Goal: Task Accomplishment & Management: Complete application form

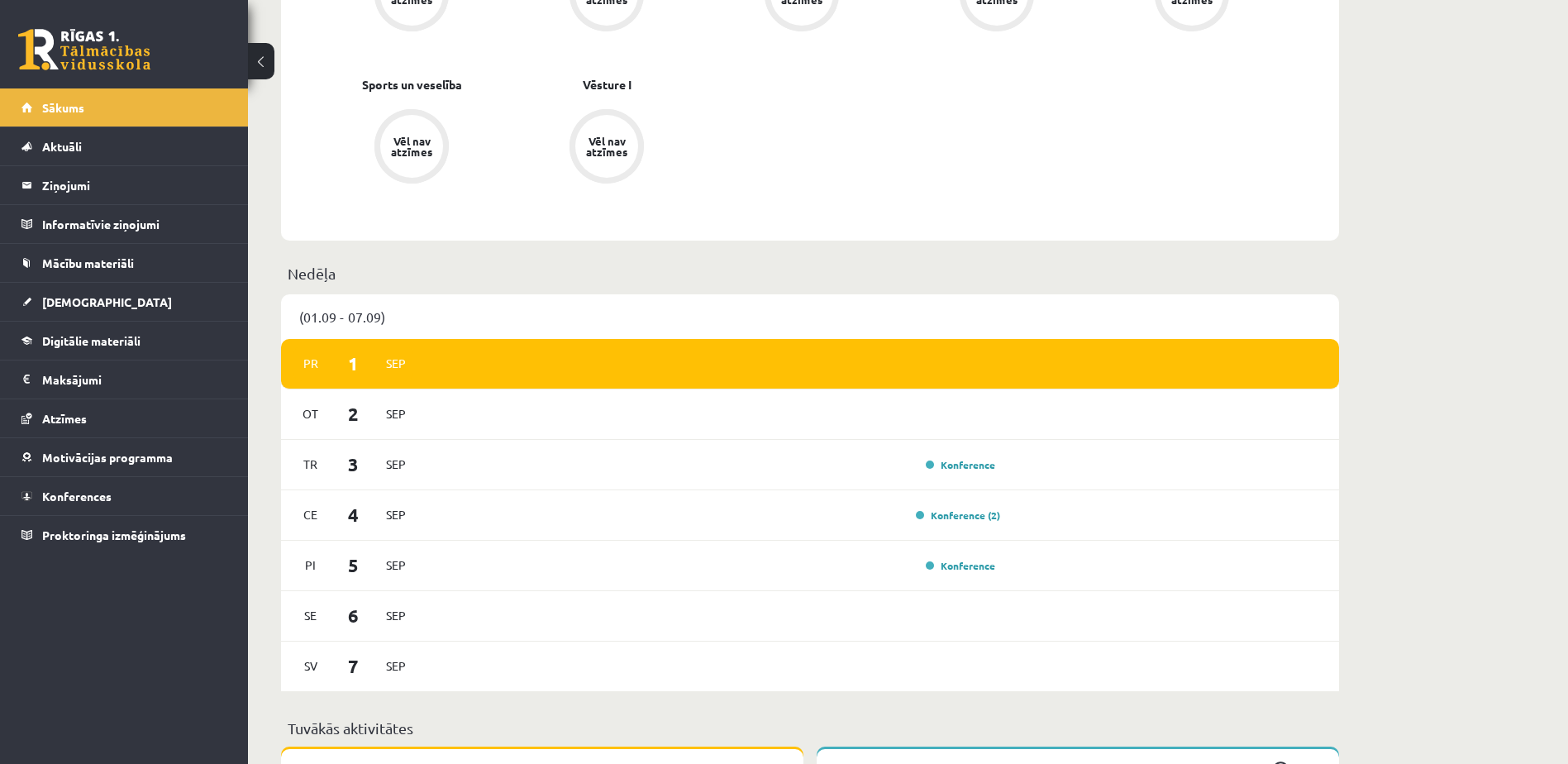
scroll to position [774, 0]
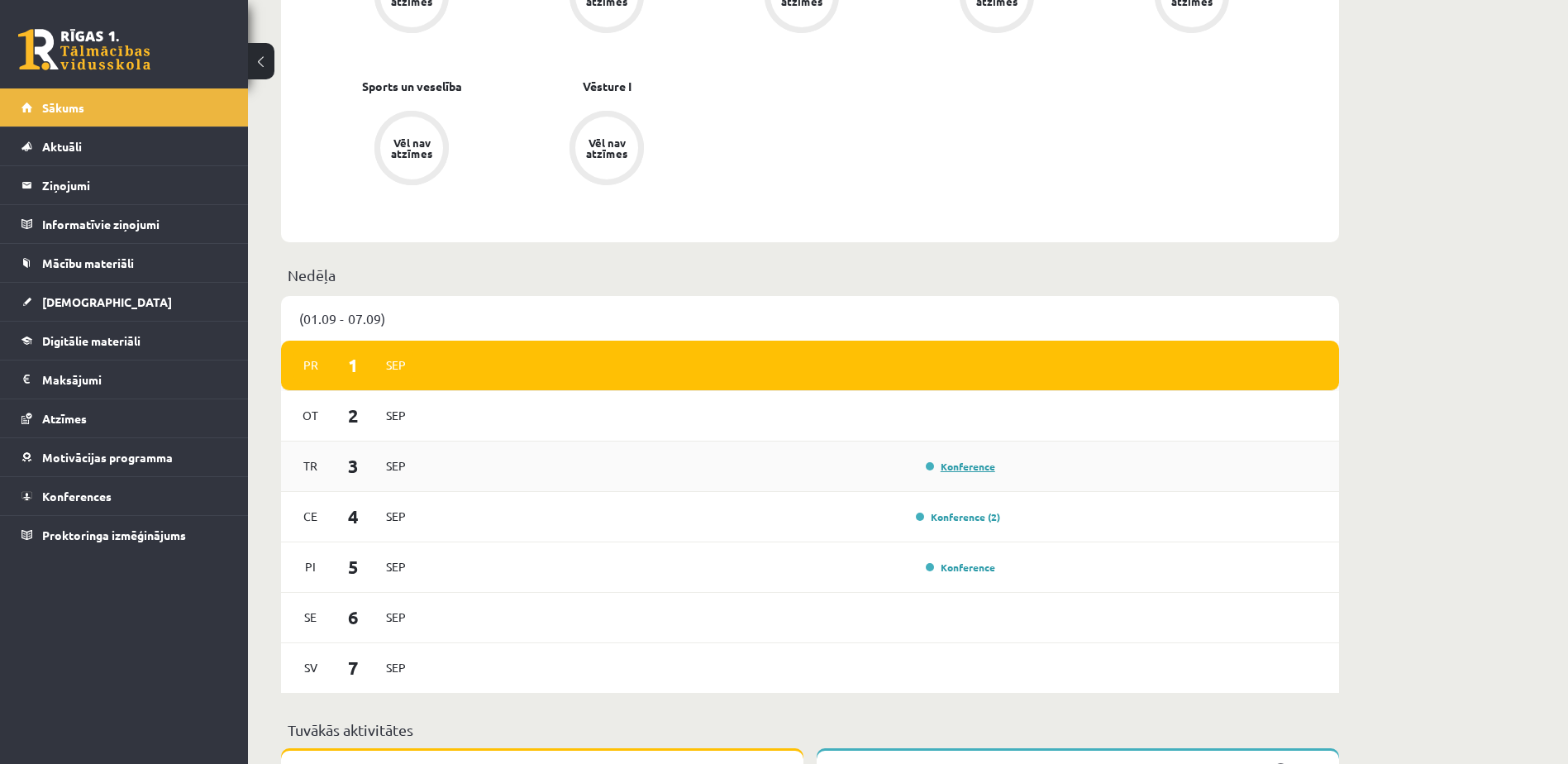
click at [960, 470] on link "Konference" at bounding box center [960, 466] width 70 height 13
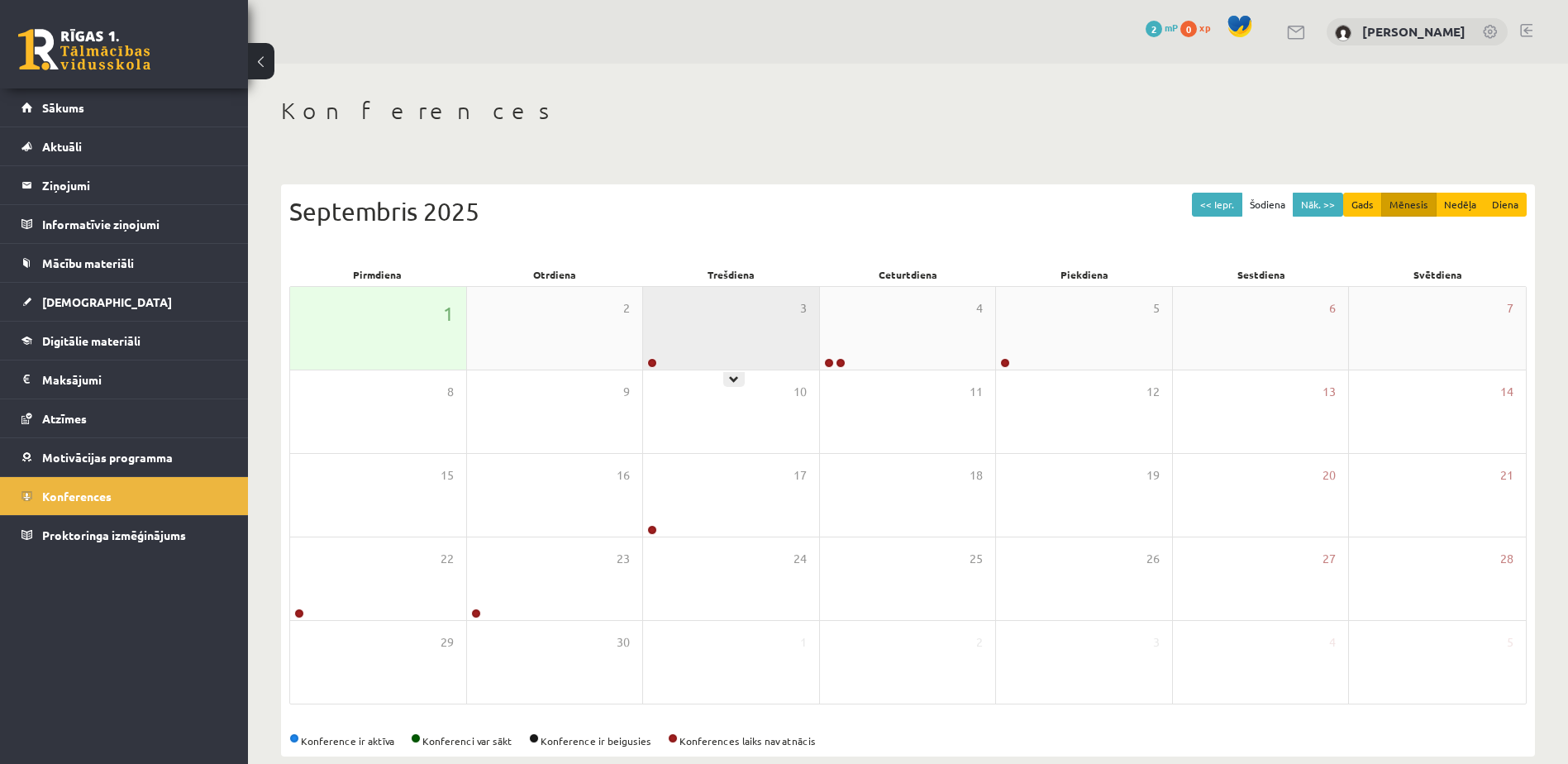
click at [719, 330] on div "3" at bounding box center [731, 328] width 176 height 83
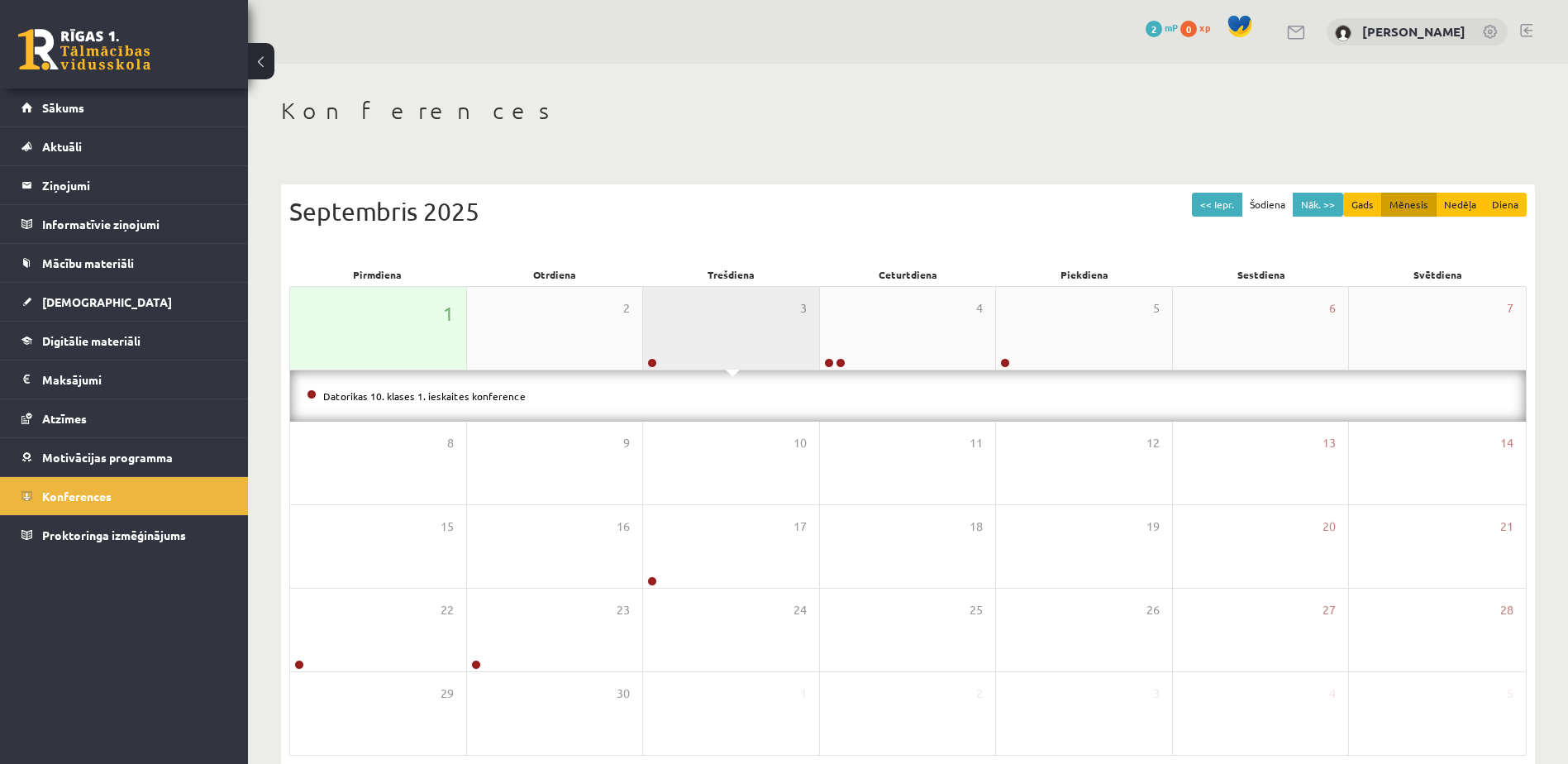
click at [719, 330] on div "3" at bounding box center [731, 328] width 176 height 83
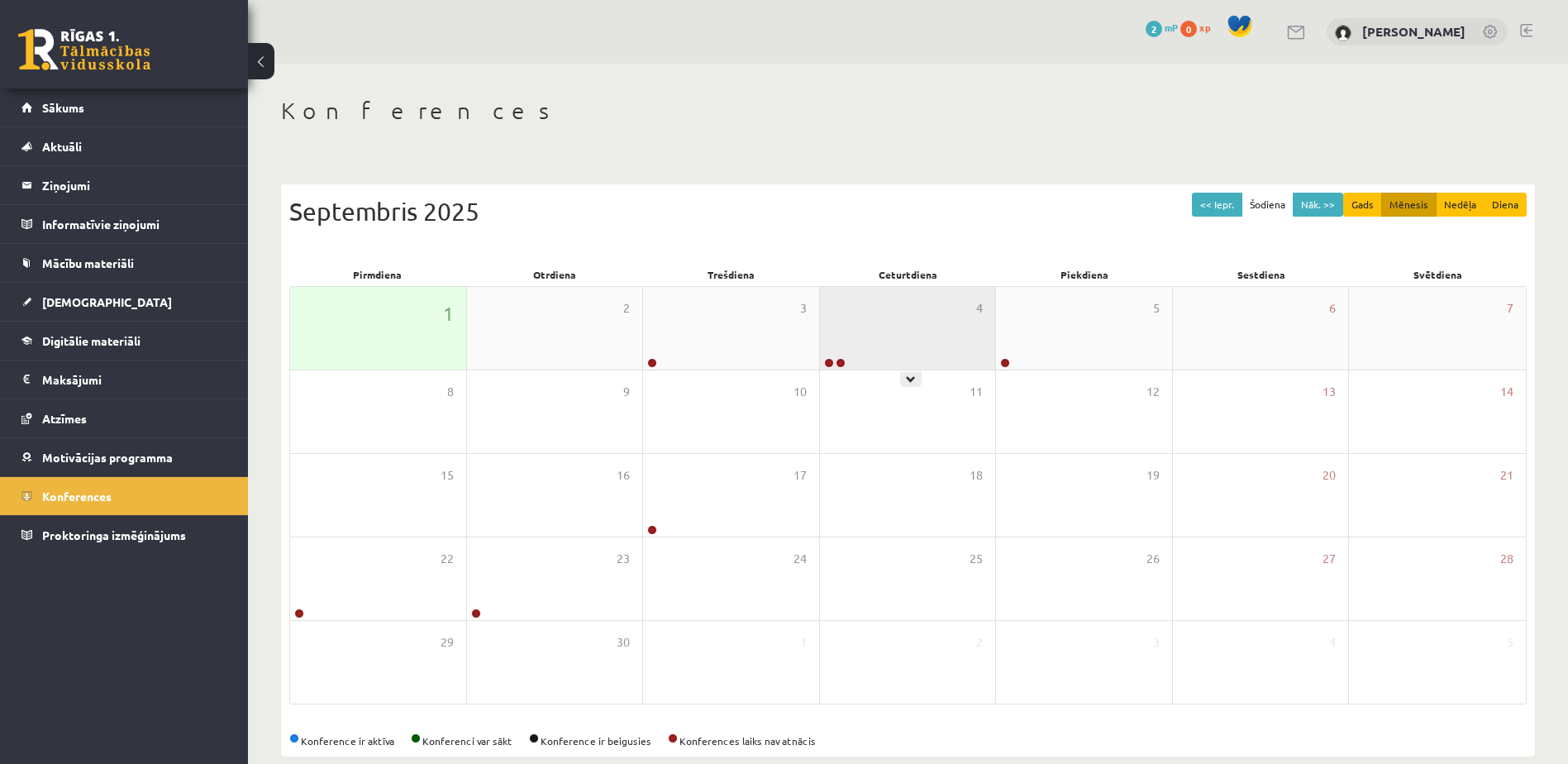
click at [890, 355] on div "4" at bounding box center [908, 328] width 176 height 83
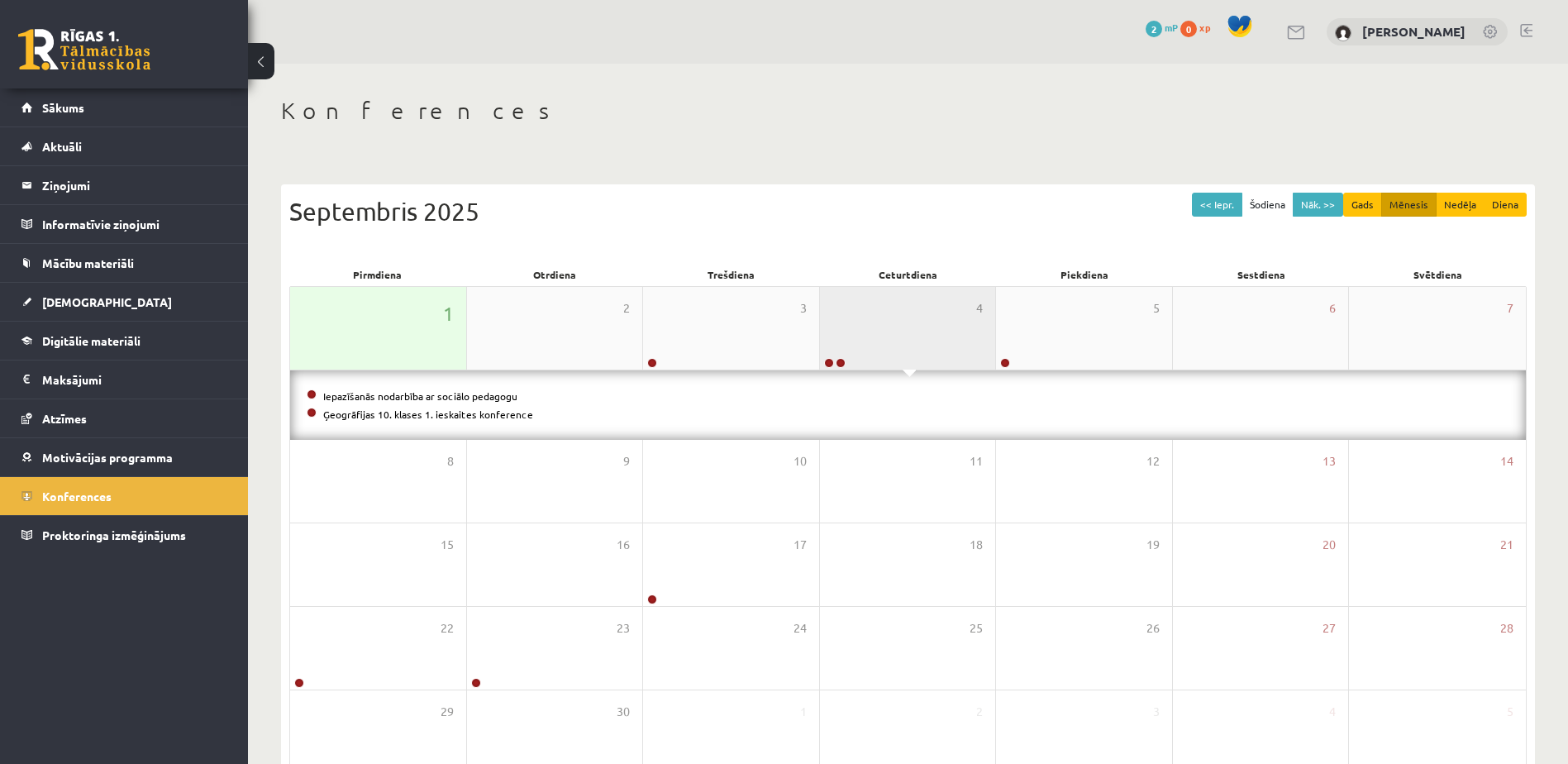
click at [890, 355] on div "4" at bounding box center [908, 328] width 176 height 83
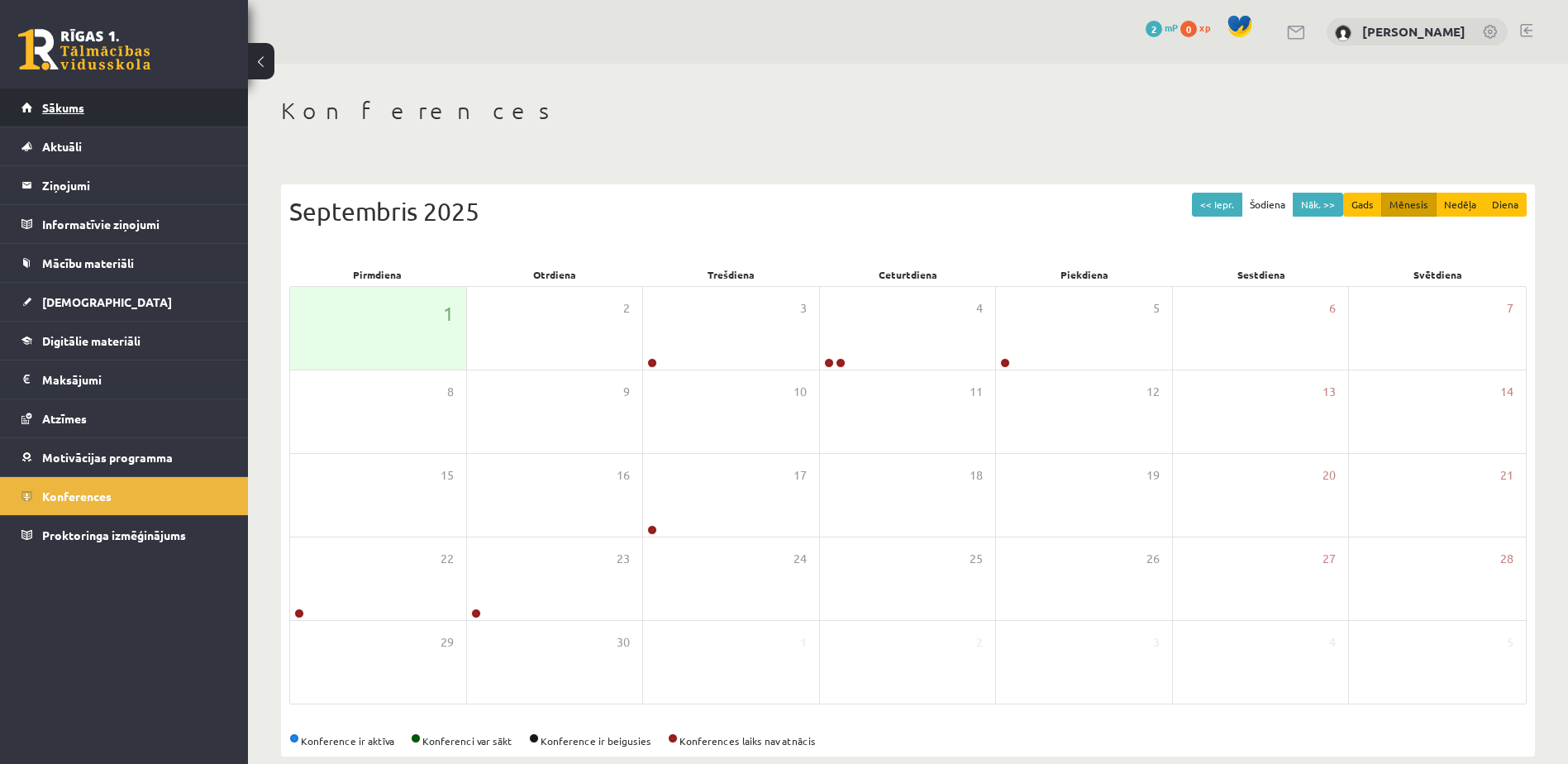
click at [89, 106] on link "Sākums" at bounding box center [124, 107] width 205 height 38
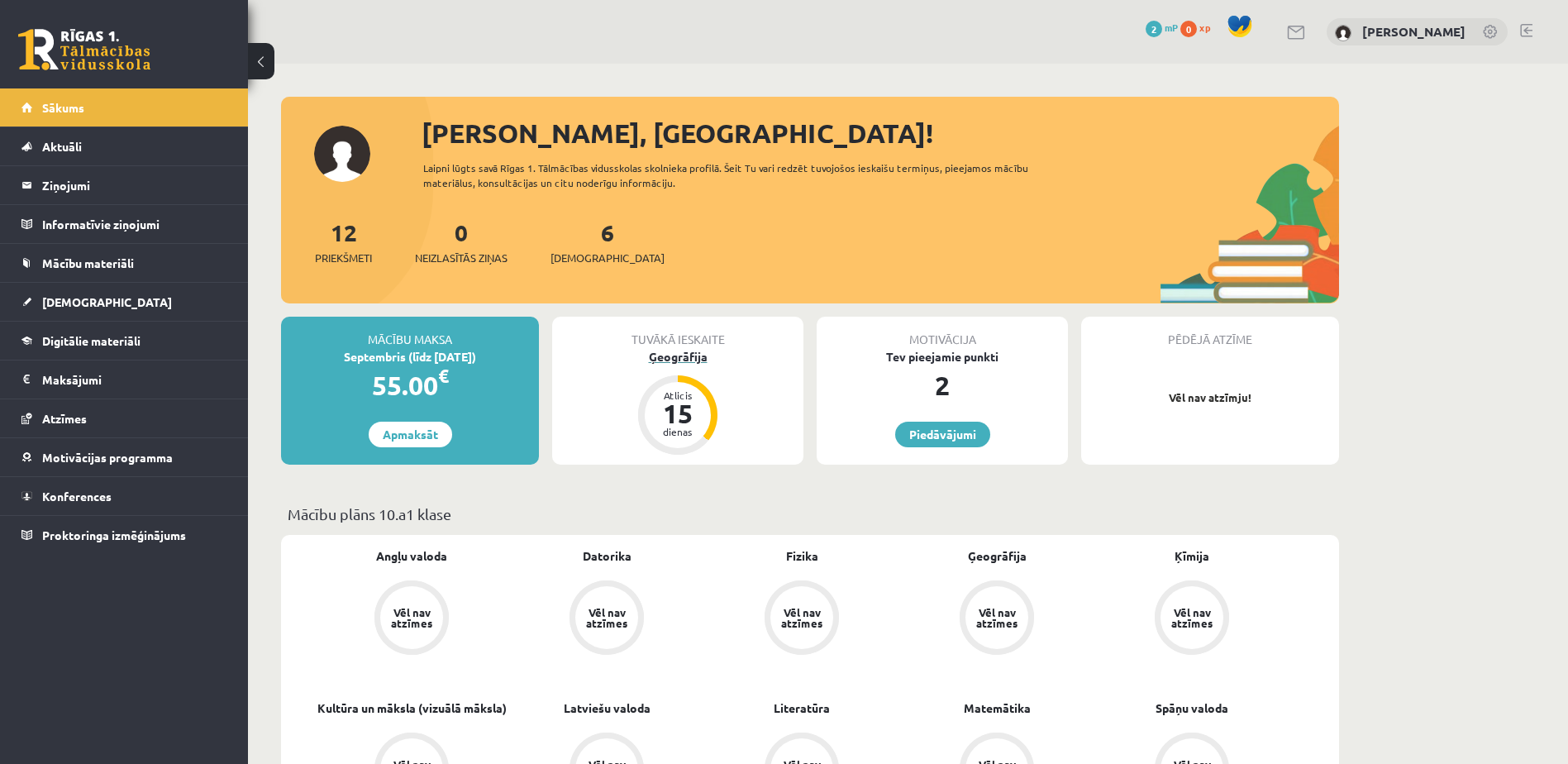
click at [667, 403] on div "15" at bounding box center [678, 413] width 49 height 27
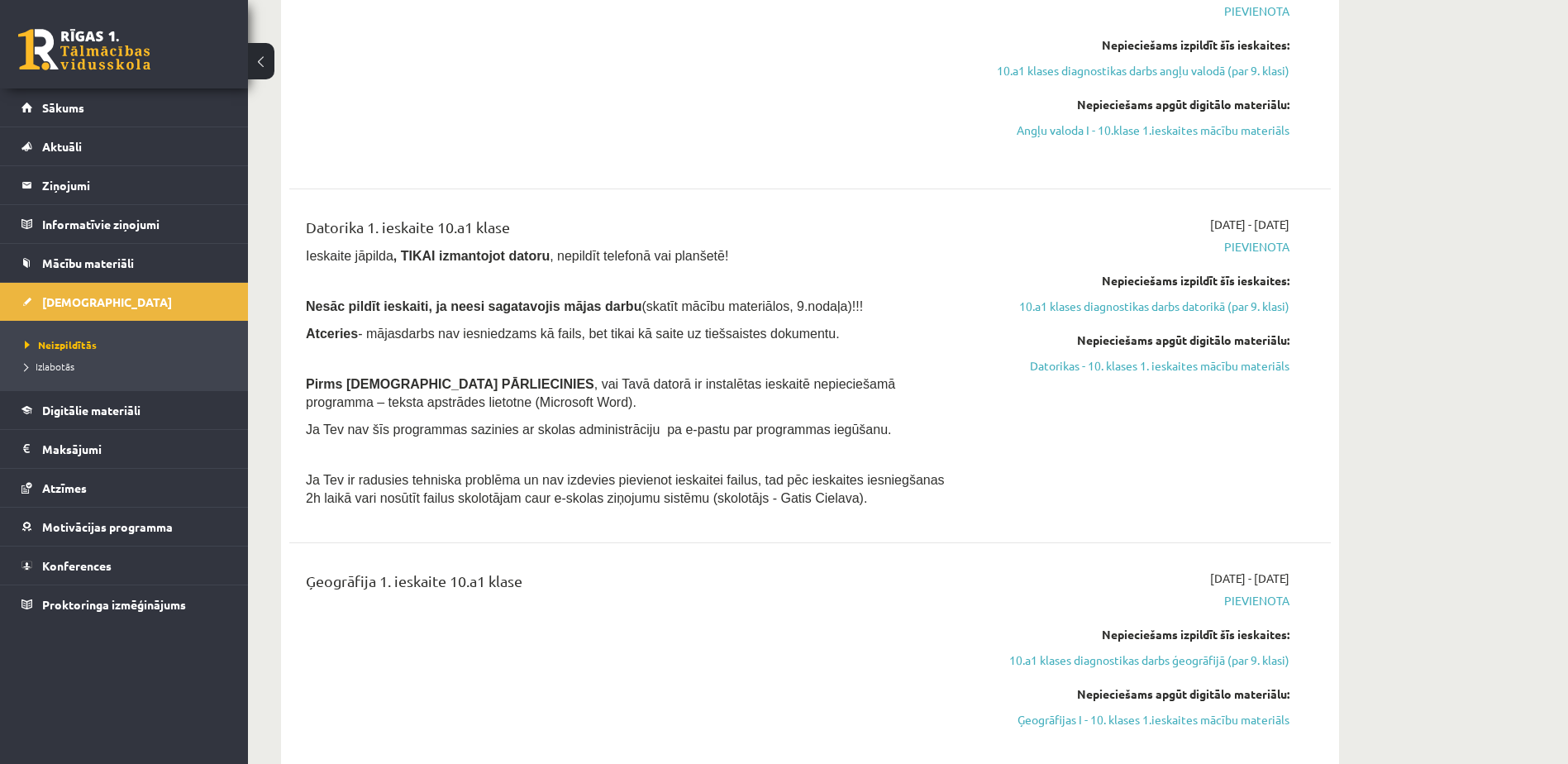
scroll to position [604, 0]
drag, startPoint x: 429, startPoint y: 348, endPoint x: 519, endPoint y: 120, distance: 245.1
click at [519, 120] on div "Angļu valoda 1. ieskaite 10.a1 klase" at bounding box center [629, 70] width 672 height 182
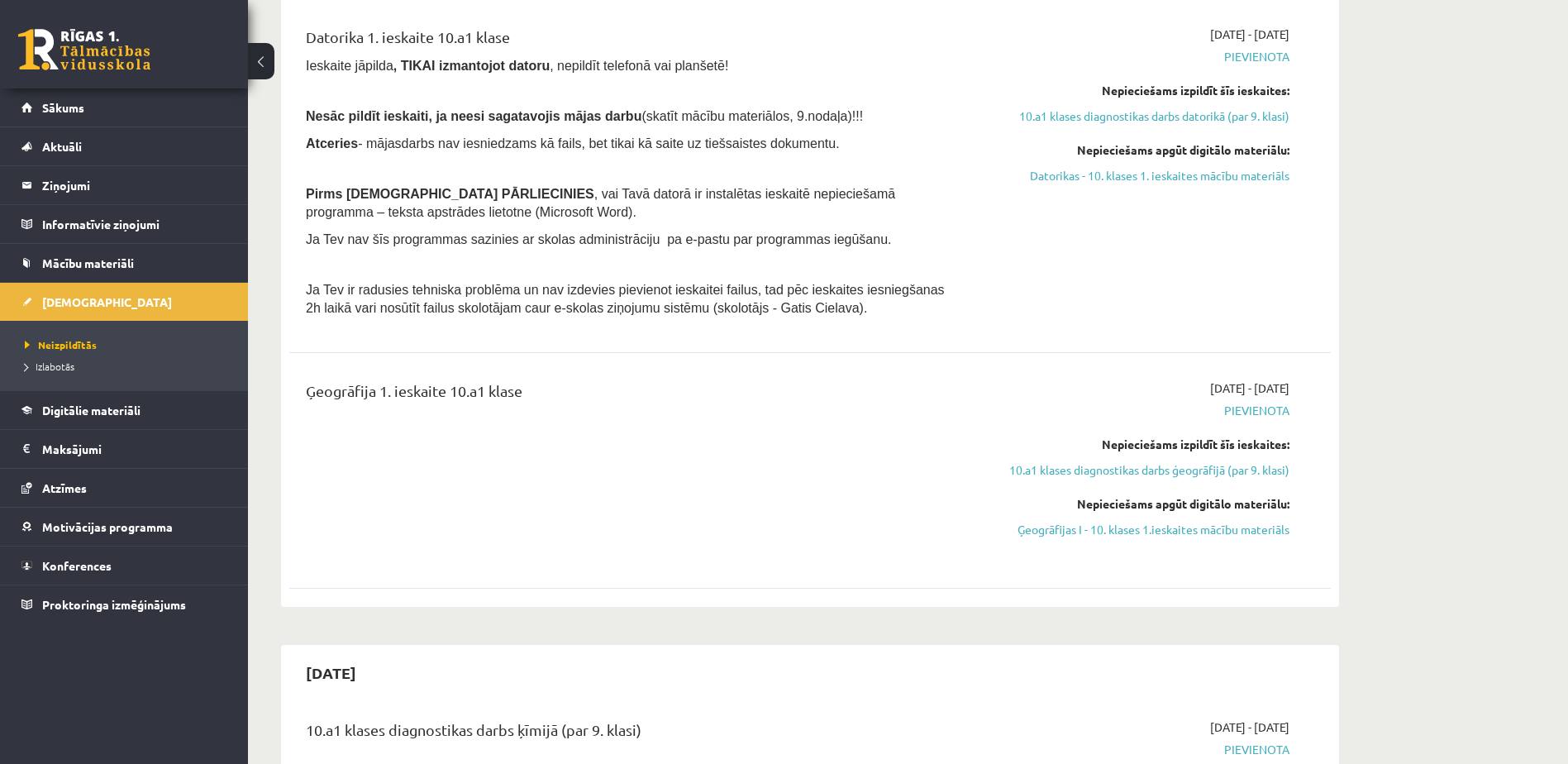
scroll to position [793, 0]
drag, startPoint x: 896, startPoint y: 187, endPoint x: 783, endPoint y: 83, distance: 153.6
click at [783, 83] on div "Datorika 1. ieskaite 10.a1 klase Ieskaite jāpilda , TIKAI izmantojot datoru , n…" at bounding box center [629, 177] width 672 height 300
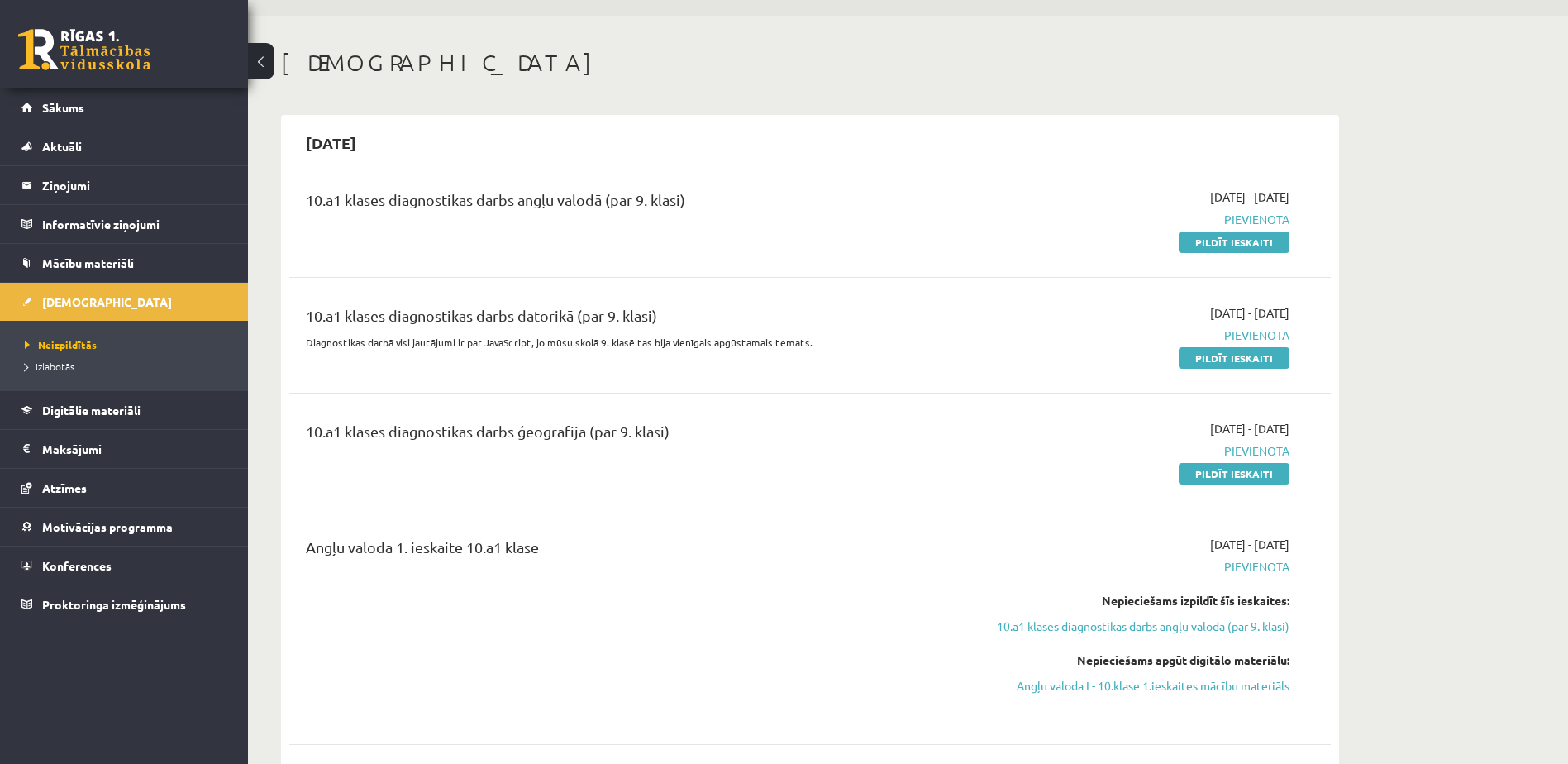
scroll to position [49, 0]
drag, startPoint x: 894, startPoint y: 501, endPoint x: 890, endPoint y: 404, distance: 97.1
click at [890, 404] on div "10.a1 klases diagnostikas darbs angļu valodā (par 9. klasi) 2025-09-01 - 2025-0…" at bounding box center [810, 757] width 1041 height 1172
drag, startPoint x: 890, startPoint y: 404, endPoint x: 912, endPoint y: 107, distance: 297.8
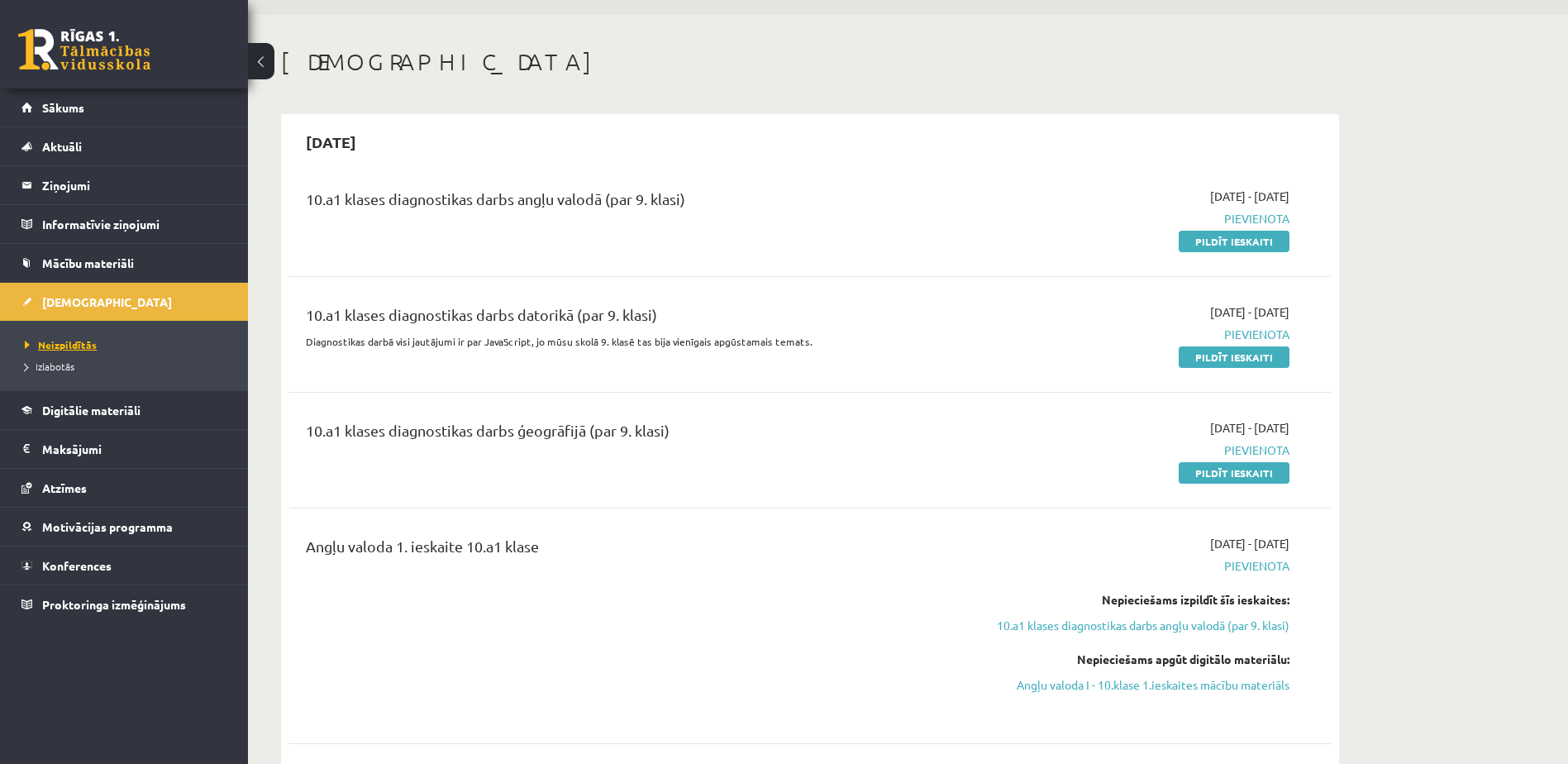
click at [71, 342] on span "Neizpildītās" at bounding box center [61, 345] width 72 height 13
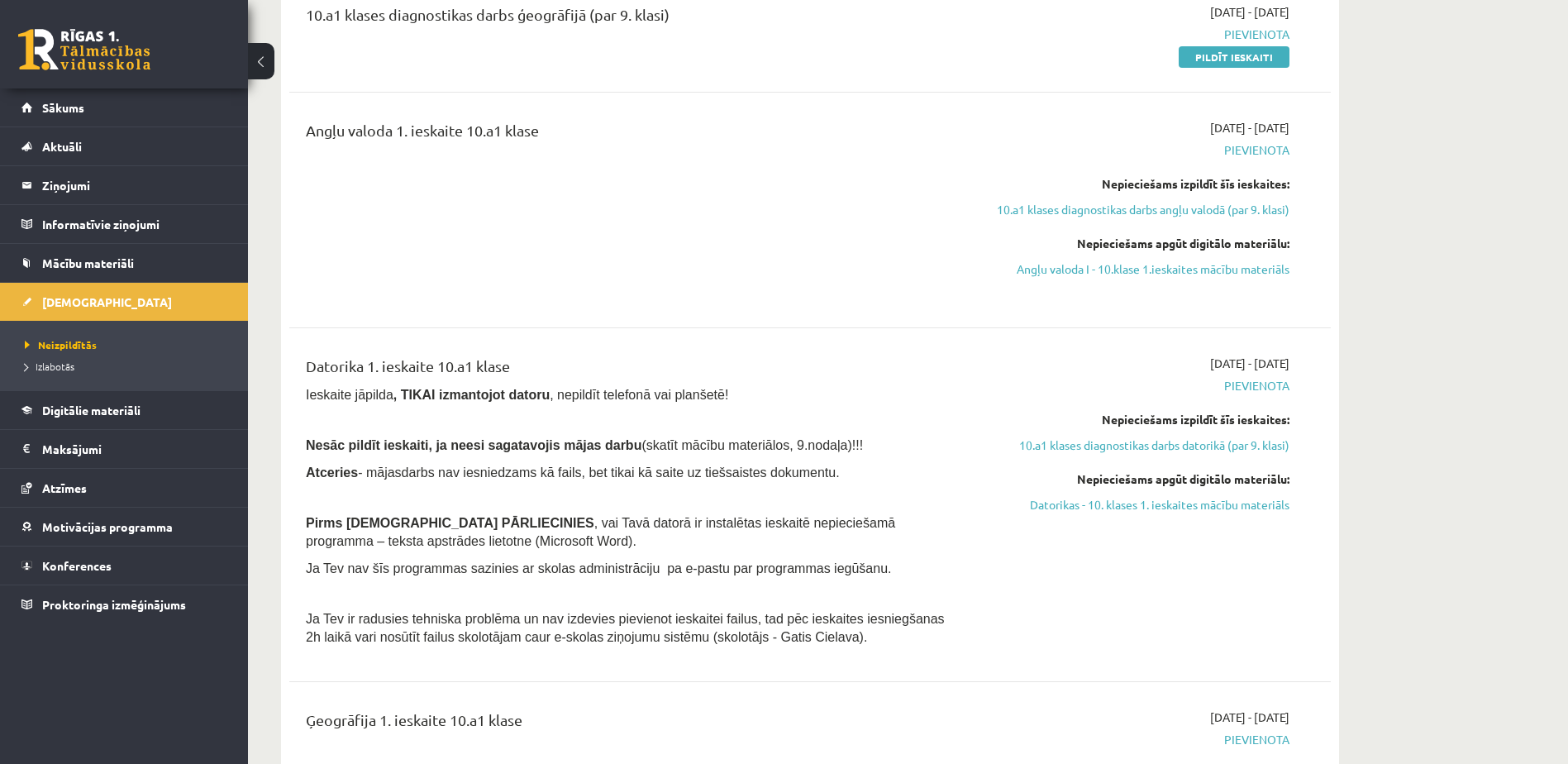
scroll to position [465, 0]
click at [319, 210] on div "Angļu valoda 1. ieskaite 10.a1 klase" at bounding box center [629, 209] width 672 height 182
click at [106, 255] on link "Mācību materiāli" at bounding box center [124, 262] width 205 height 38
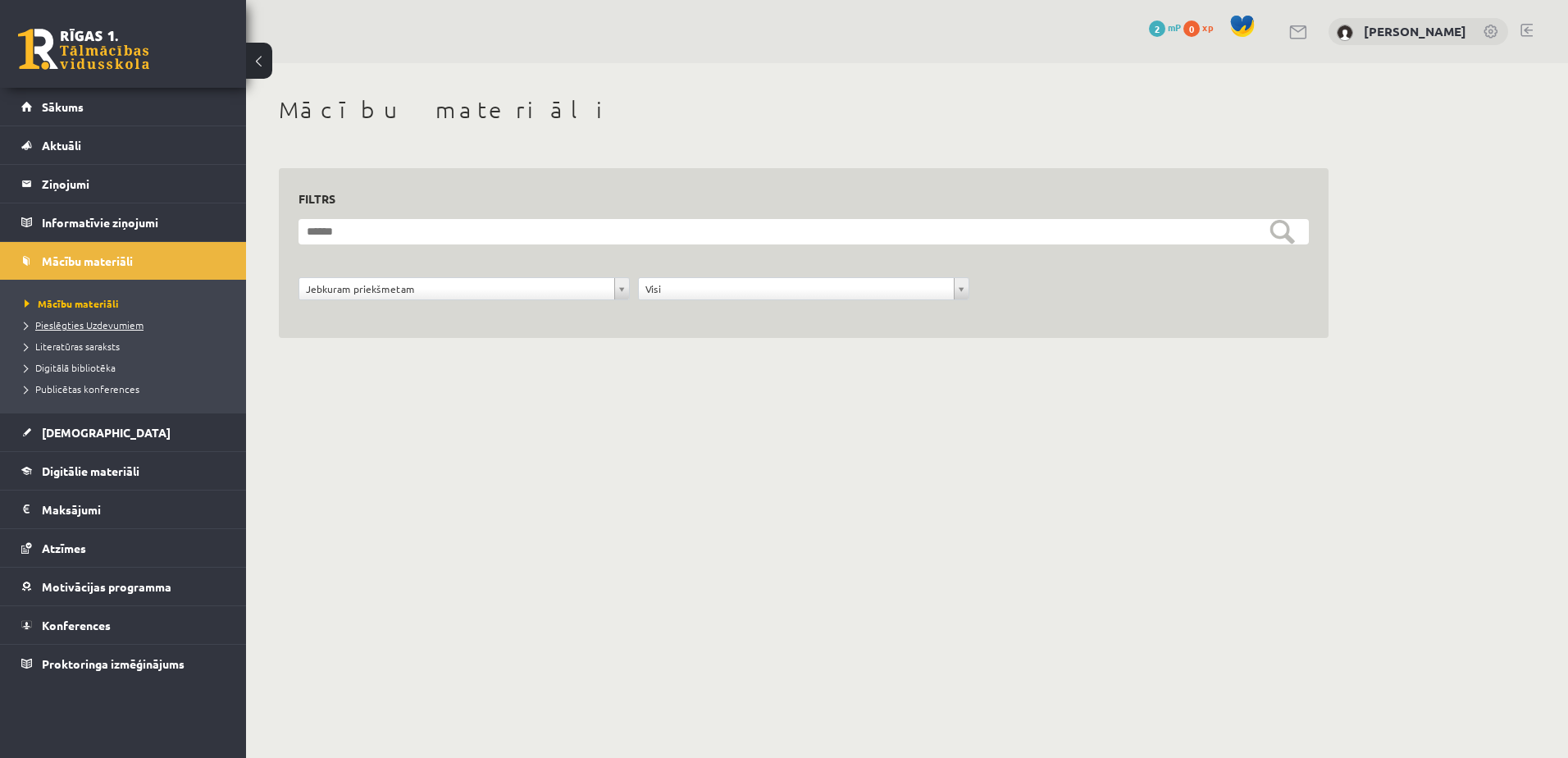
click at [84, 325] on span "Pieslēgties Uzdevumiem" at bounding box center [84, 325] width 119 height 13
click at [77, 433] on span "[DEMOGRAPHIC_DATA]" at bounding box center [106, 433] width 129 height 15
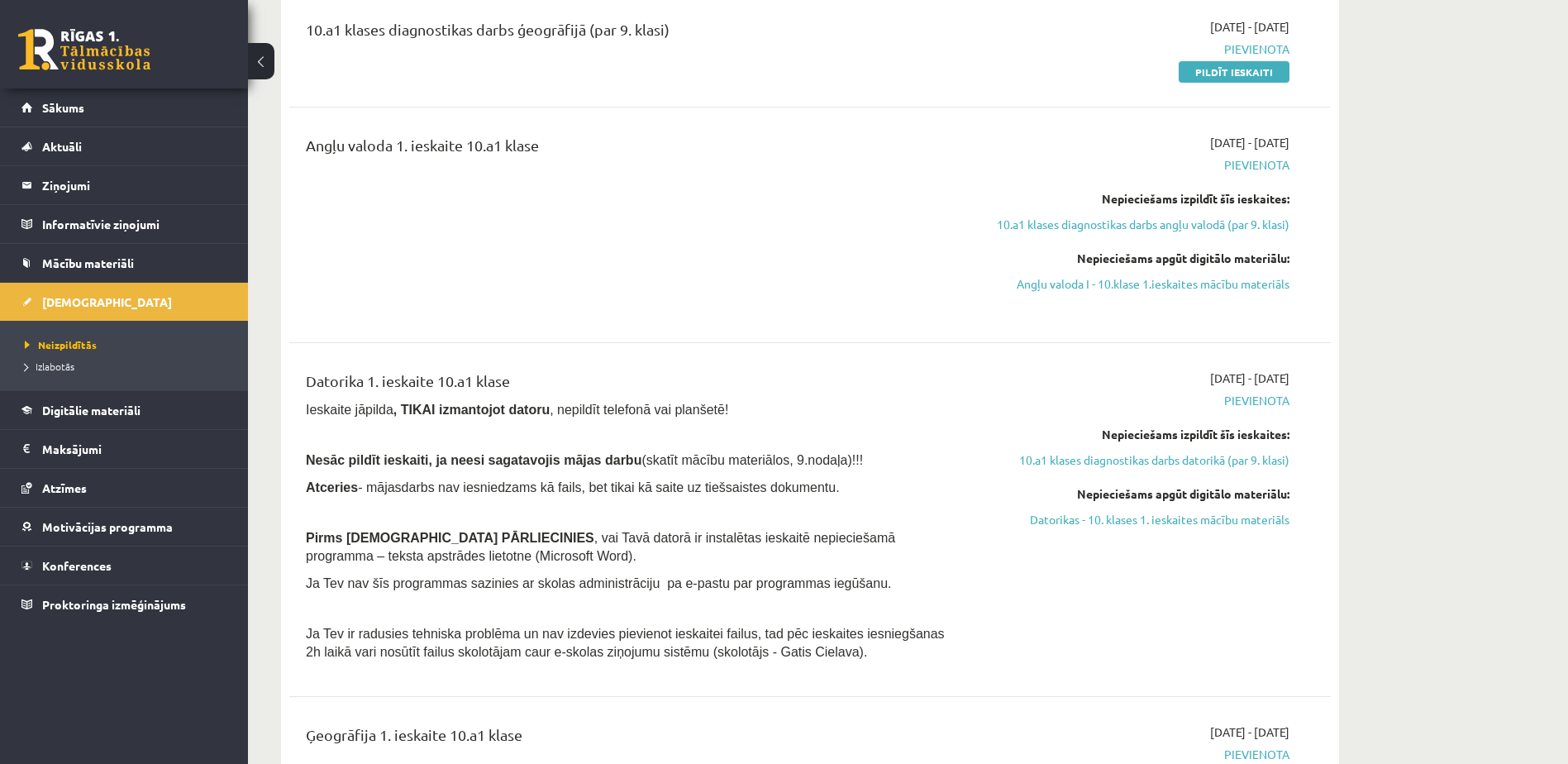
scroll to position [450, 0]
drag, startPoint x: 317, startPoint y: 460, endPoint x: 860, endPoint y: 448, distance: 543.1
click at [860, 448] on div "Datorika 1. ieskaite 10.a1 klase Ieskaite jāpilda , TIKAI izmantojot datoru , n…" at bounding box center [629, 519] width 672 height 300
click at [688, 124] on div "Angļu valoda 1. ieskaite 10.a1 klase 2025-09-01 - 2025-09-15 Pievienota Nepieci…" at bounding box center [810, 224] width 1041 height 215
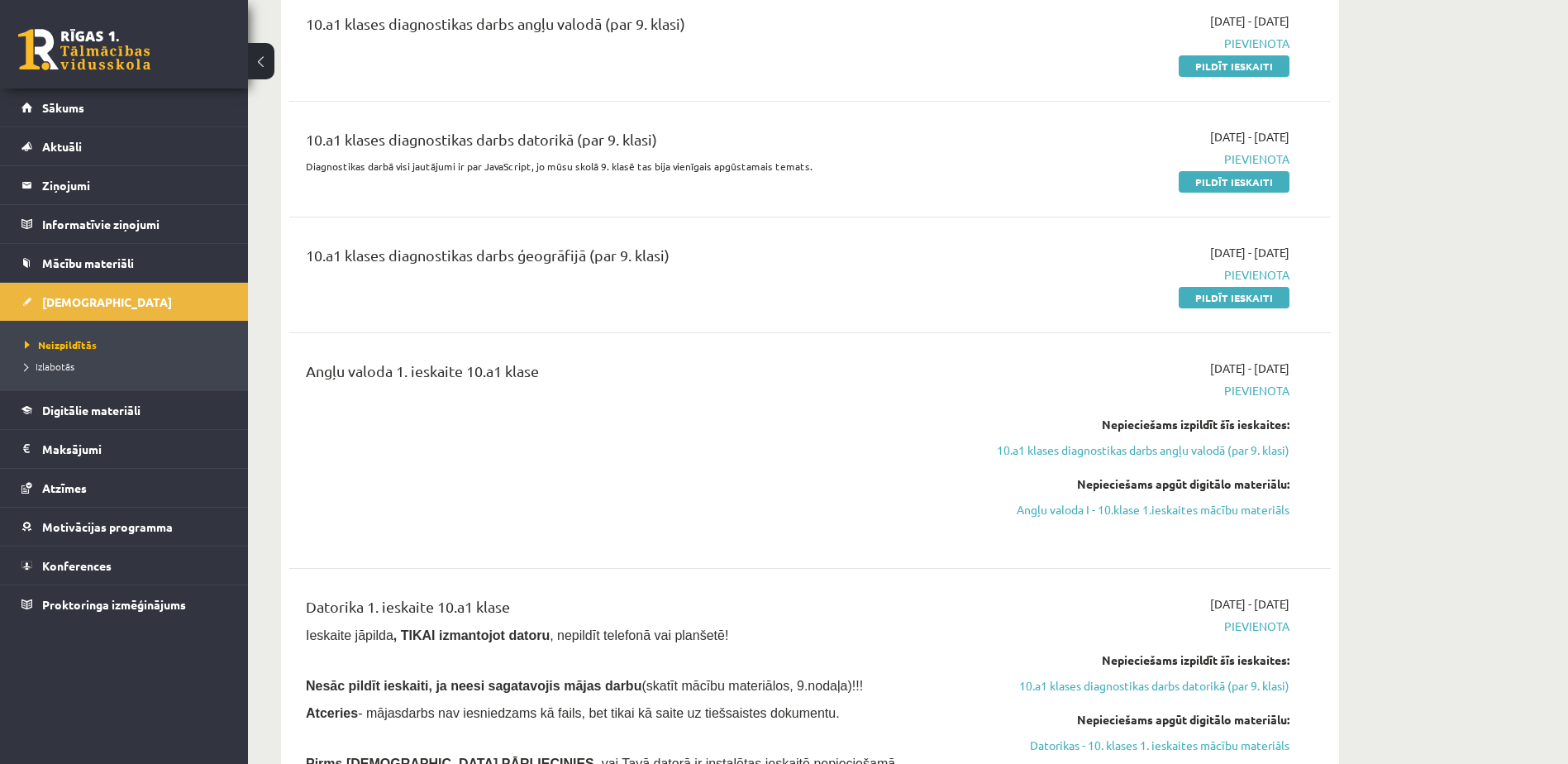
scroll to position [223, 0]
click at [1228, 69] on link "Pildīt ieskaiti" at bounding box center [1233, 67] width 111 height 22
click at [77, 112] on span "Sākums" at bounding box center [63, 107] width 42 height 15
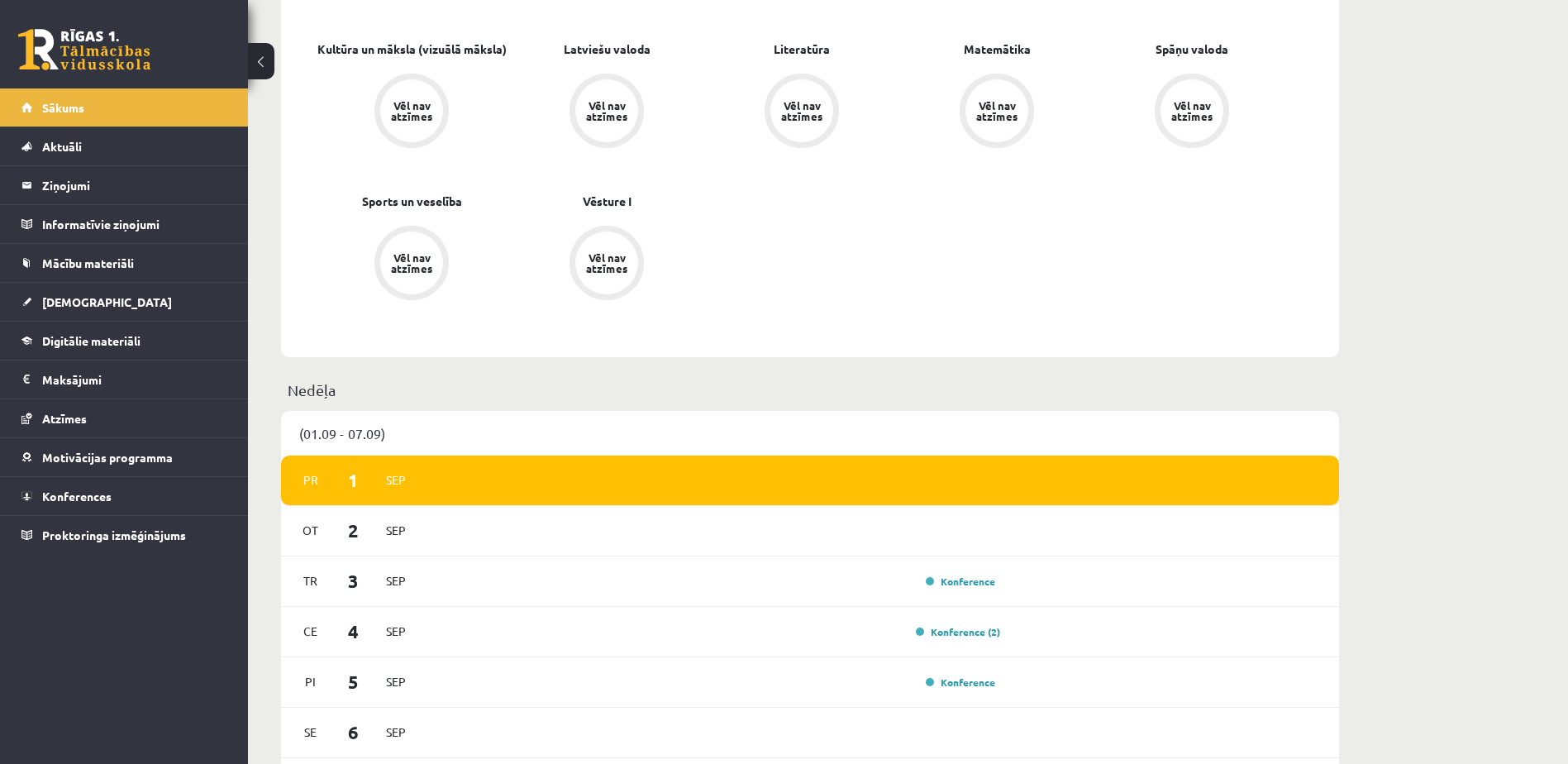
scroll to position [660, 0]
click at [821, 487] on div "Pr 1 Sep" at bounding box center [810, 480] width 1058 height 50
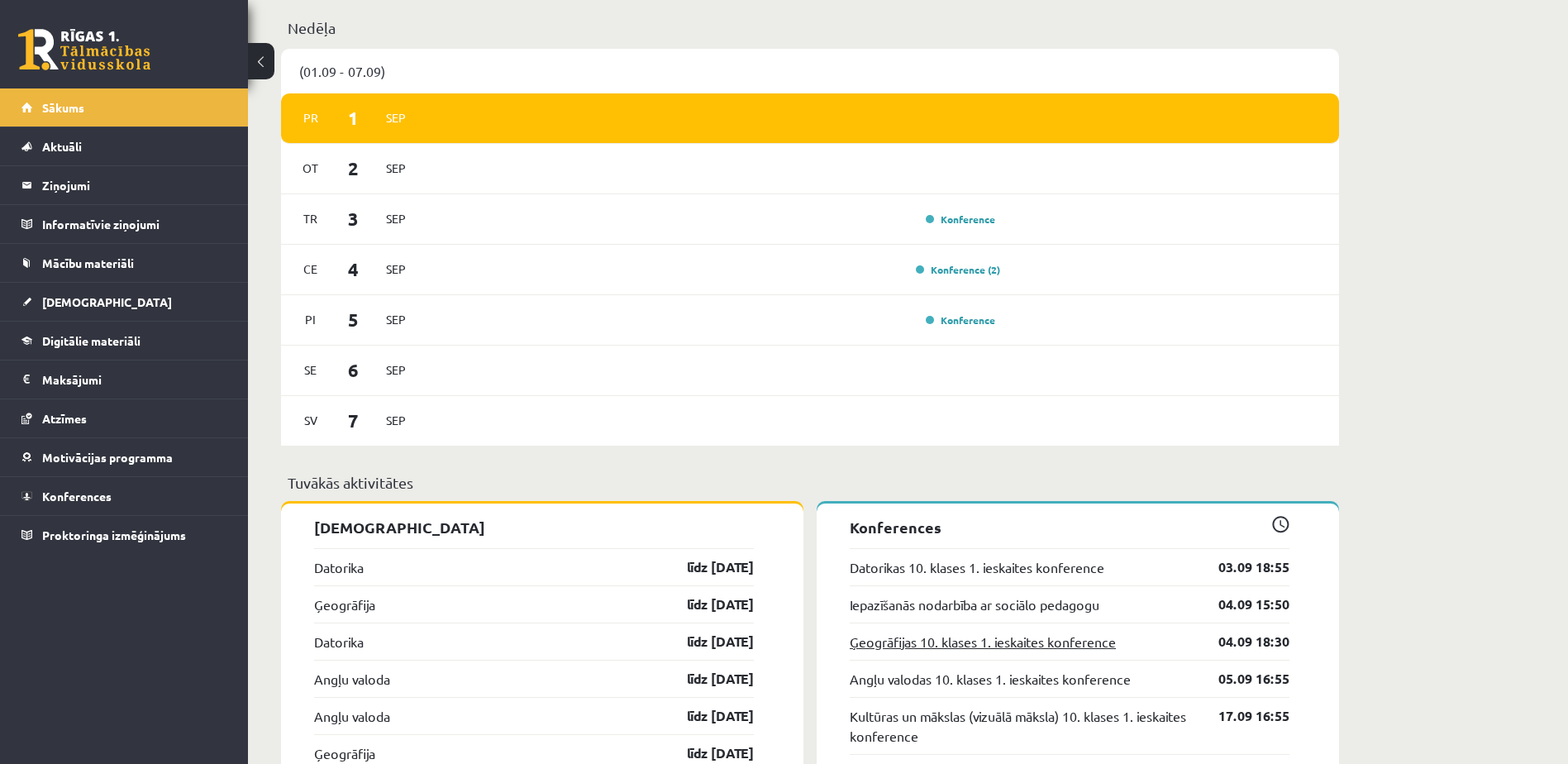
scroll to position [1021, 0]
click at [71, 145] on span "Aktuāli" at bounding box center [61, 147] width 39 height 15
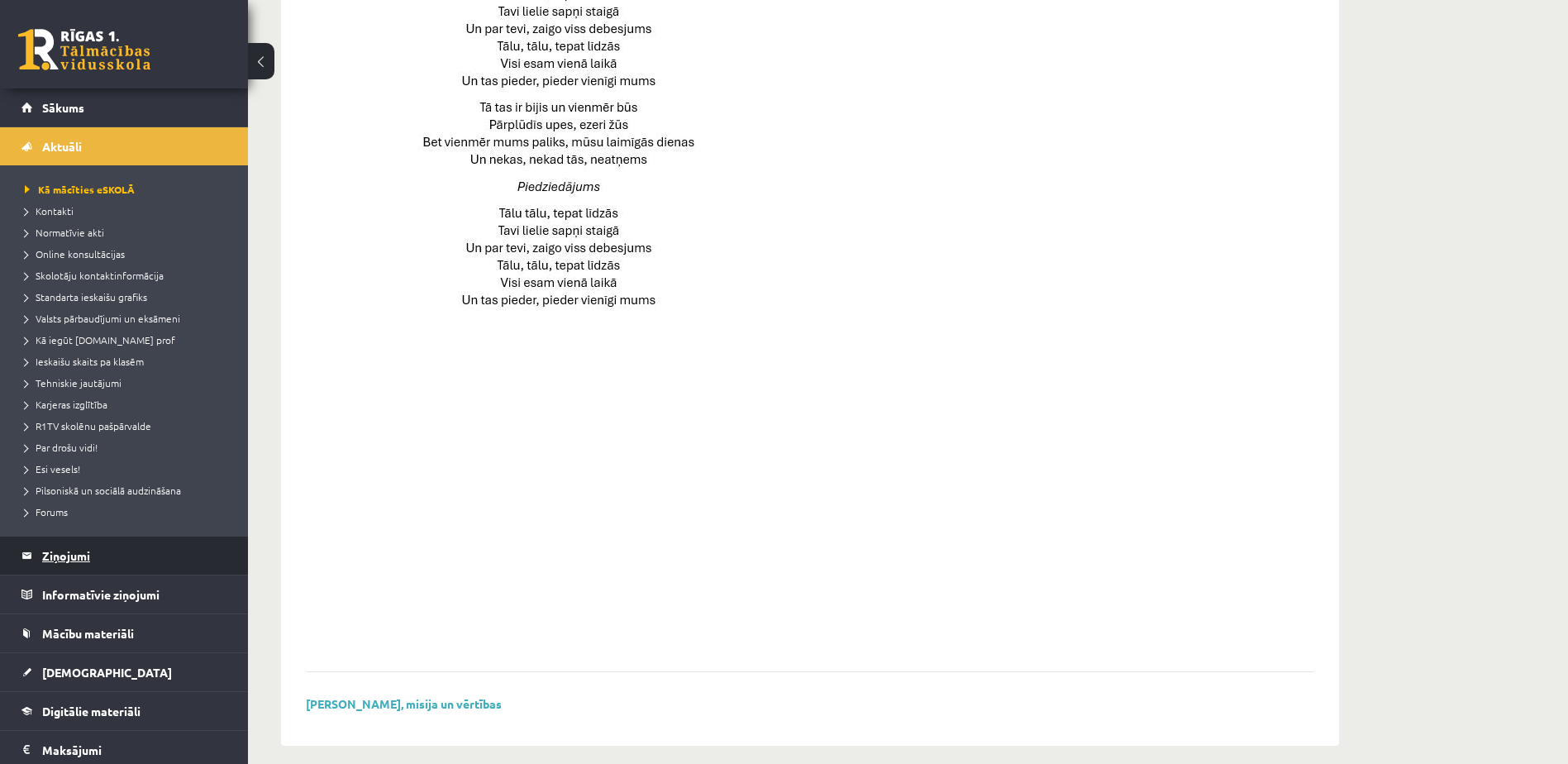
click at [75, 557] on legend "Ziņojumi 0" at bounding box center [134, 555] width 185 height 38
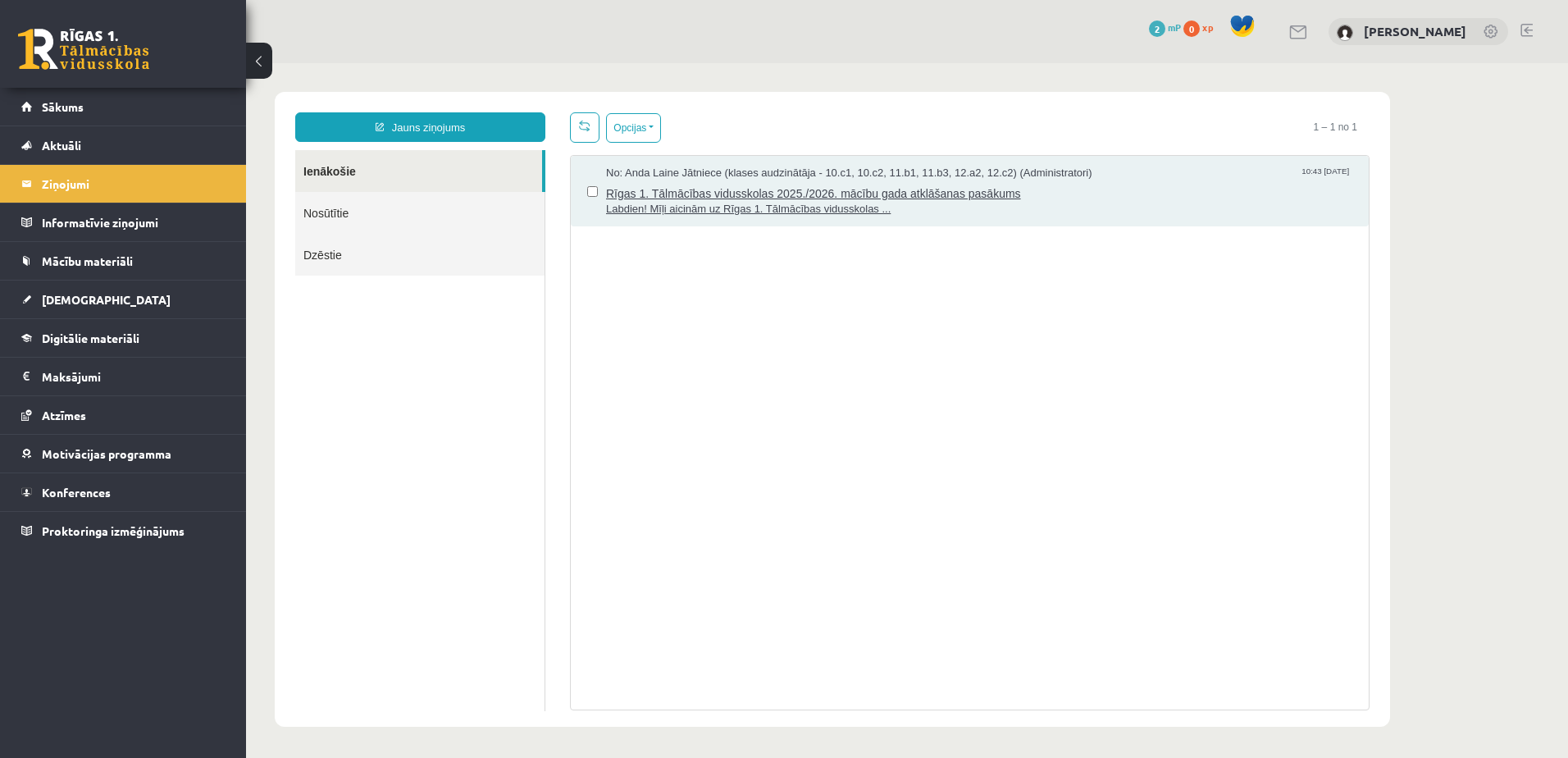
click at [662, 207] on span "Labdien! Mīļi aicinām uz Rīgas 1. Tālmācības vidusskolas ..." at bounding box center [979, 209] width 747 height 16
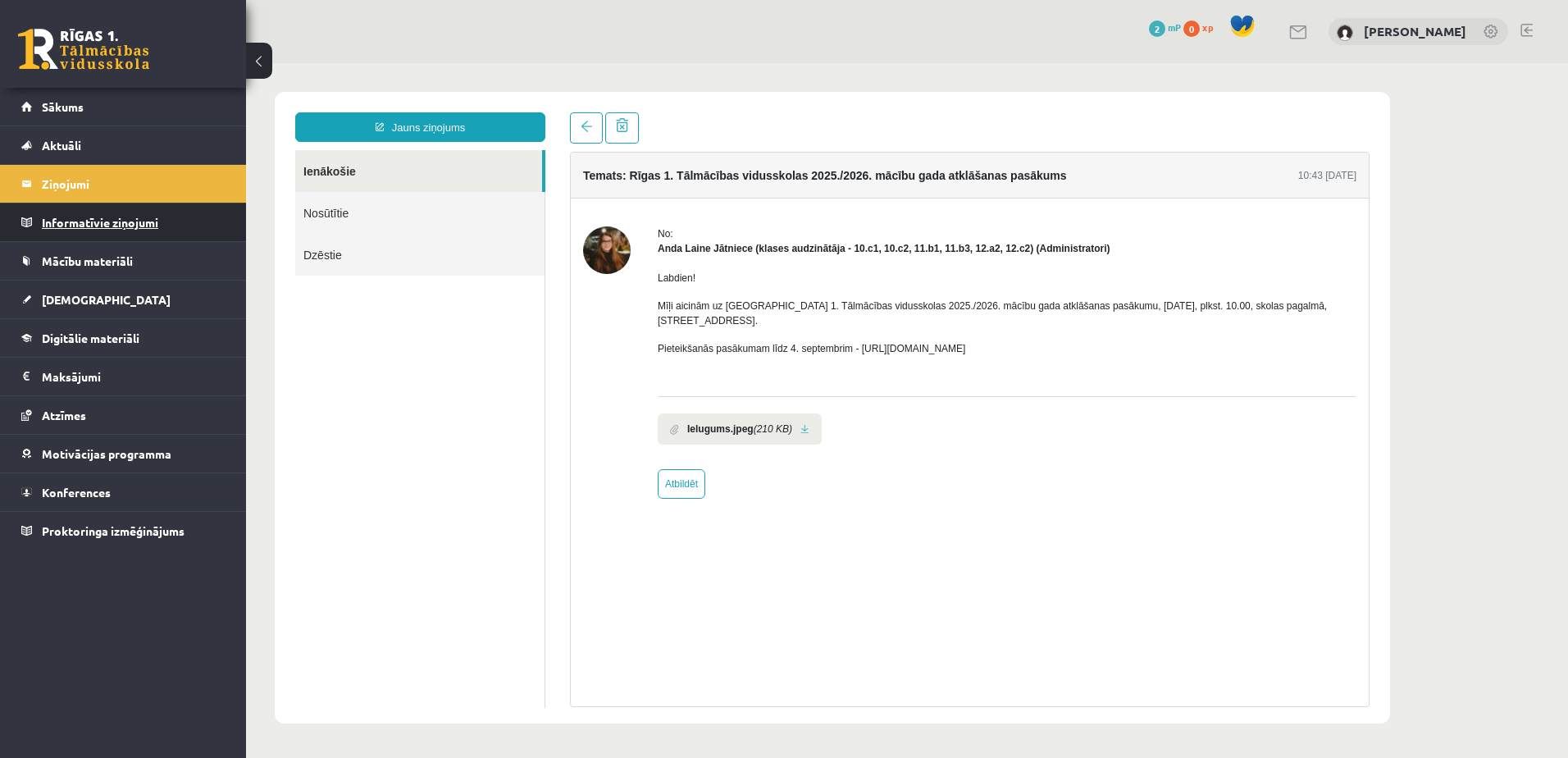
click at [131, 216] on legend "Informatīvie ziņojumi 0" at bounding box center [133, 221] width 184 height 37
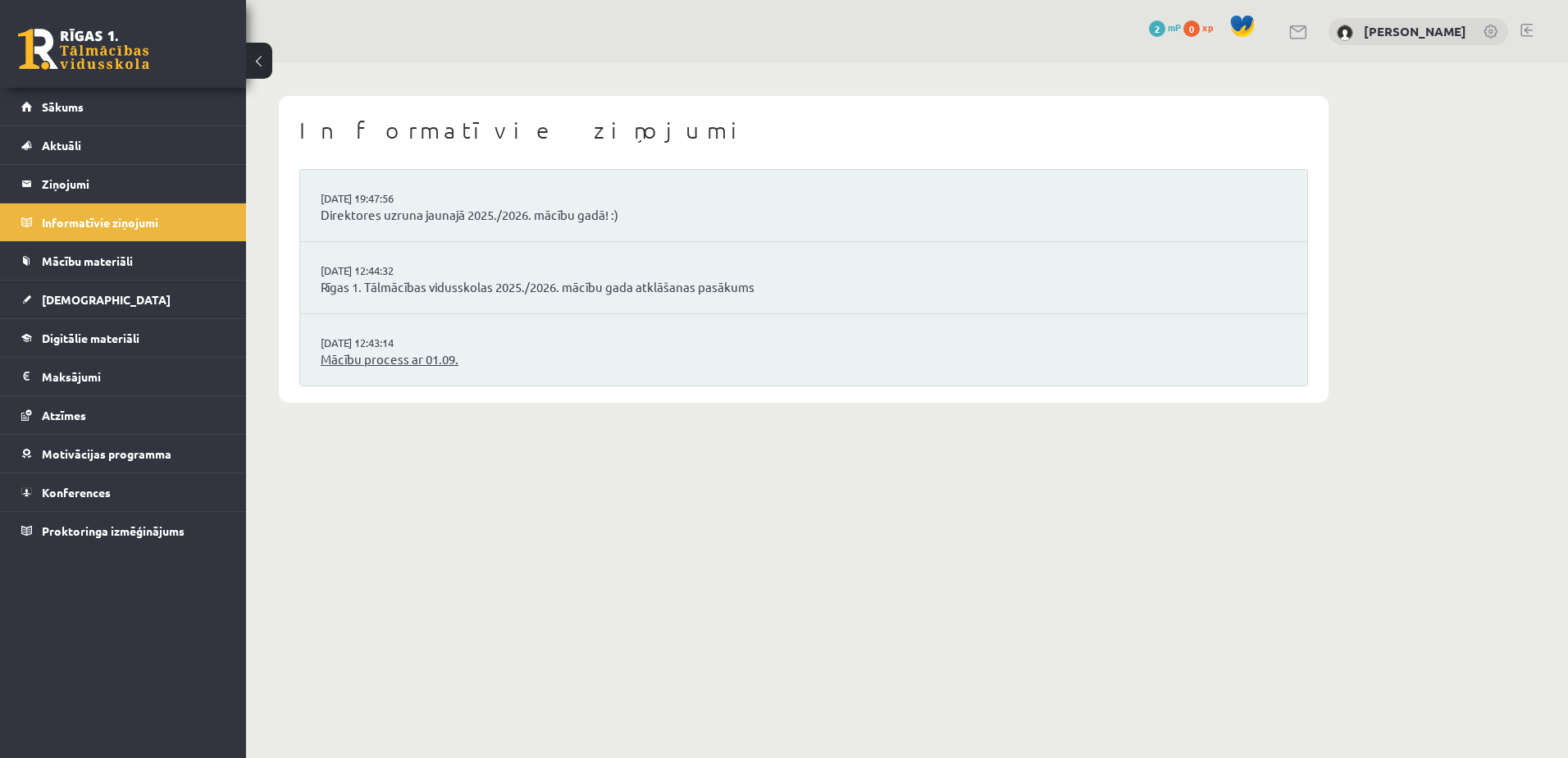
click at [435, 356] on link "Mācību process ar 01.09." at bounding box center [803, 359] width 966 height 19
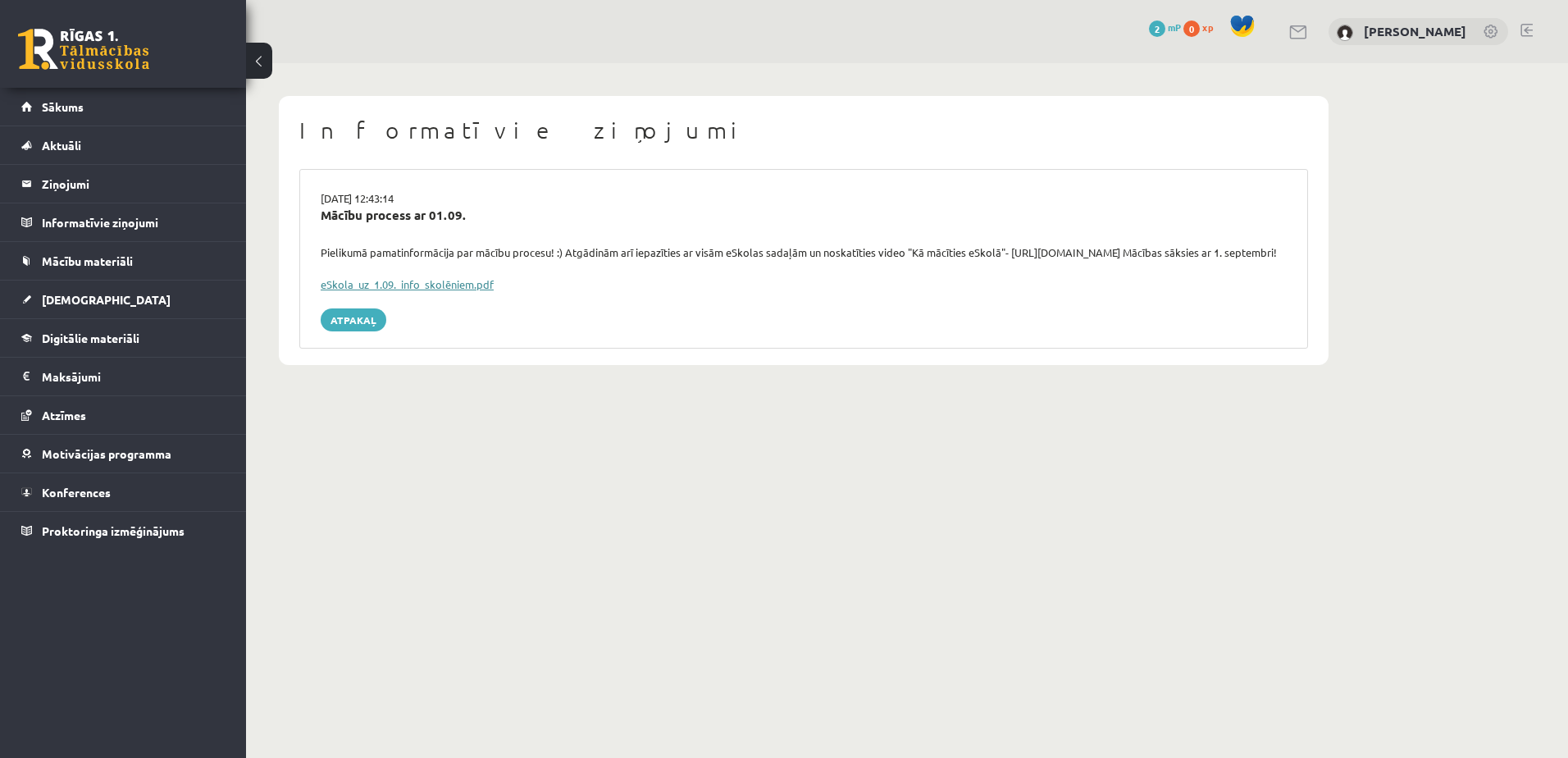
click at [439, 291] on link "eSkola_uz_1.09._info_skolēniem.pdf" at bounding box center [407, 284] width 173 height 14
click at [61, 252] on link "Mācību materiāli" at bounding box center [123, 260] width 204 height 37
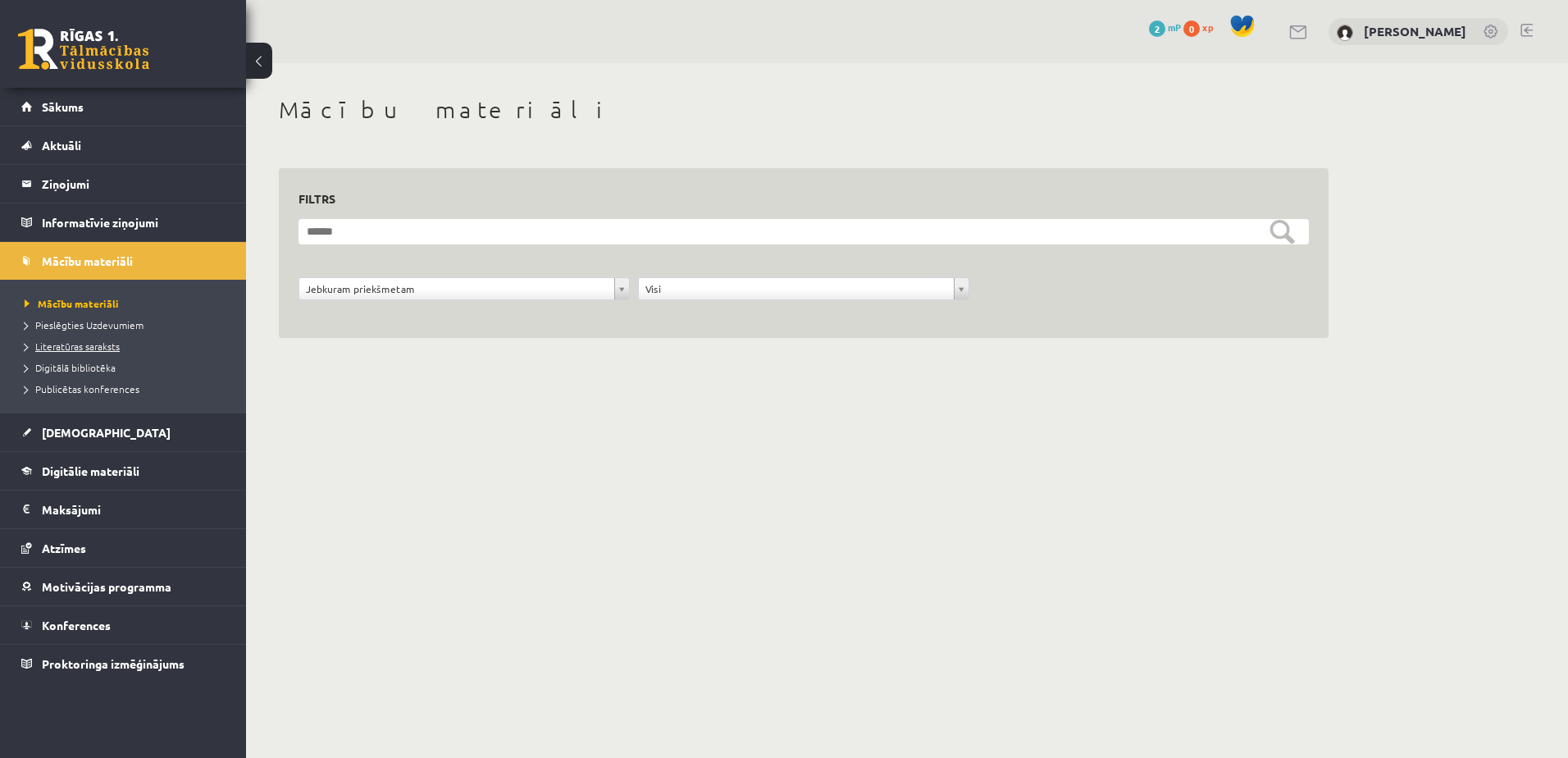
click at [57, 346] on span "Literatūras saraksts" at bounding box center [72, 346] width 95 height 13
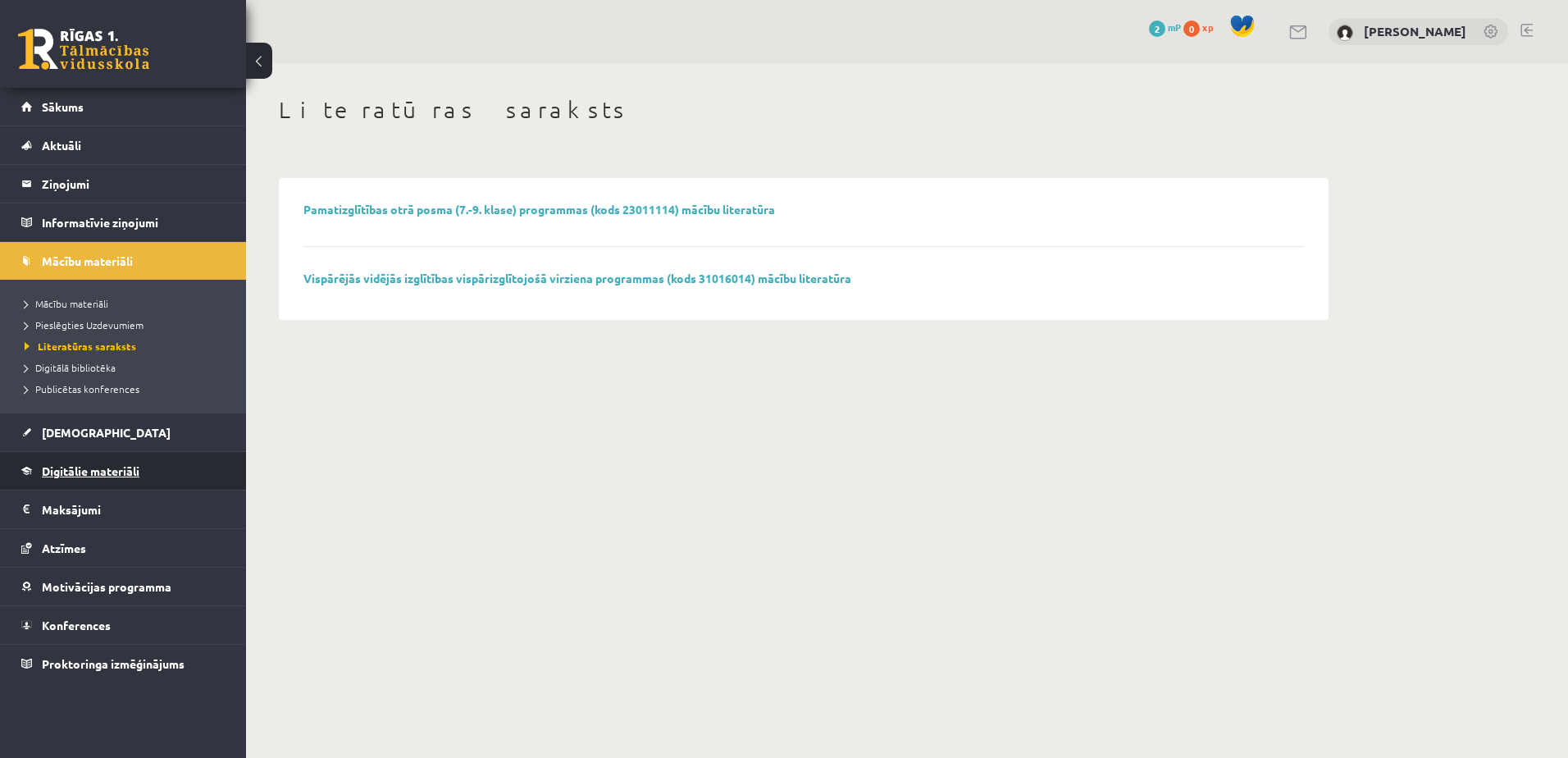
click at [70, 477] on span "Digitālie materiāli" at bounding box center [90, 471] width 97 height 15
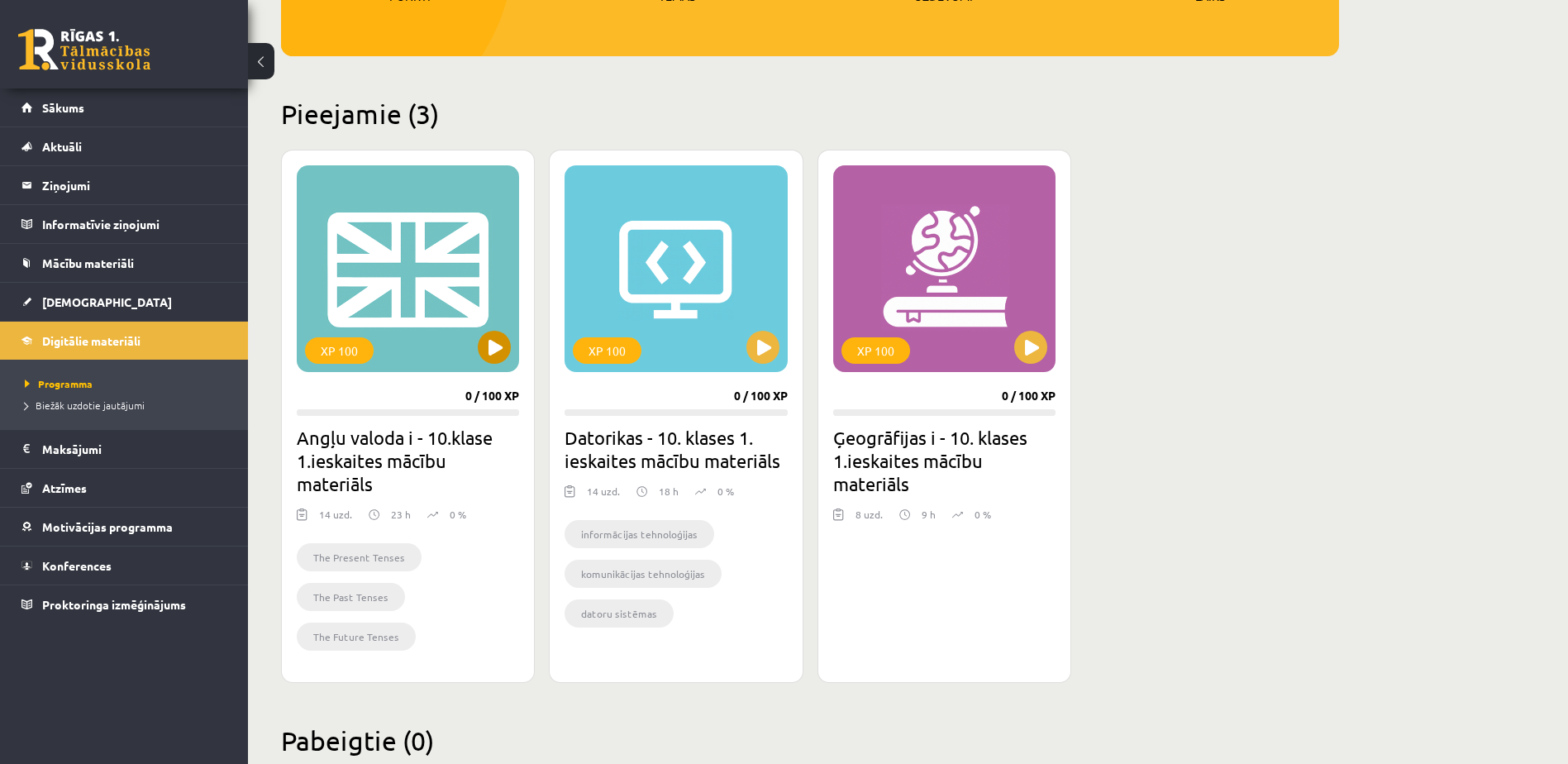
scroll to position [319, 0]
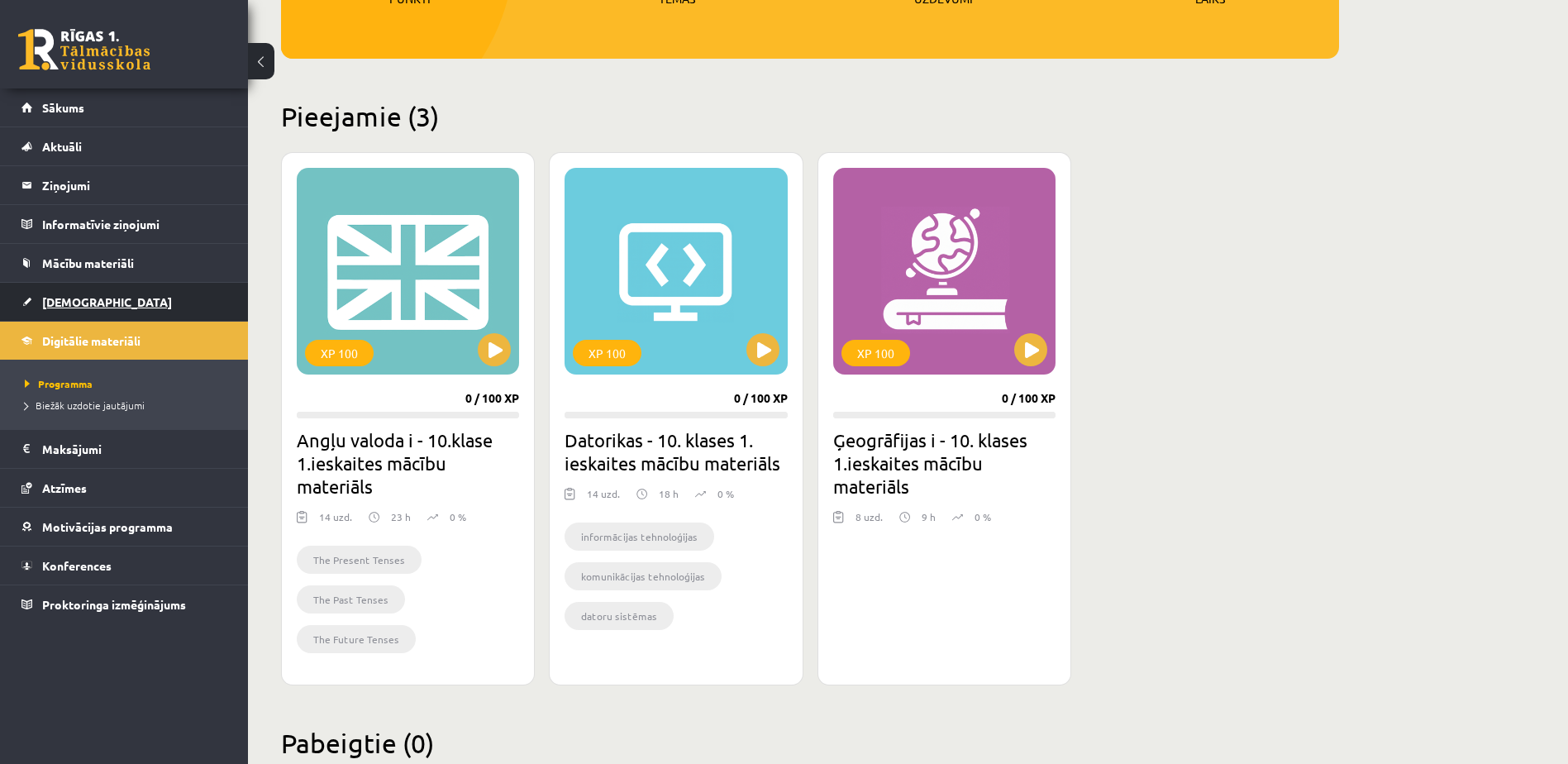
click at [74, 289] on link "[DEMOGRAPHIC_DATA]" at bounding box center [124, 301] width 205 height 38
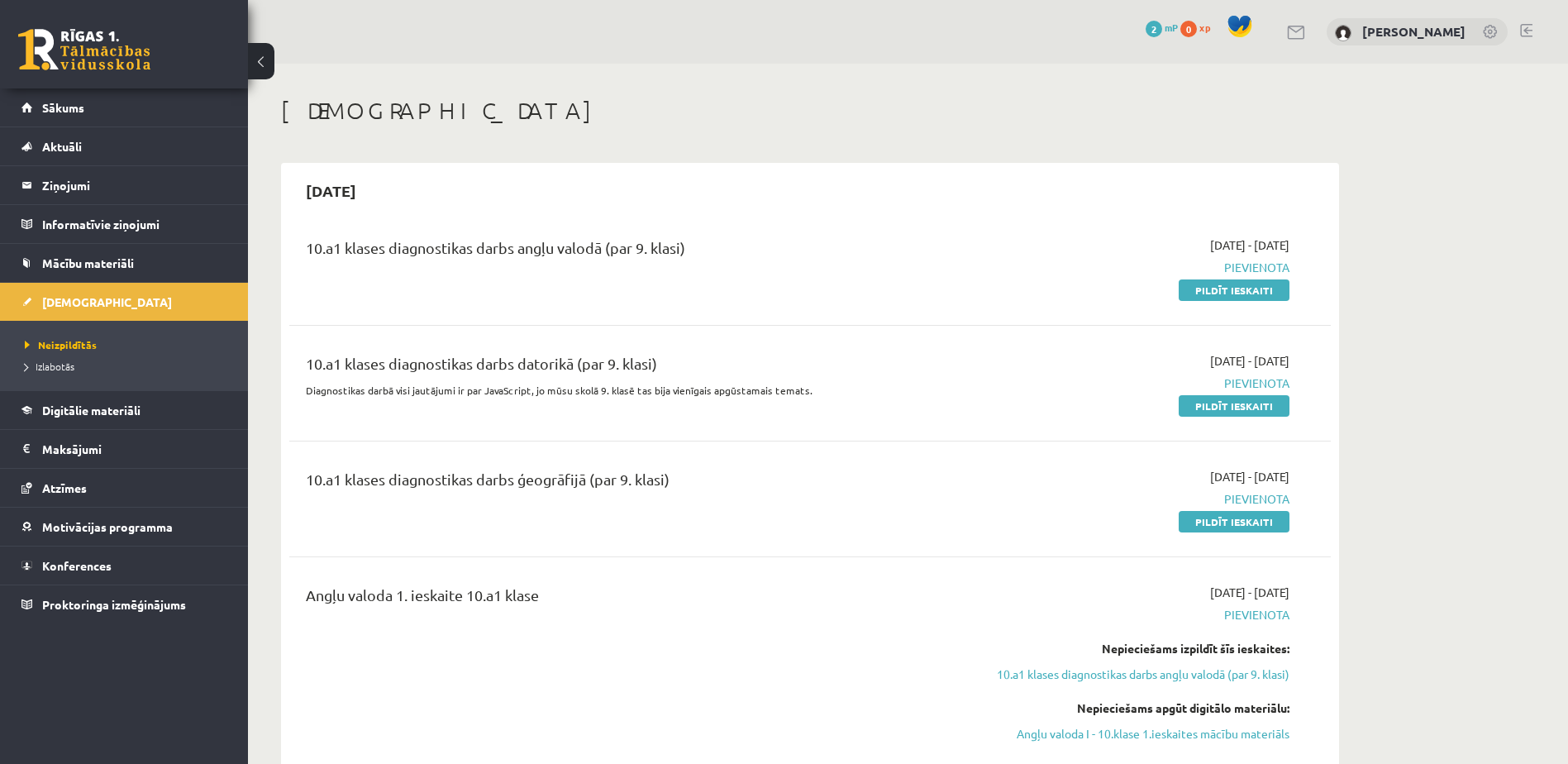
click at [923, 291] on div "10.a1 klases diagnostikas darbs angļu valodā (par 9. klasi)" at bounding box center [629, 268] width 672 height 62
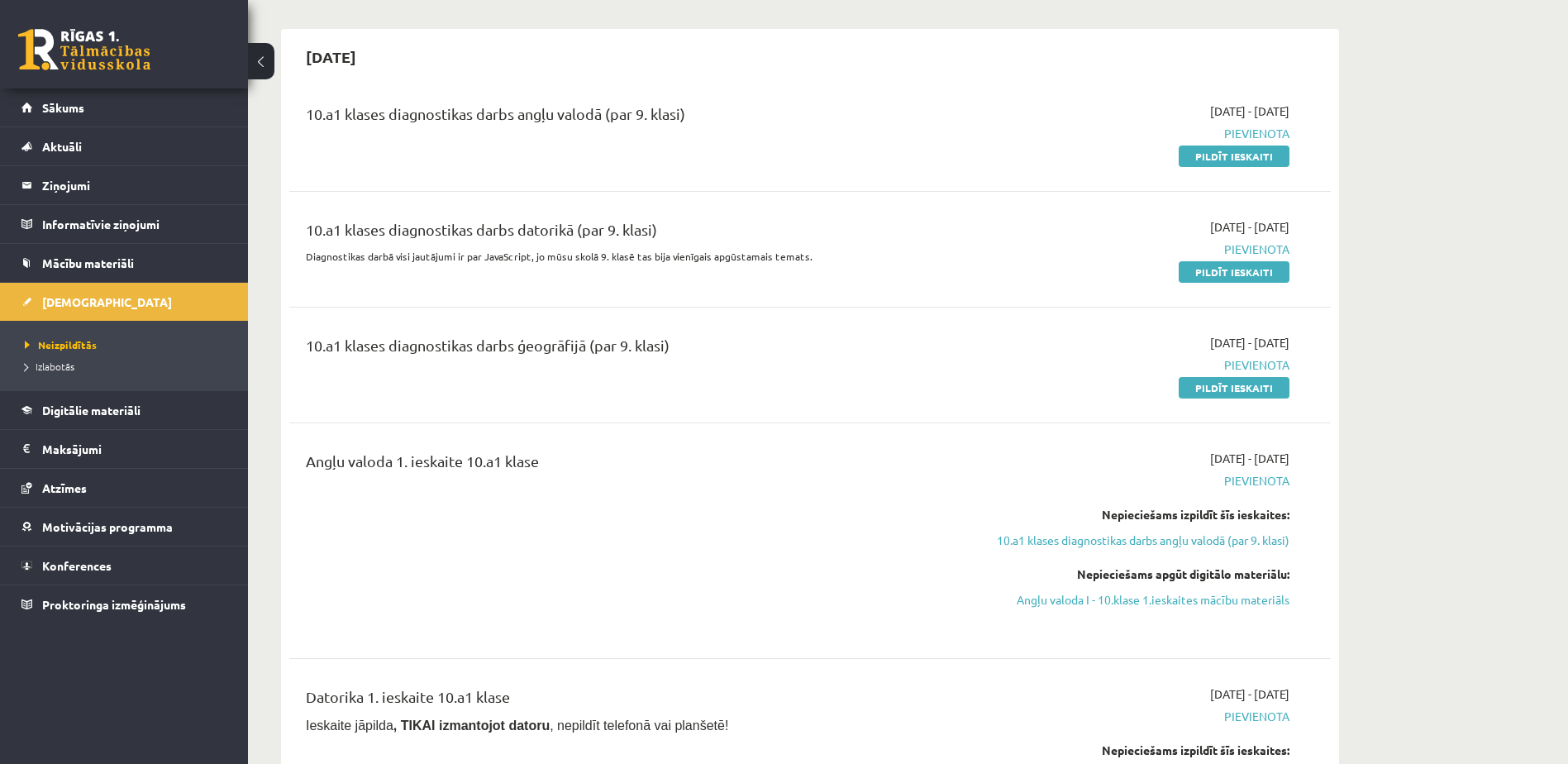
scroll to position [135, 0]
click at [1242, 159] on link "Pildīt ieskaiti" at bounding box center [1233, 155] width 111 height 22
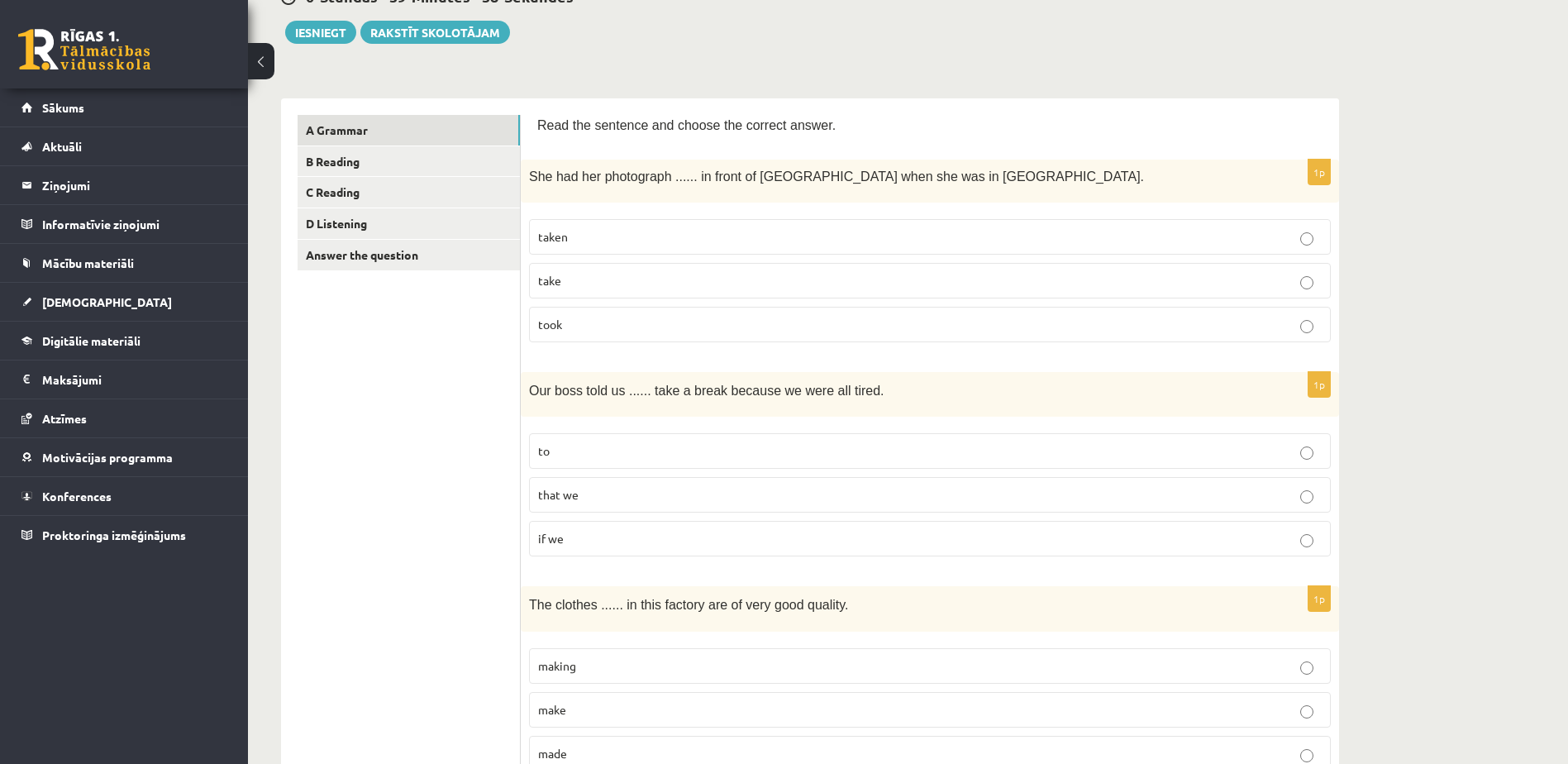
scroll to position [197, 0]
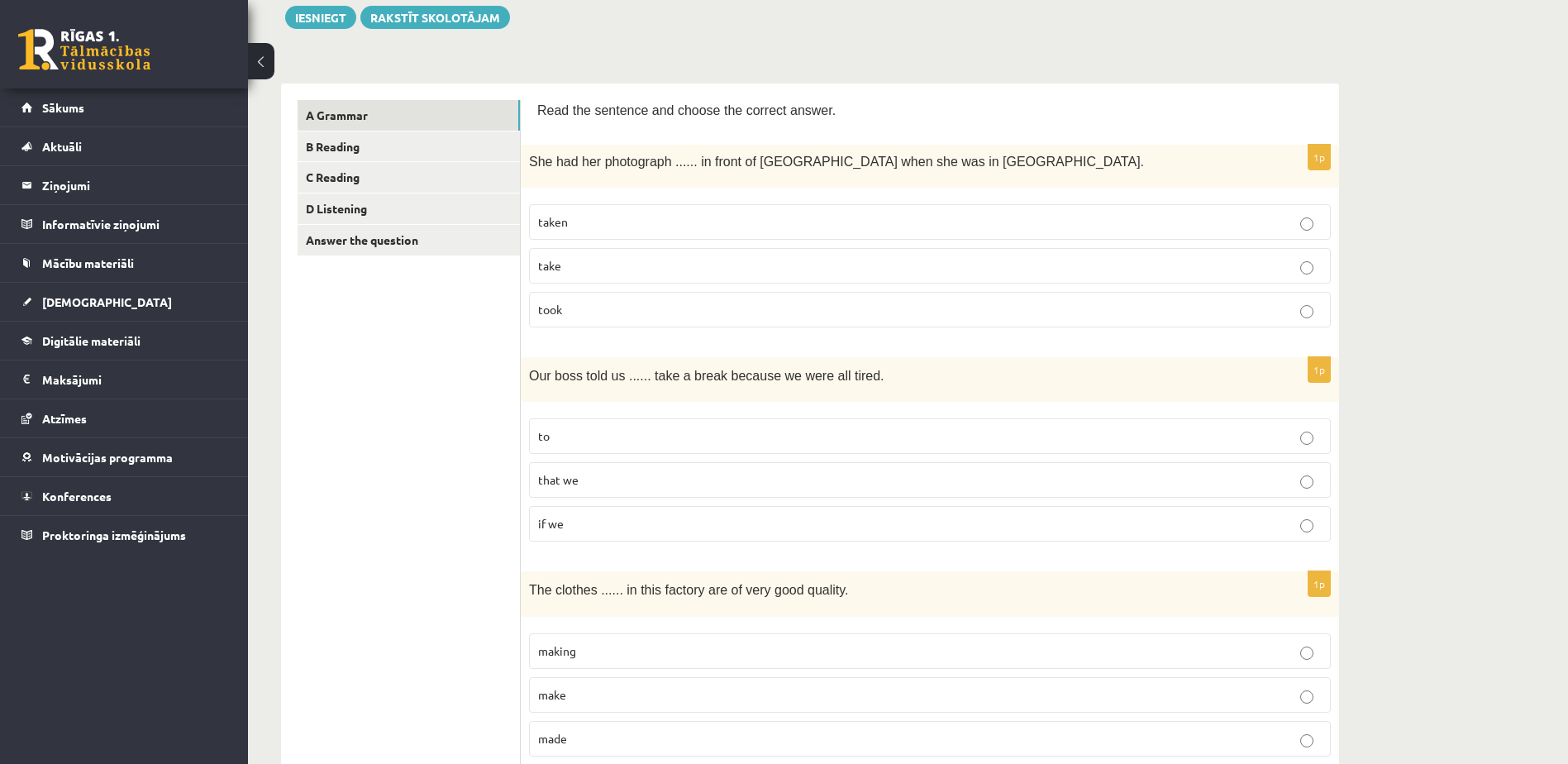
click at [818, 223] on p "taken" at bounding box center [930, 221] width 783 height 18
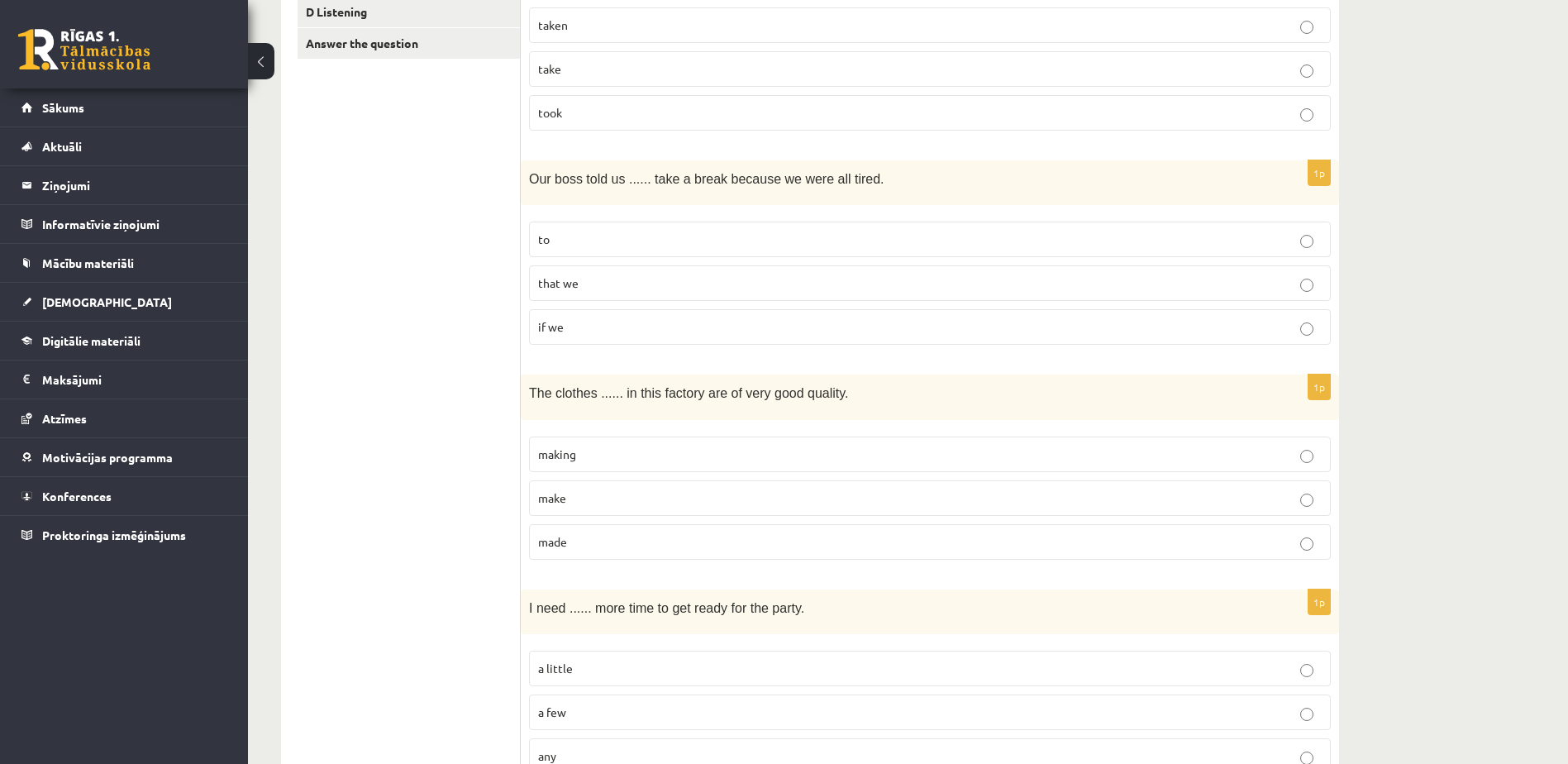
scroll to position [392, 0]
click at [784, 234] on p "to" at bounding box center [930, 241] width 783 height 18
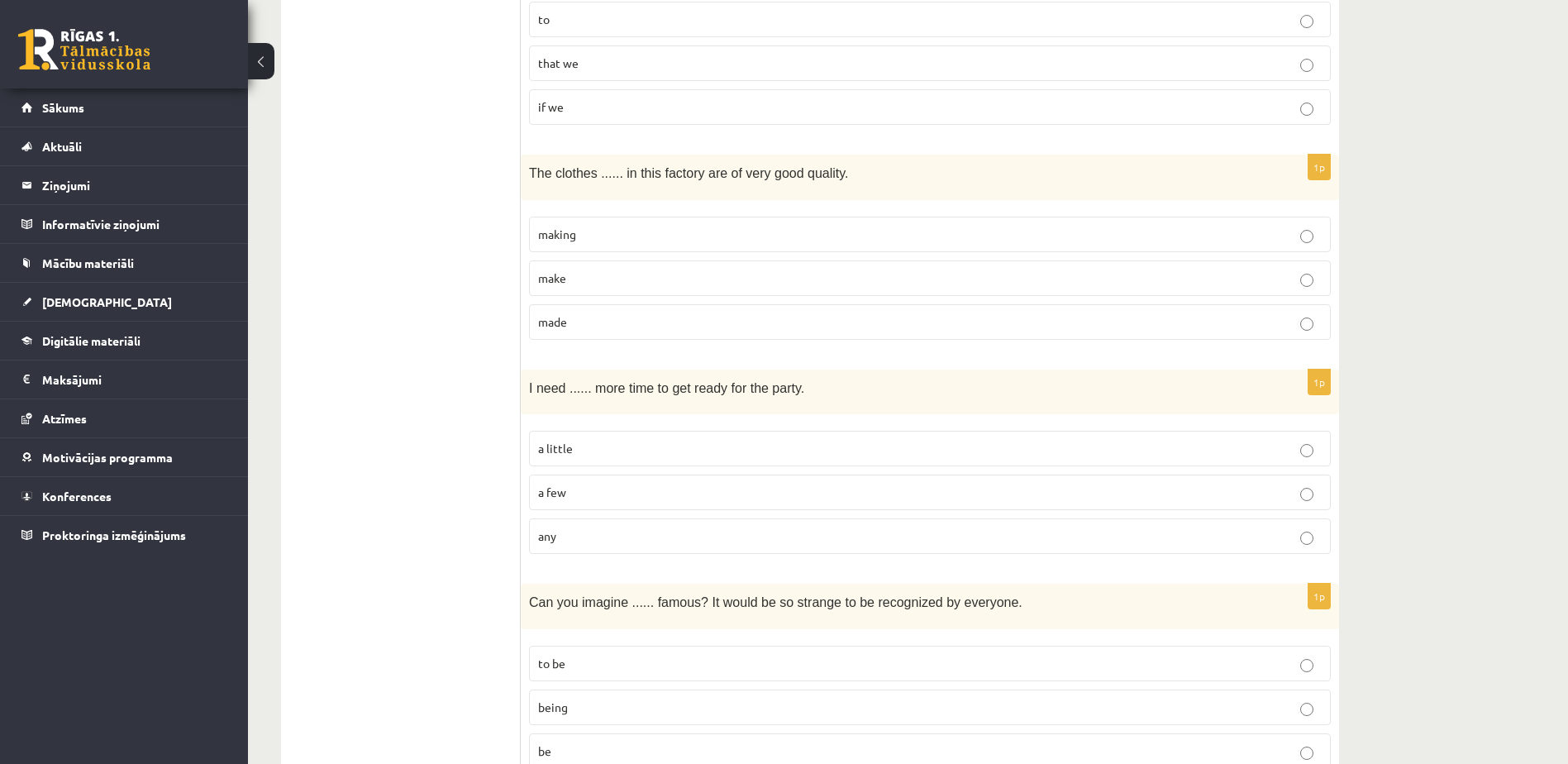
scroll to position [615, 0]
click at [797, 309] on label "made" at bounding box center [930, 320] width 802 height 35
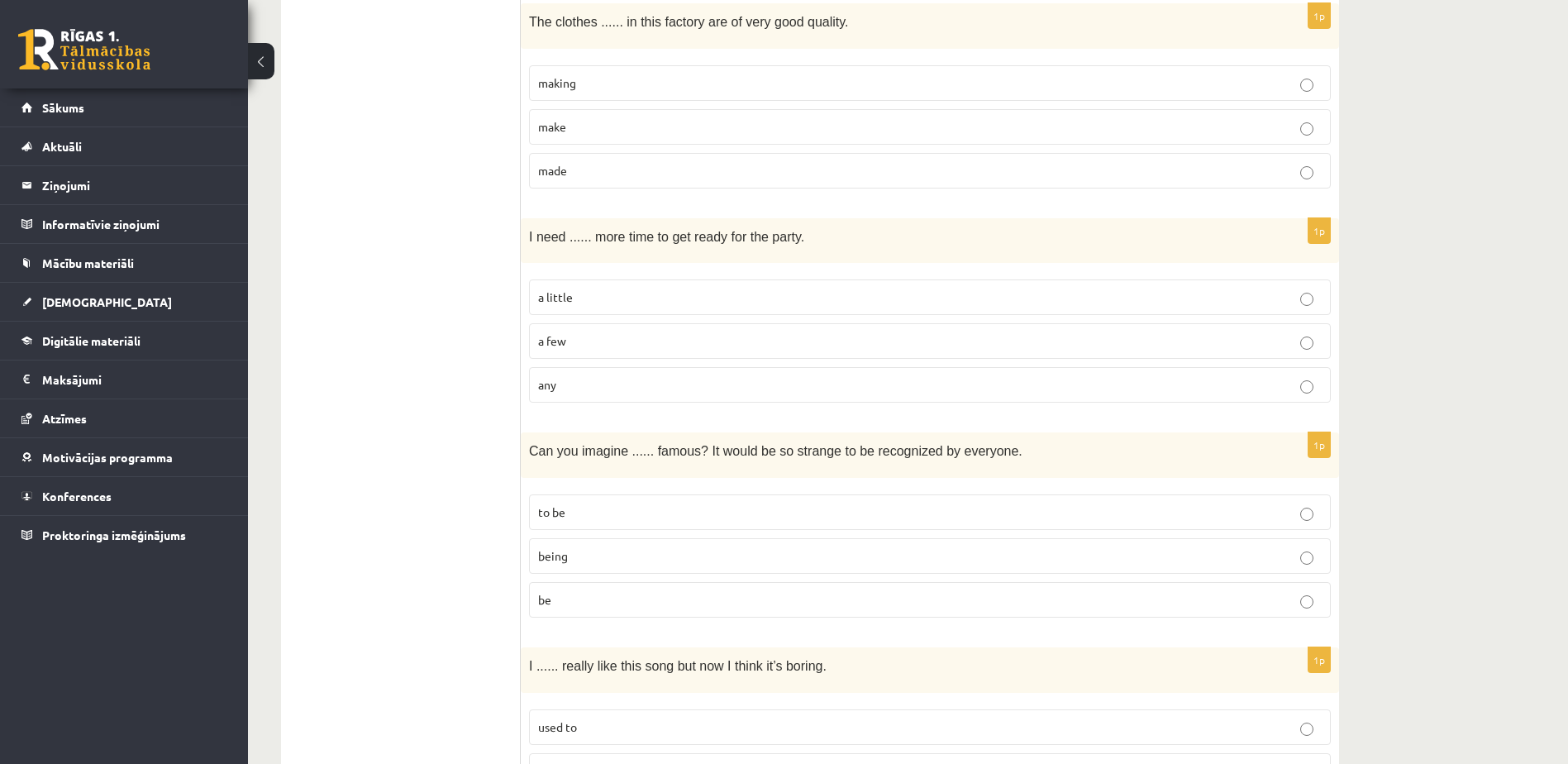
scroll to position [767, 0]
click at [791, 288] on p "a little" at bounding box center [930, 295] width 783 height 18
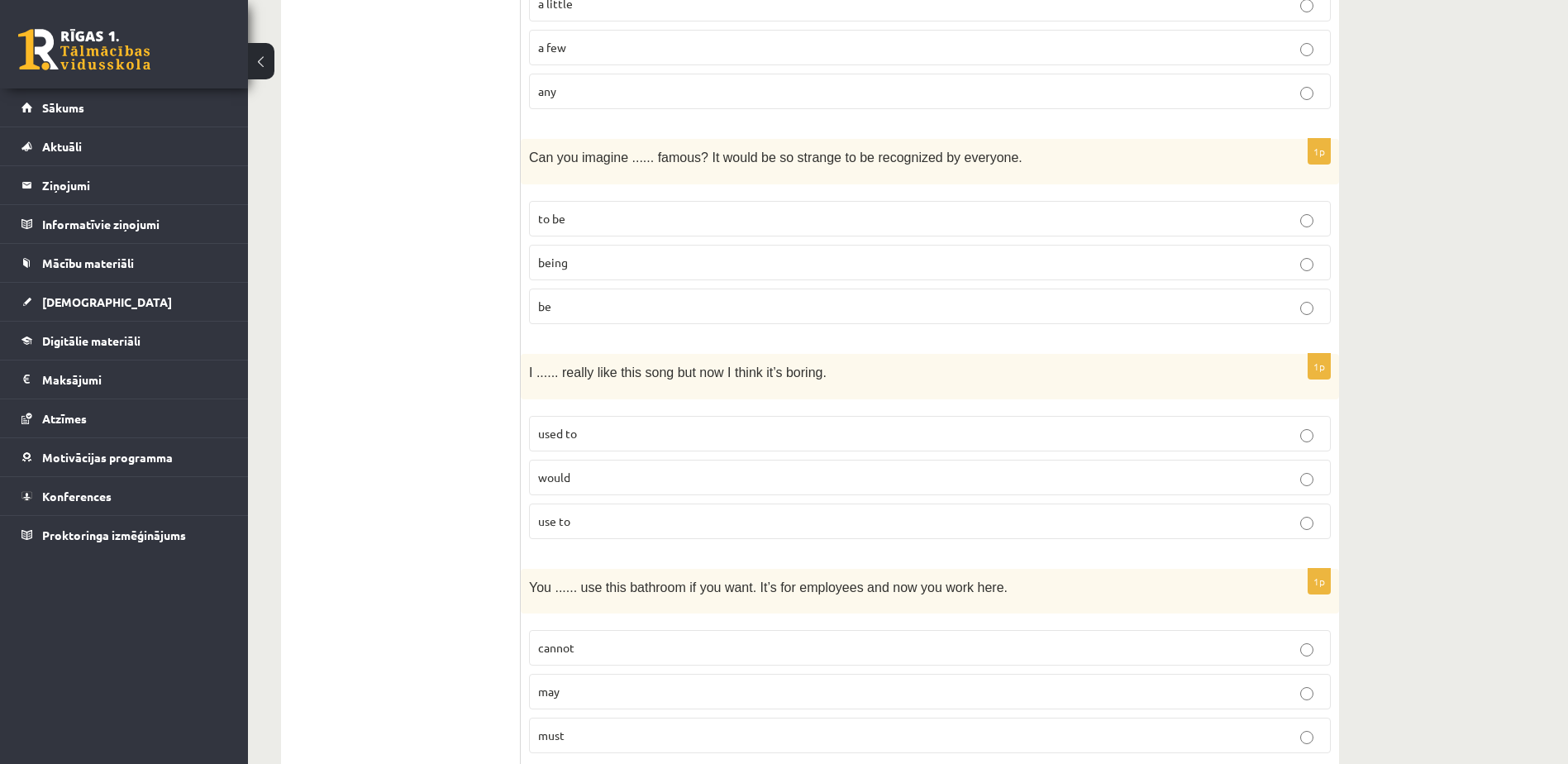
scroll to position [1059, 0]
click at [807, 273] on label "being" at bounding box center [930, 262] width 802 height 35
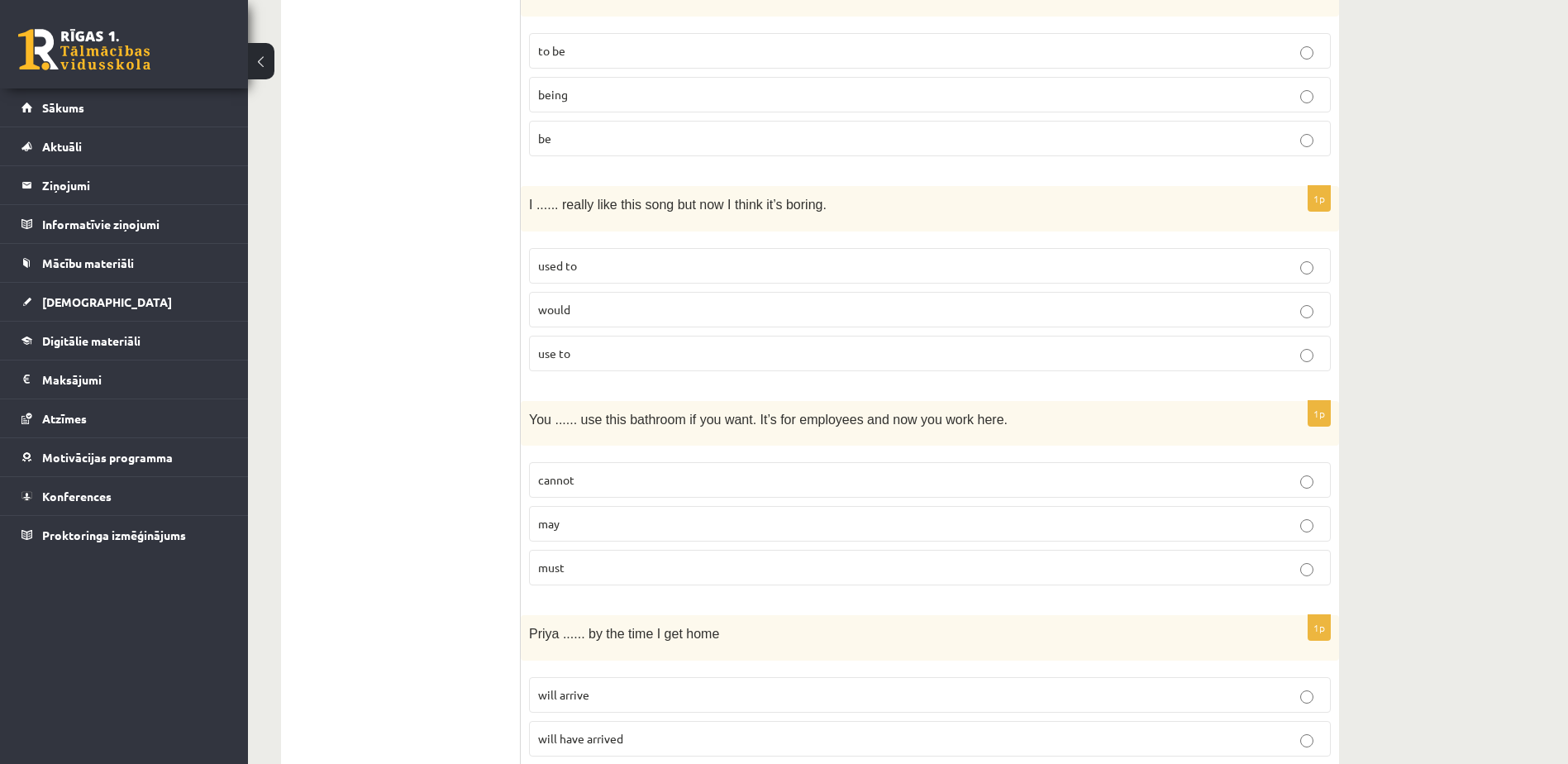
scroll to position [1233, 0]
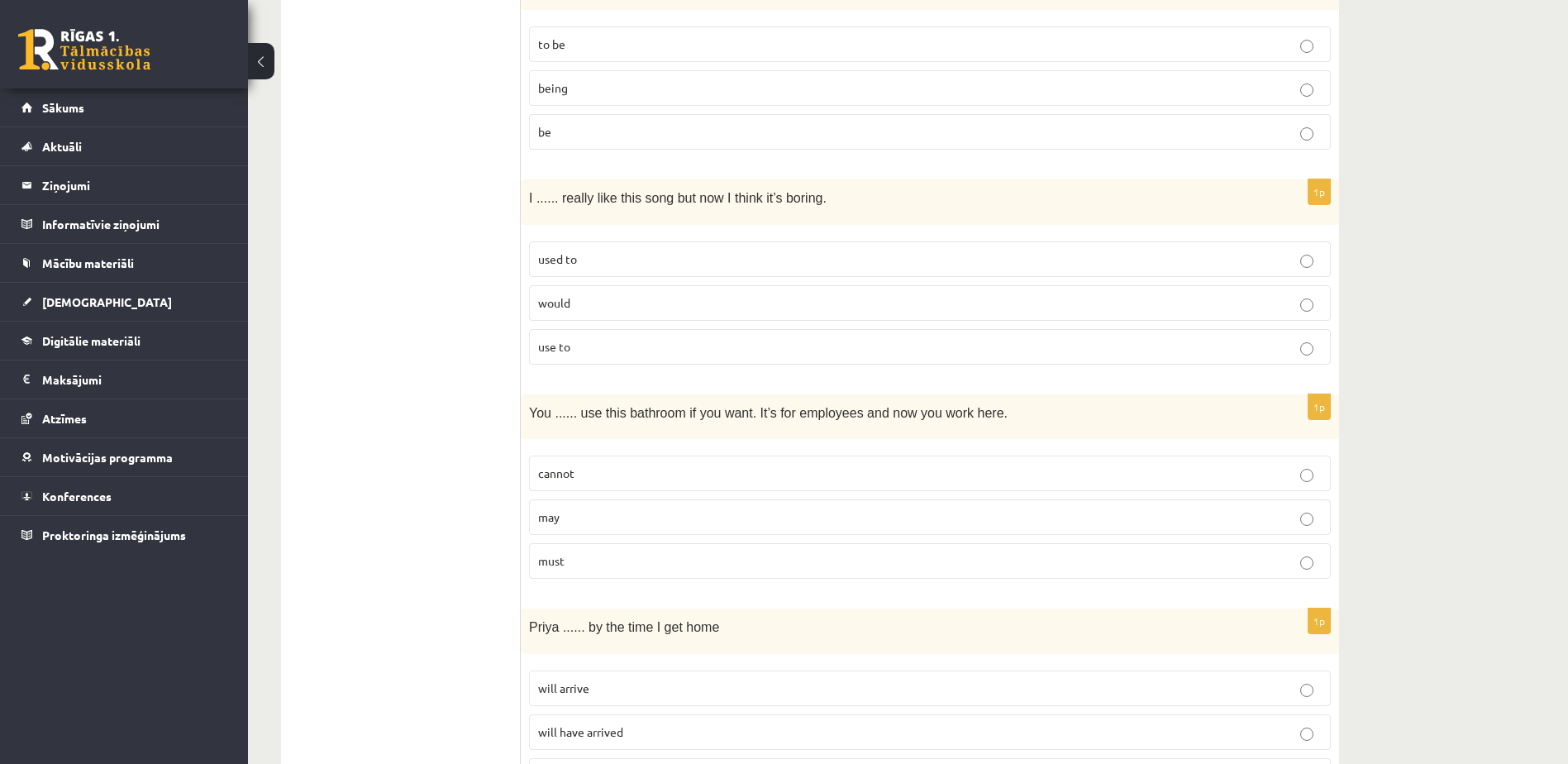
click at [771, 244] on label "used to" at bounding box center [930, 259] width 802 height 35
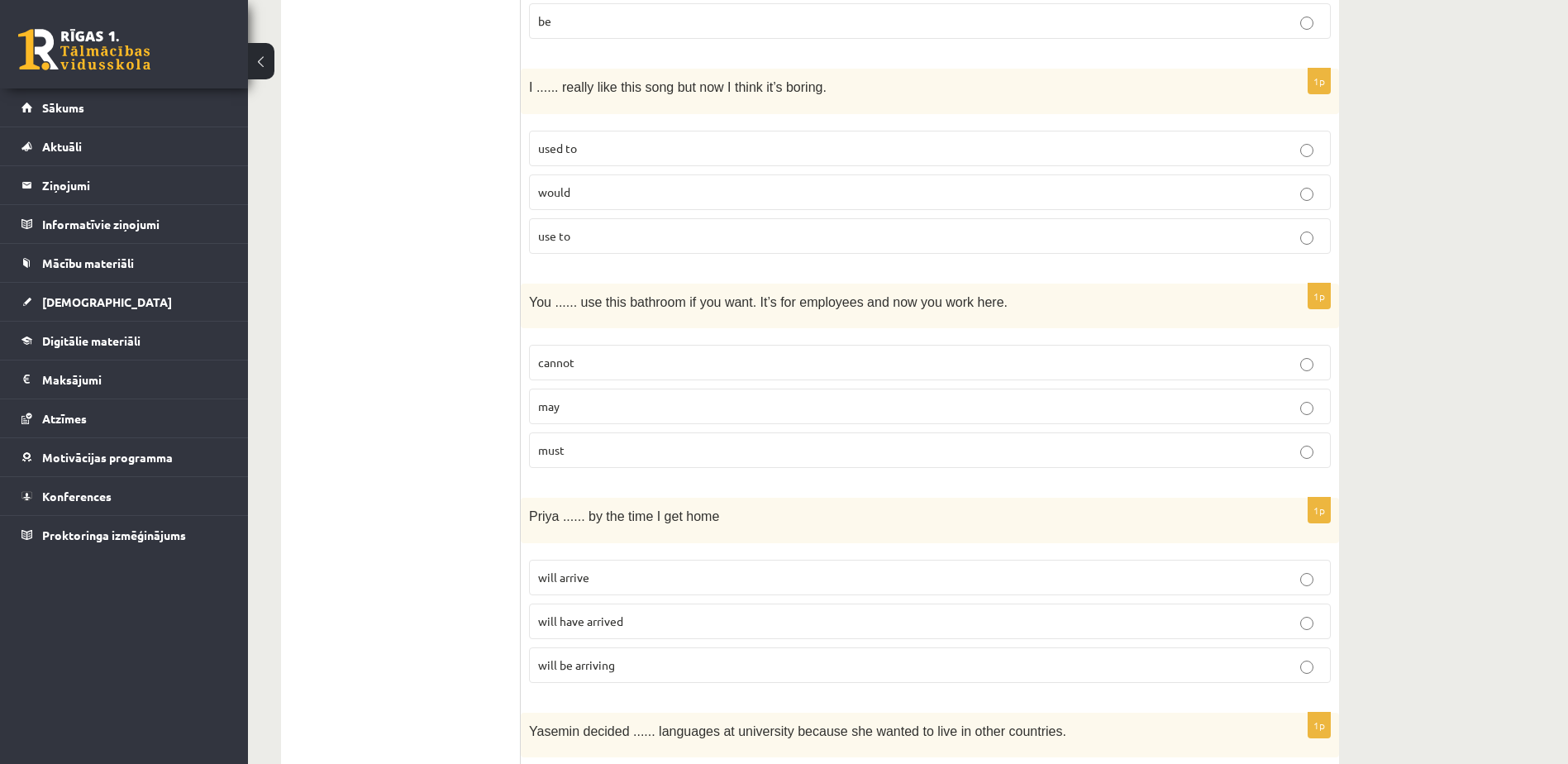
scroll to position [1372, 0]
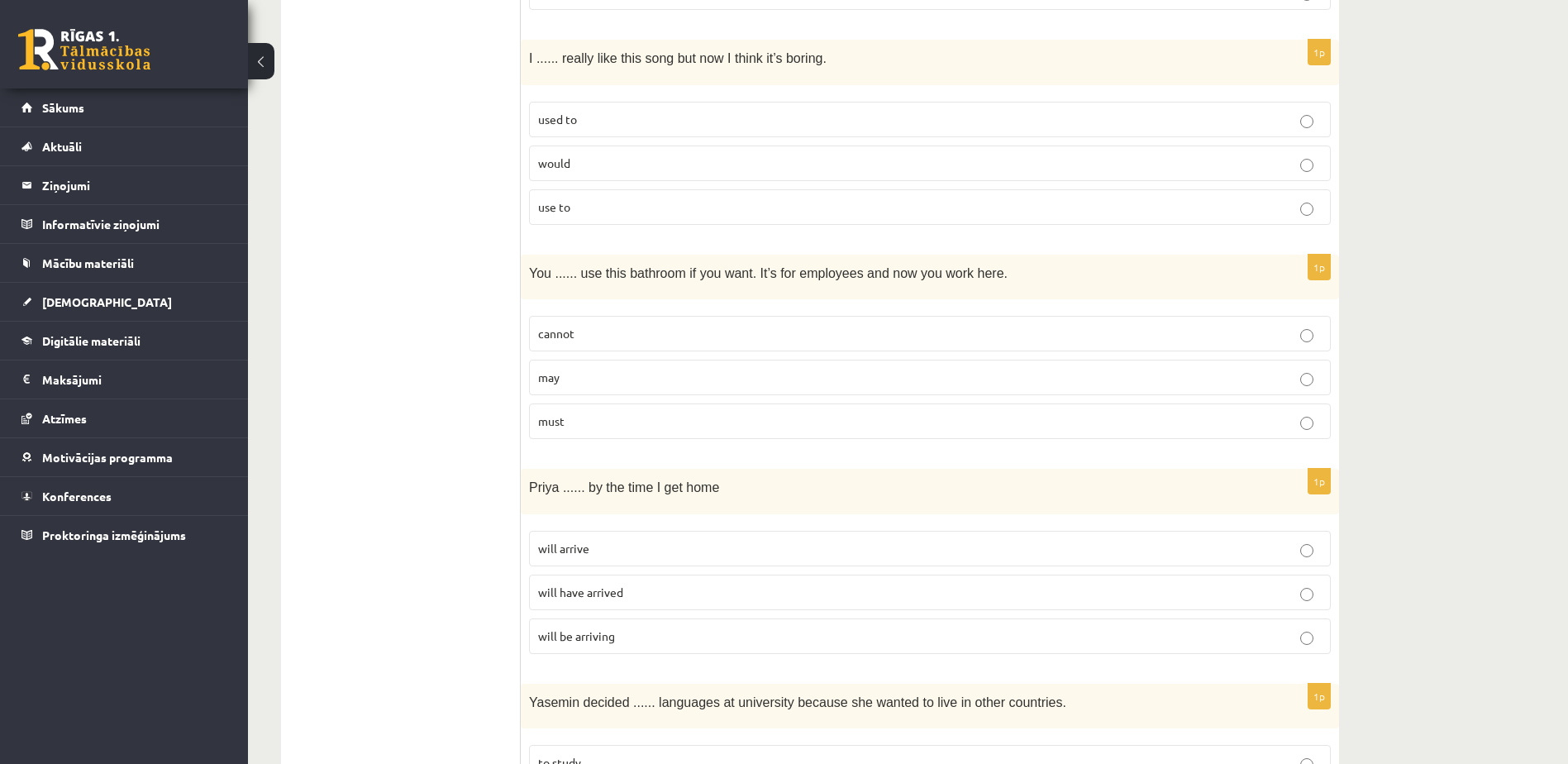
click at [692, 369] on label "may" at bounding box center [930, 377] width 802 height 35
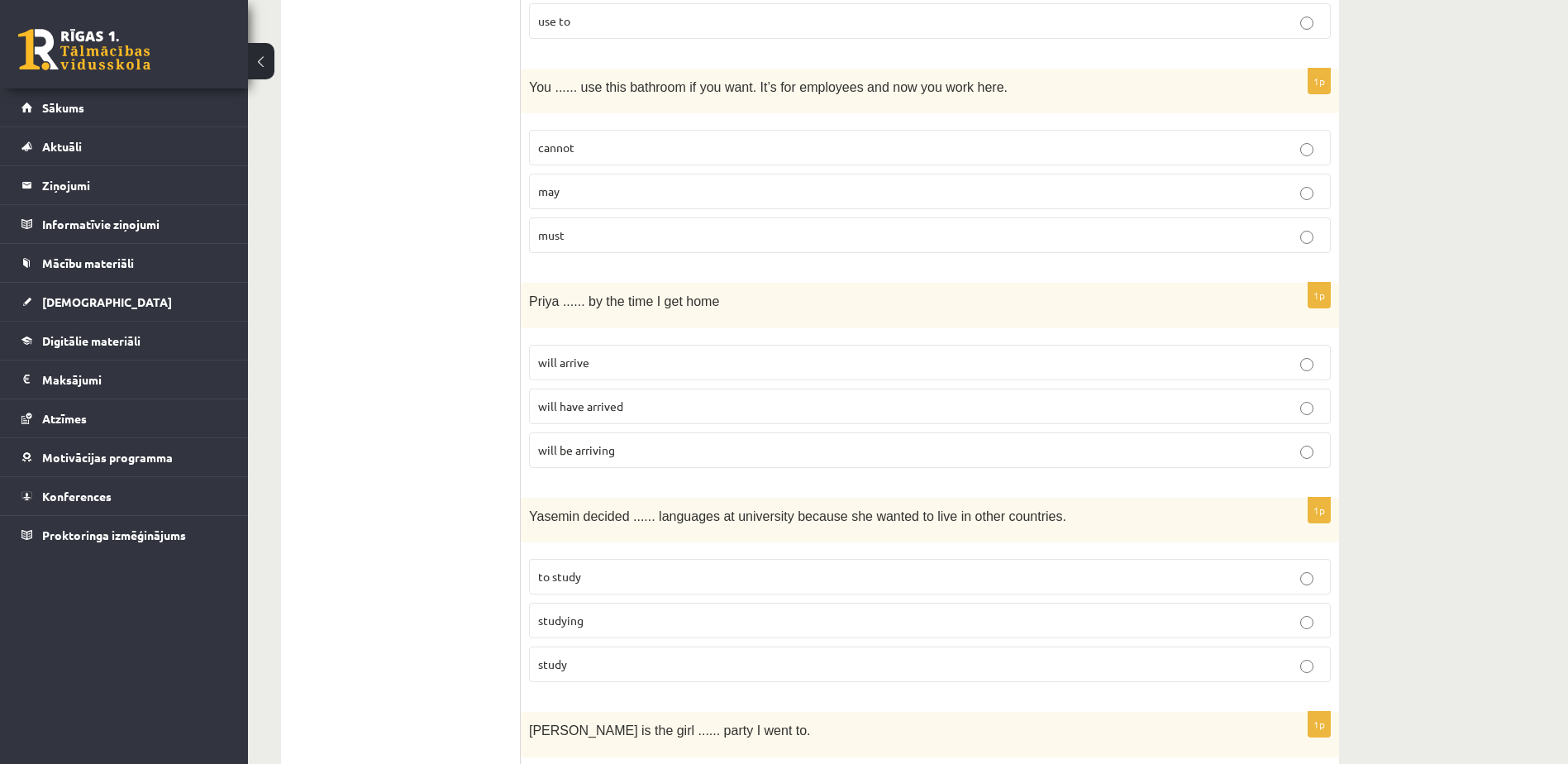
scroll to position [1560, 0]
click at [632, 413] on p "will have arrived" at bounding box center [930, 404] width 783 height 18
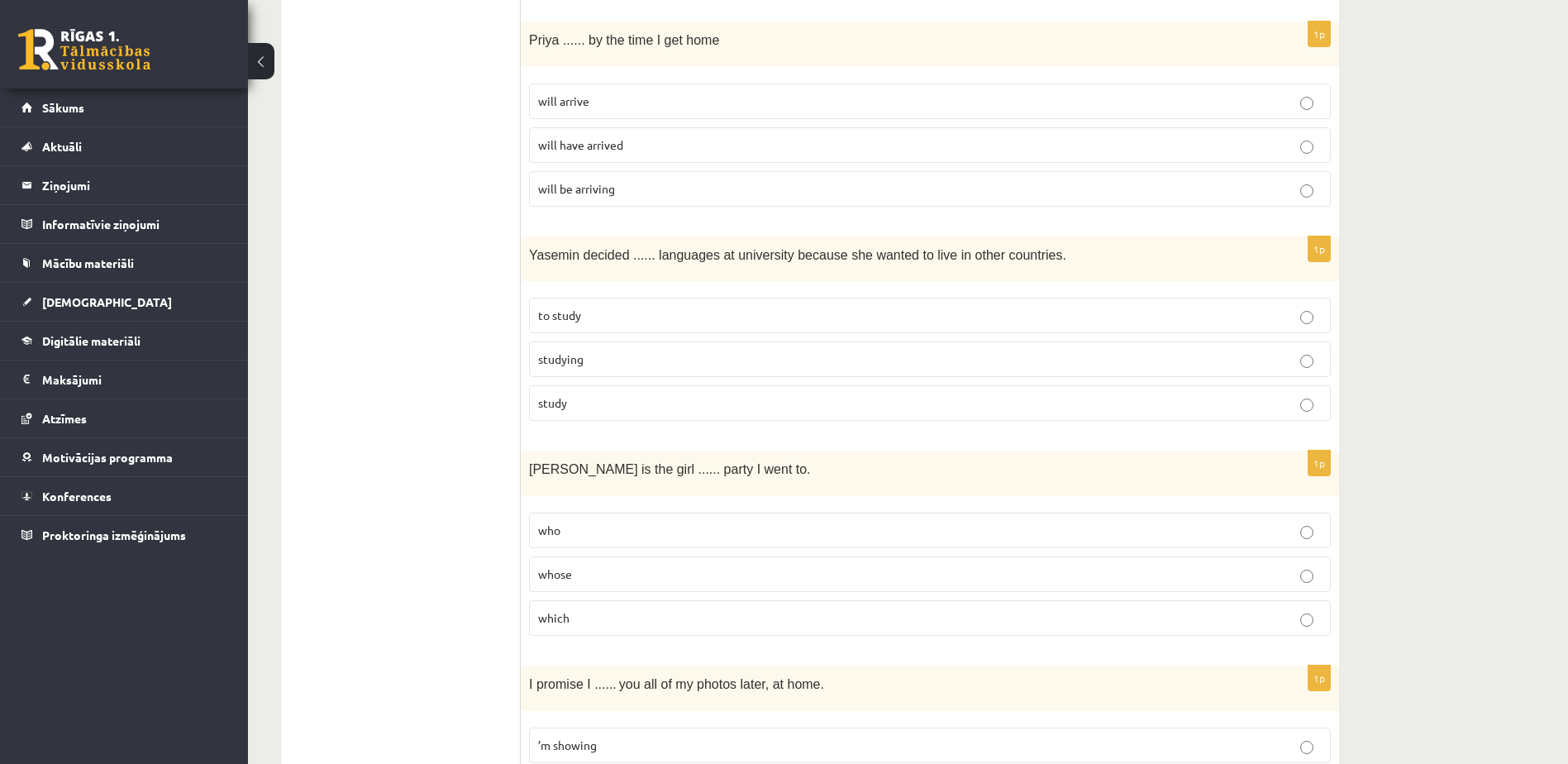
scroll to position [1821, 0]
click at [620, 304] on label "to study" at bounding box center [930, 314] width 802 height 35
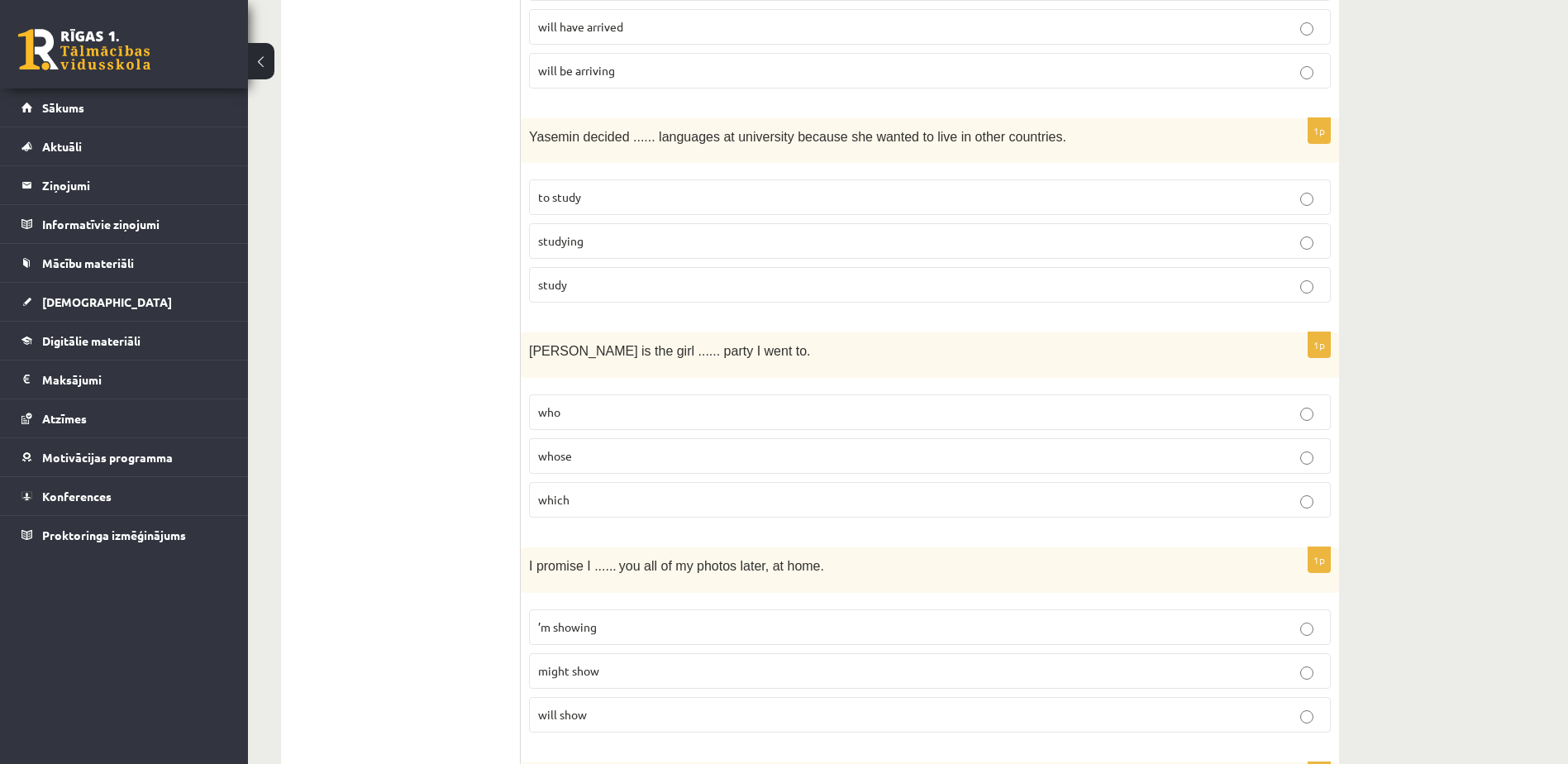
scroll to position [2034, 0]
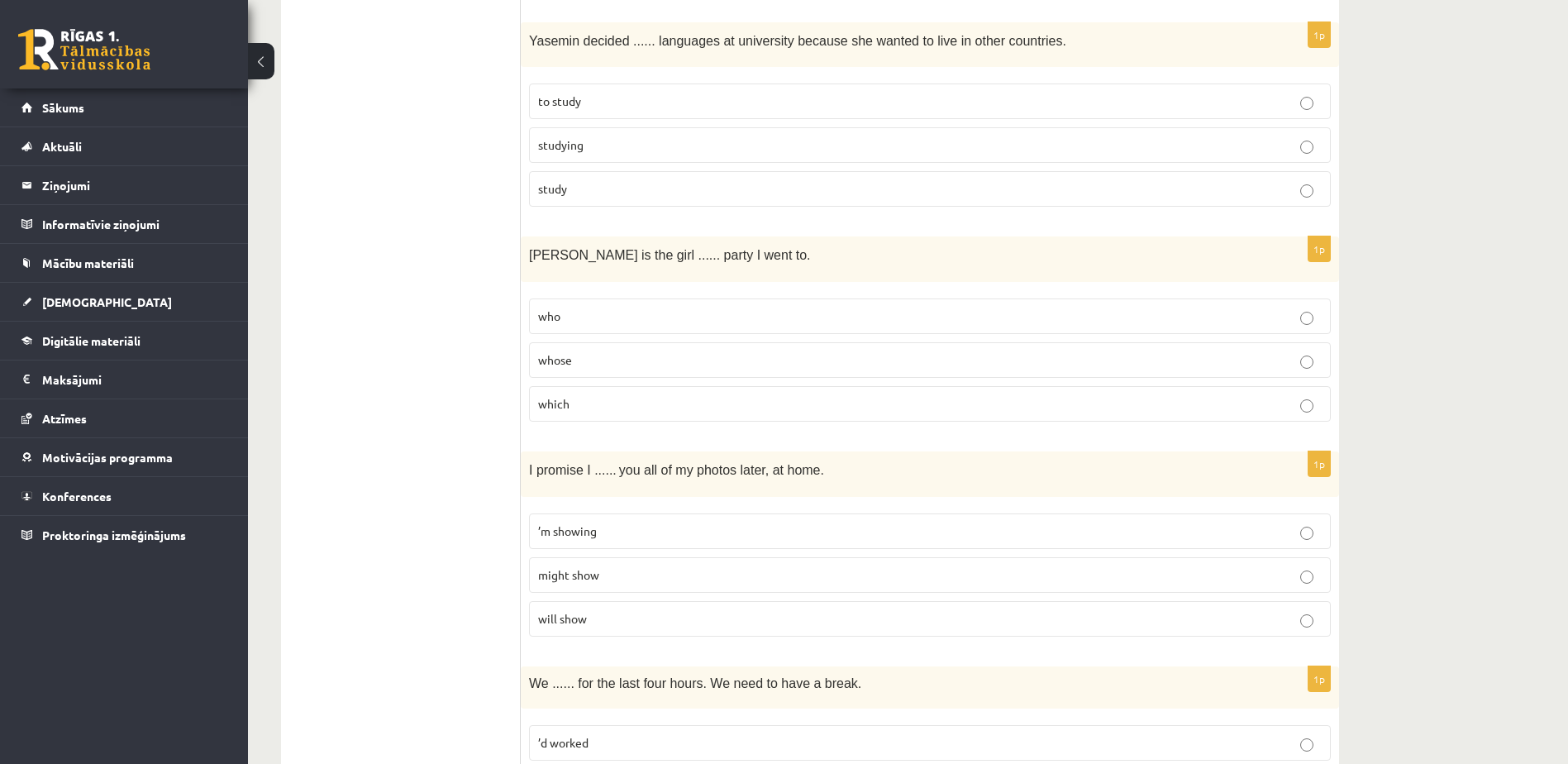
click at [632, 361] on p "whose" at bounding box center [930, 360] width 783 height 18
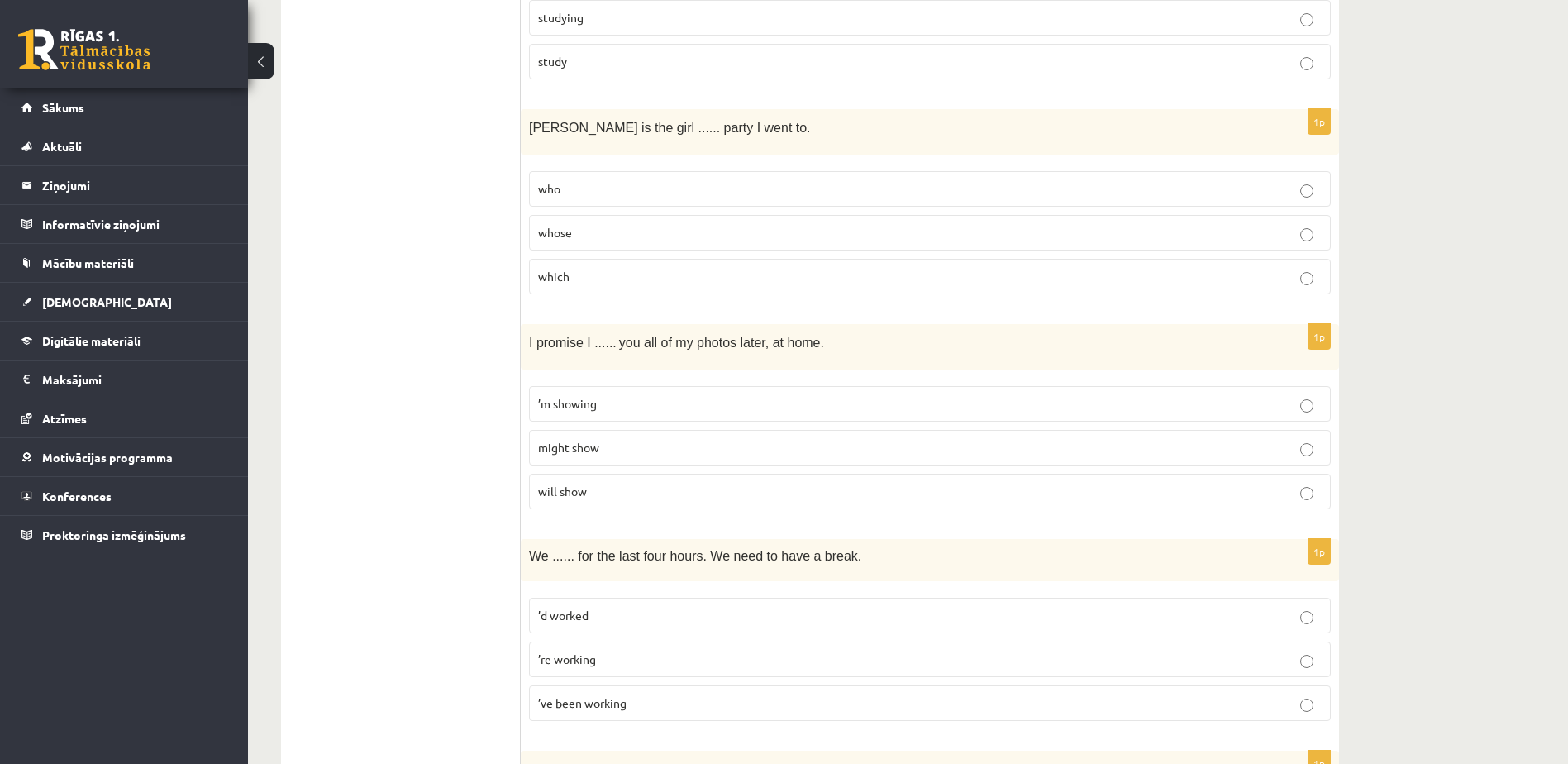
scroll to position [2163, 0]
click at [656, 476] on label "will show" at bounding box center [930, 489] width 802 height 35
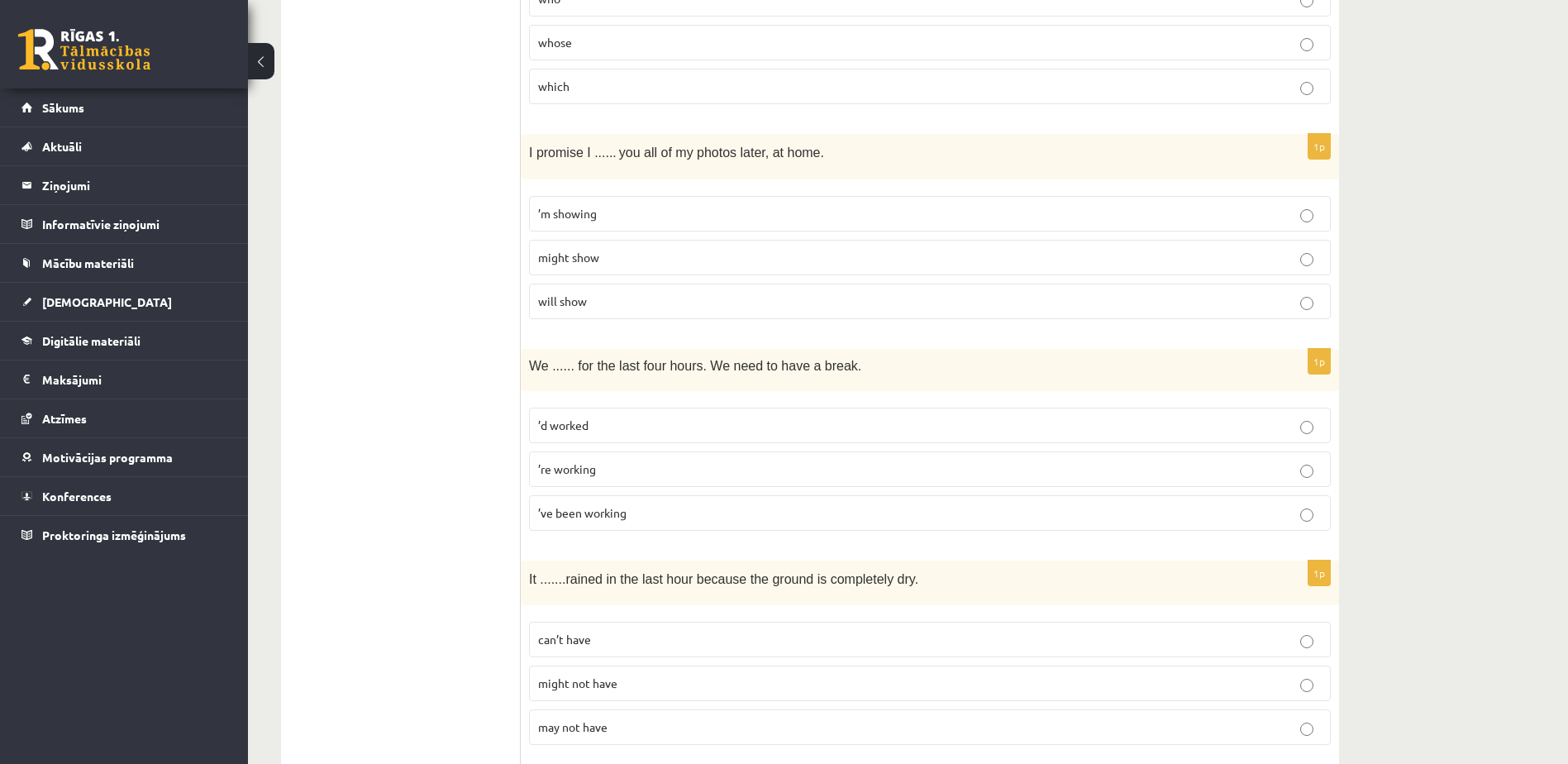
scroll to position [2352, 0]
click at [655, 515] on p "’ve been working" at bounding box center [930, 512] width 783 height 18
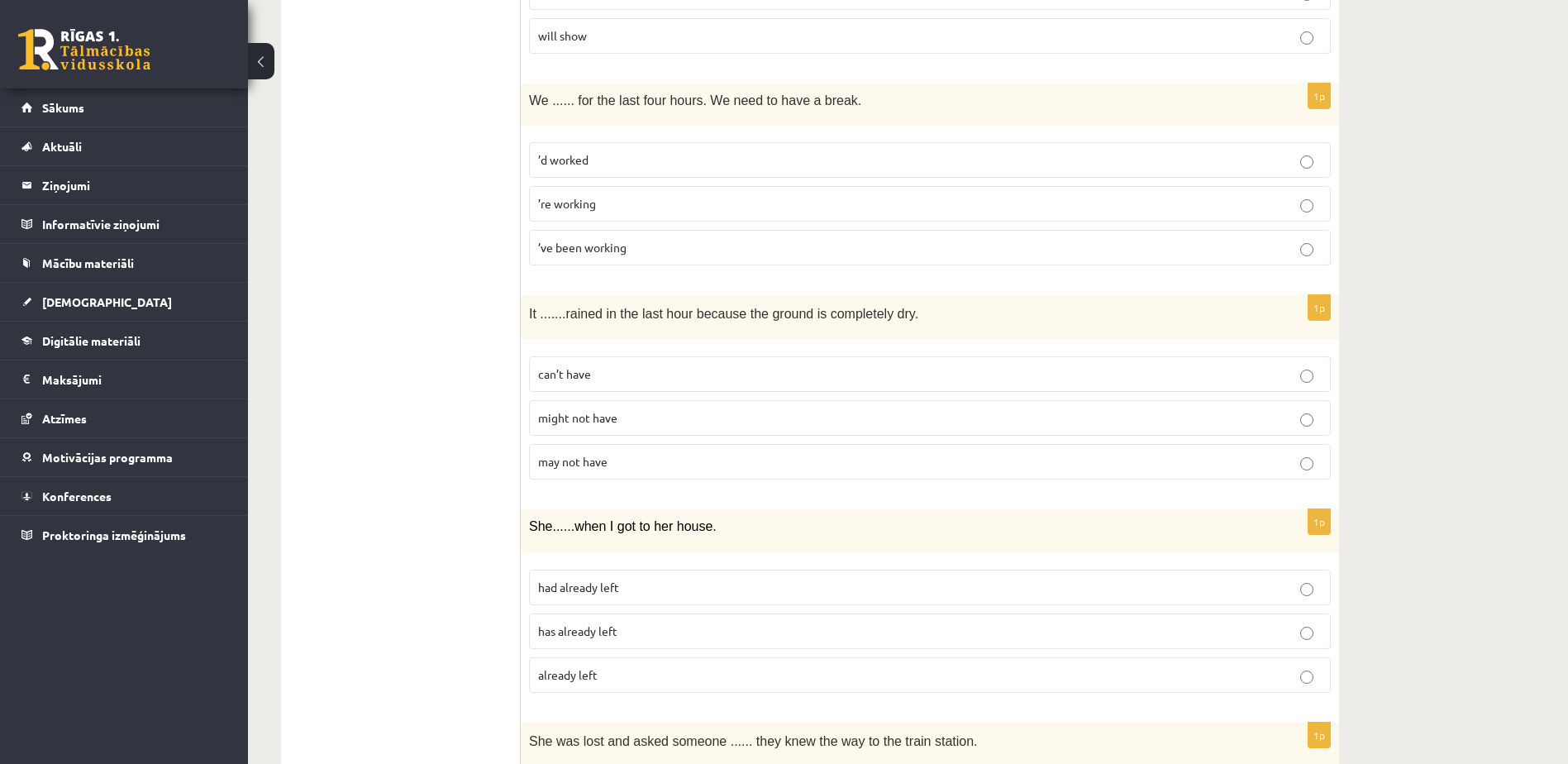
scroll to position [2619, 0]
click at [602, 371] on p "can’t have" at bounding box center [930, 371] width 783 height 18
click at [593, 590] on span "had already left" at bounding box center [579, 584] width 81 height 15
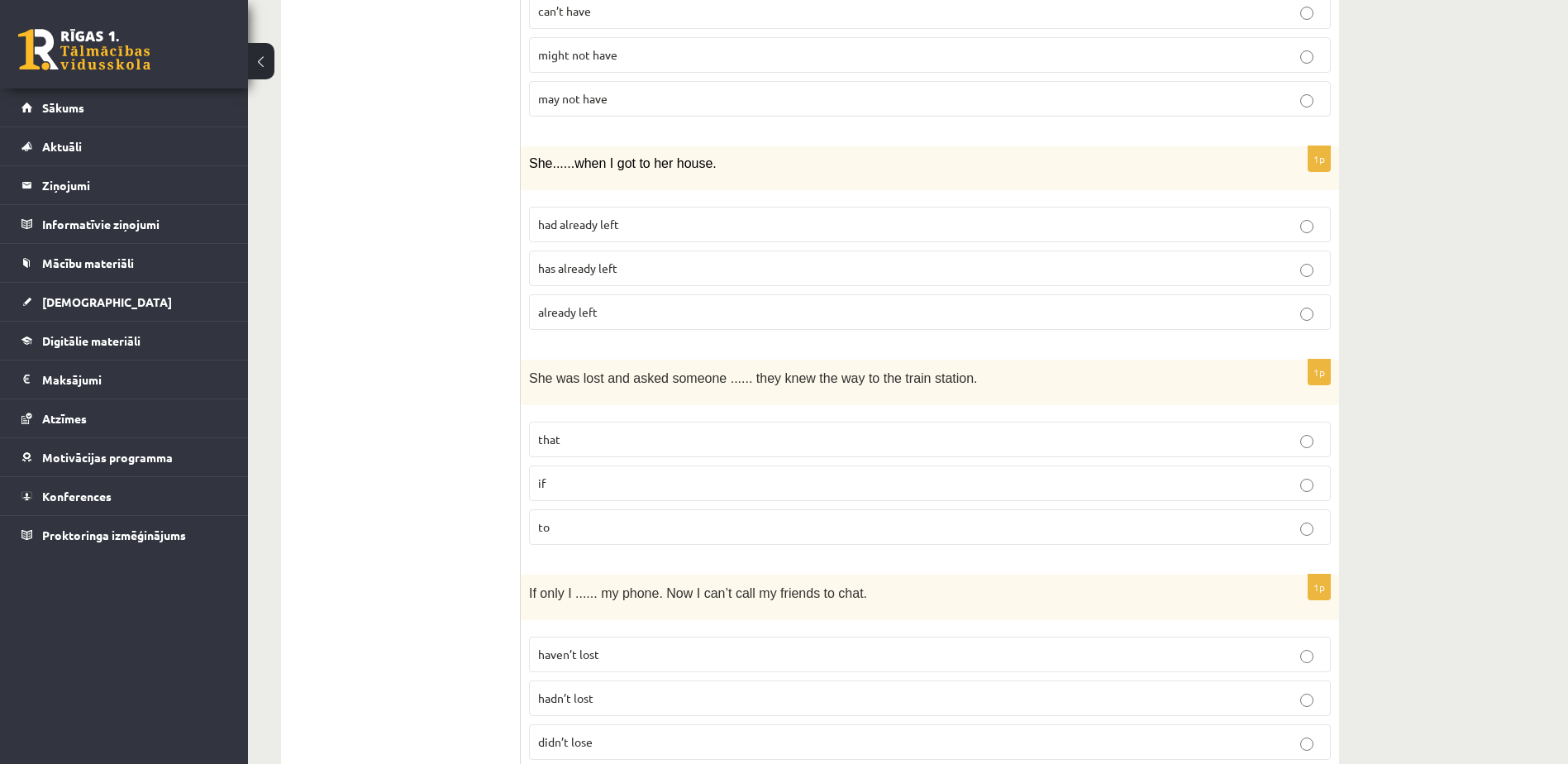
scroll to position [2981, 0]
click at [742, 469] on label "if" at bounding box center [930, 481] width 802 height 35
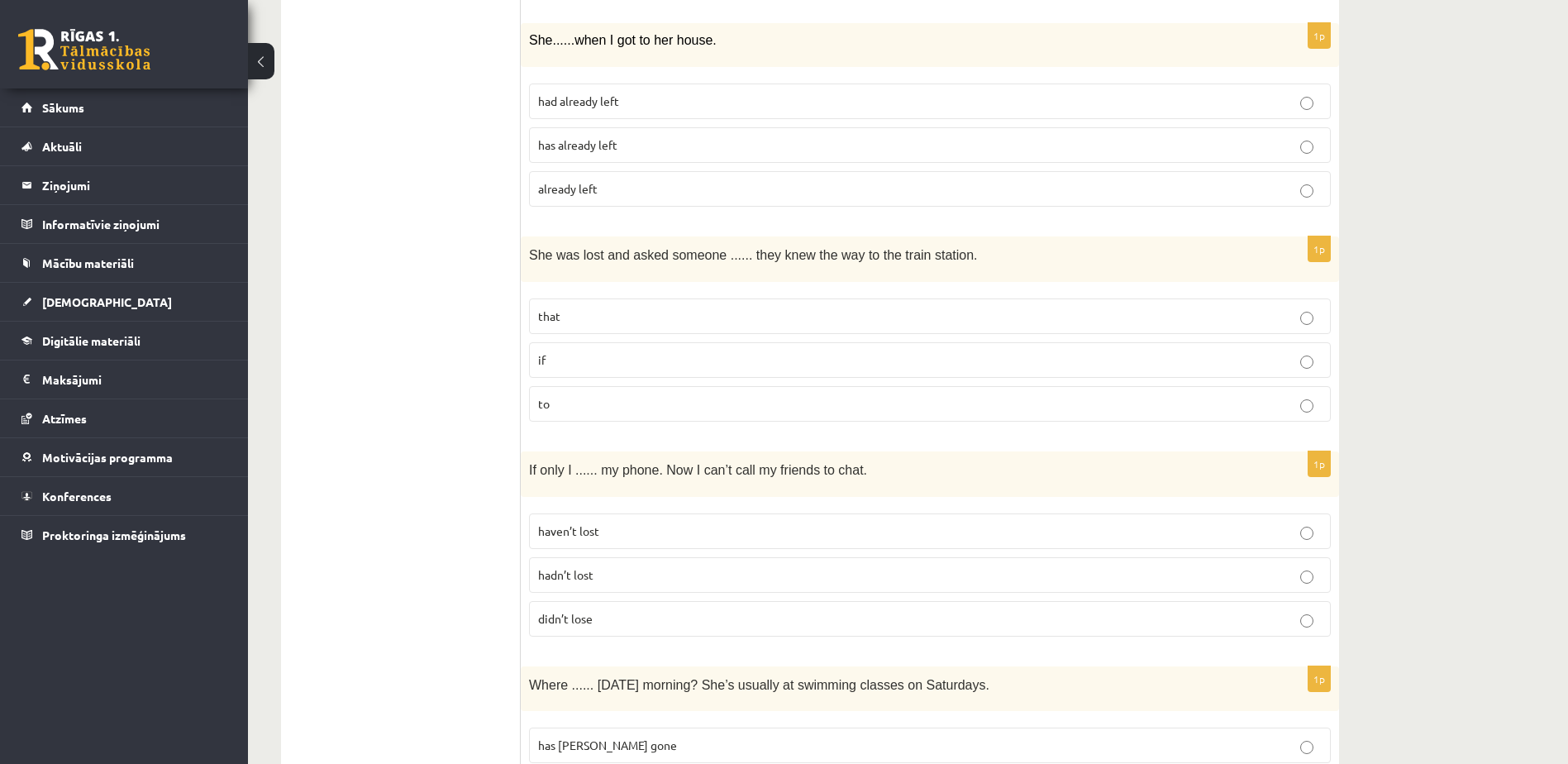
scroll to position [3166, 0]
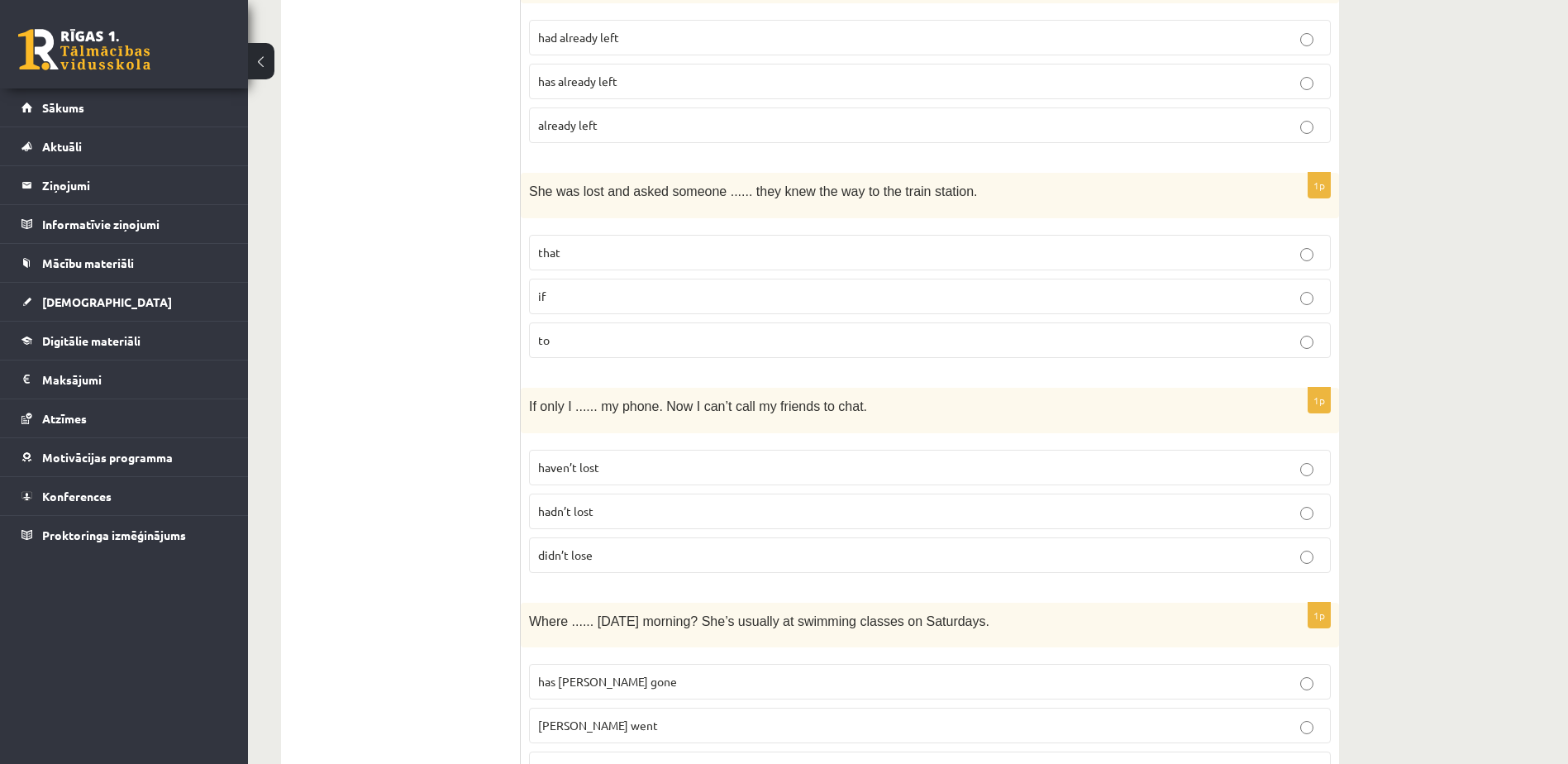
click at [636, 505] on p "hadn’t lost" at bounding box center [930, 511] width 783 height 18
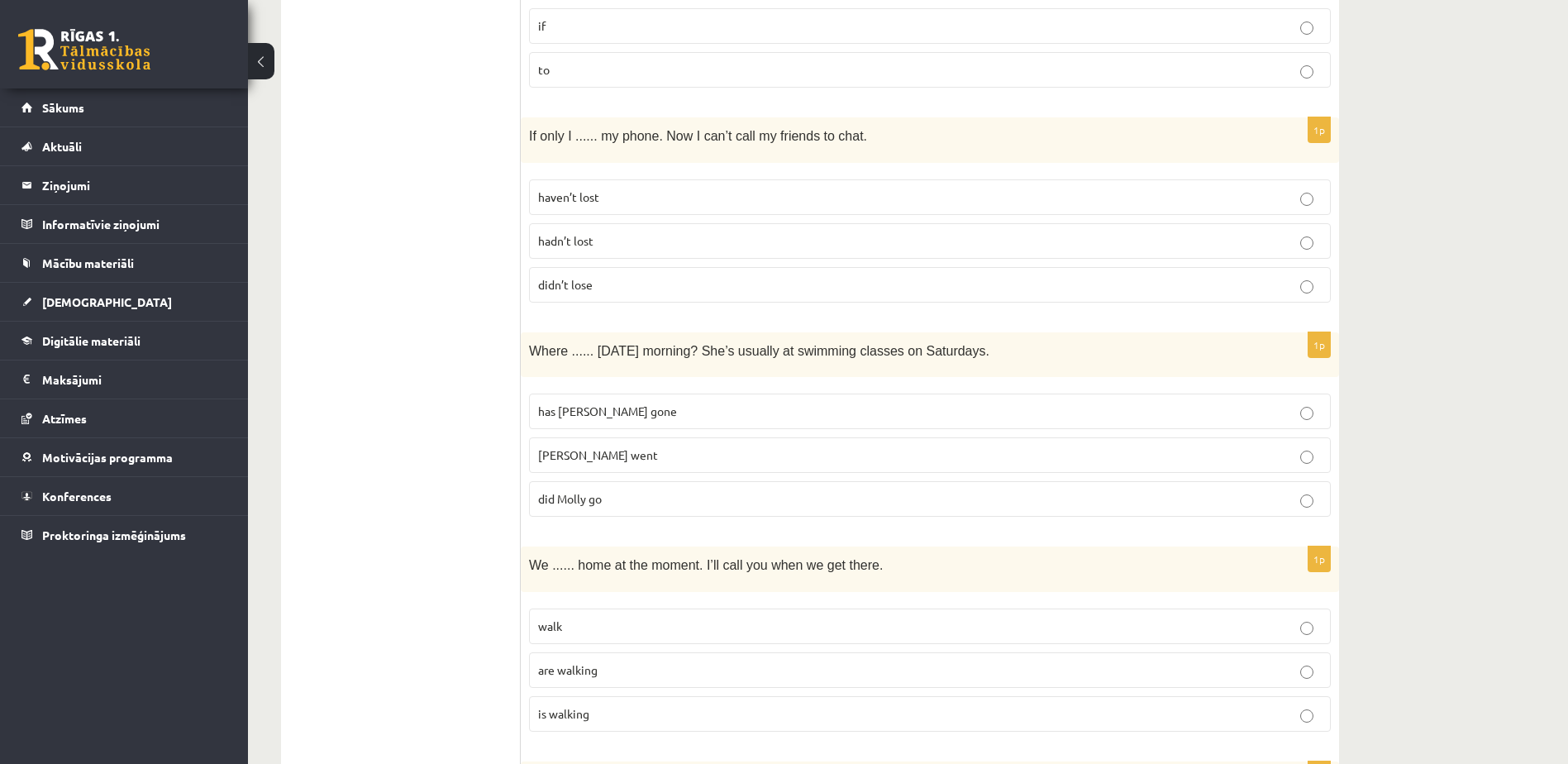
scroll to position [3437, 0]
drag, startPoint x: 723, startPoint y: 398, endPoint x: 671, endPoint y: 502, distance: 116.3
click at [671, 502] on fieldset "has Molly gone Molly went did Molly go" at bounding box center [930, 452] width 802 height 137
click at [671, 502] on p "did Molly go" at bounding box center [930, 497] width 783 height 18
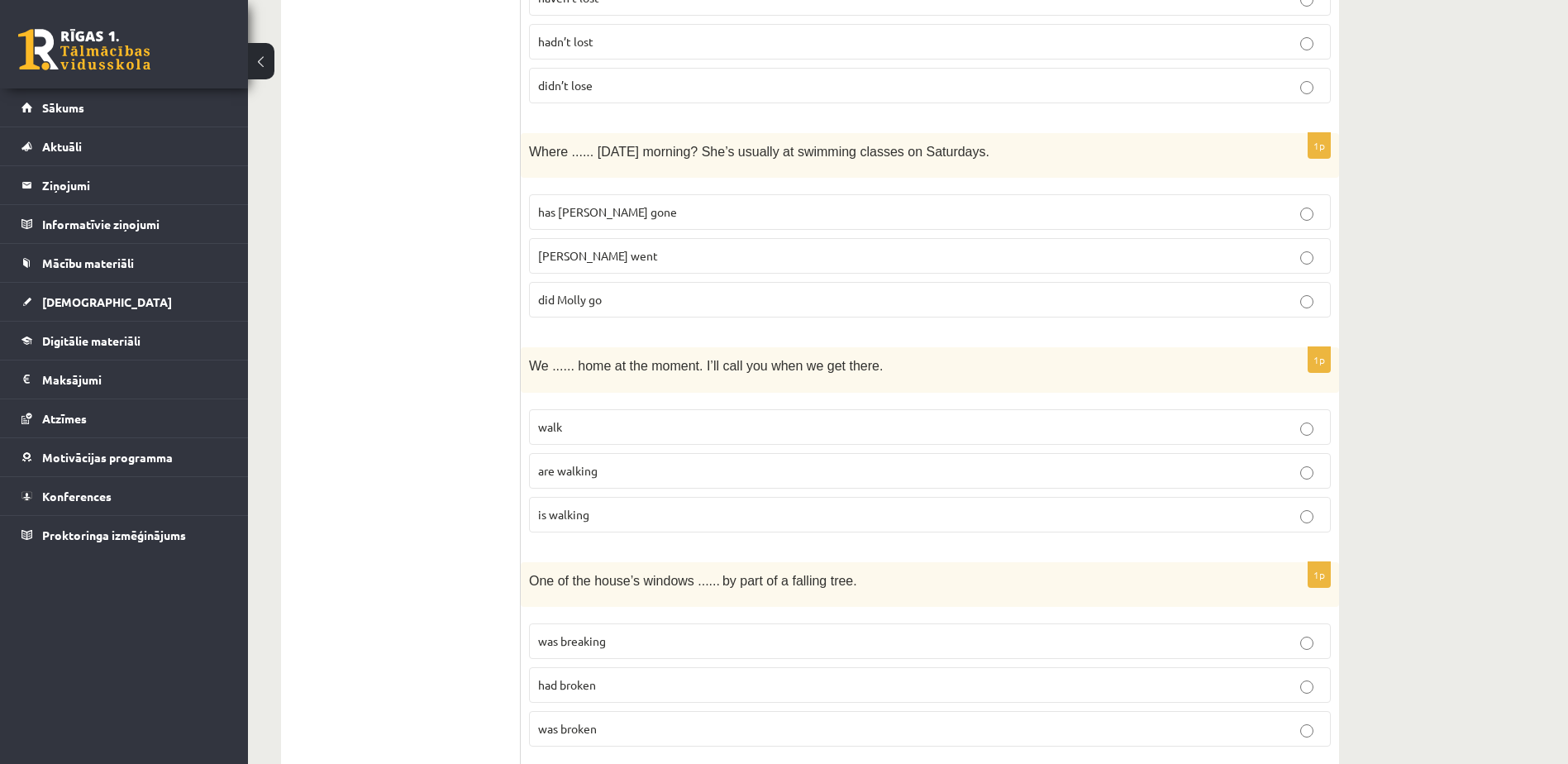
scroll to position [3636, 0]
click at [666, 470] on p "are walking" at bounding box center [930, 470] width 783 height 18
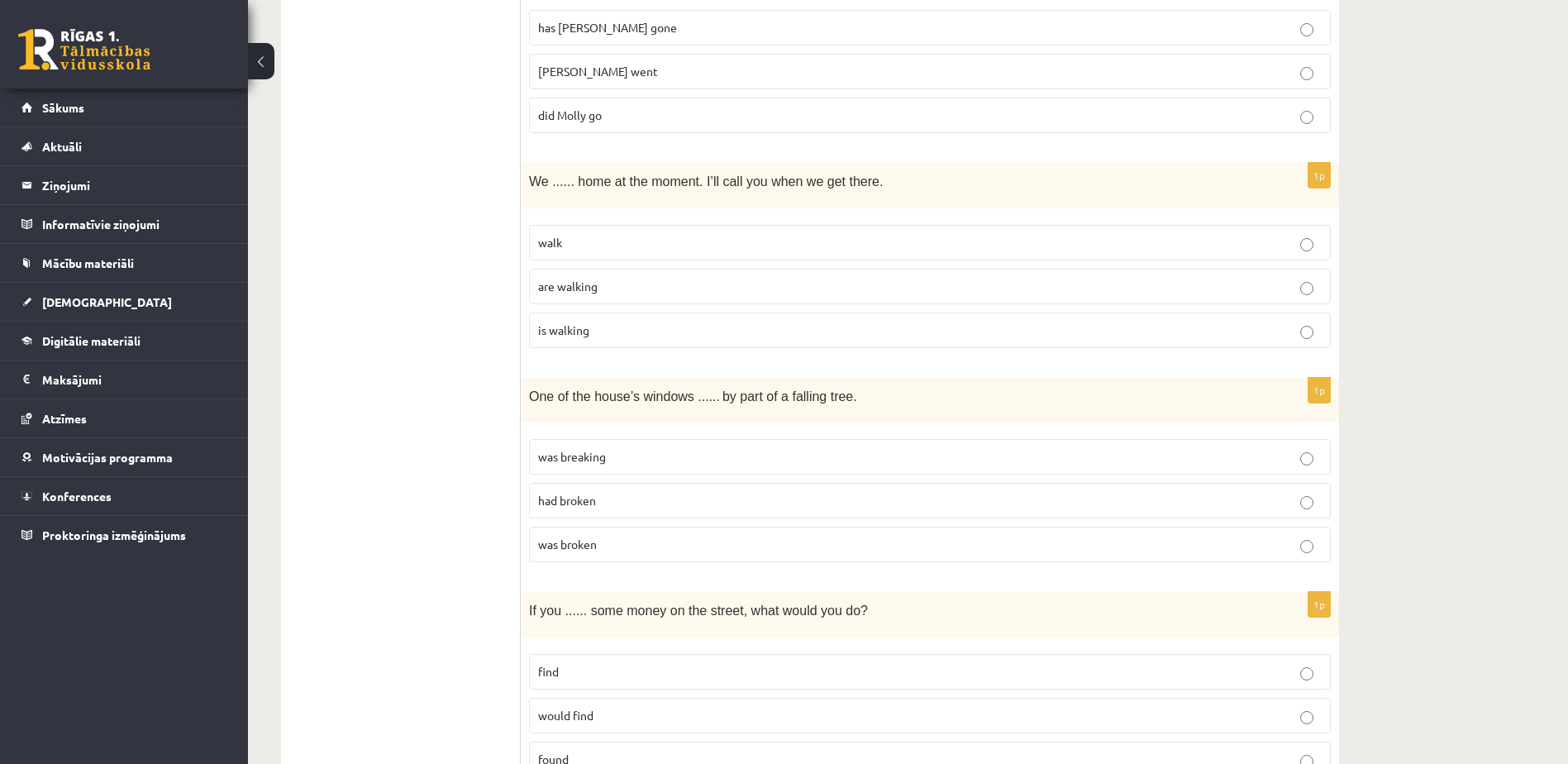
scroll to position [3830, 0]
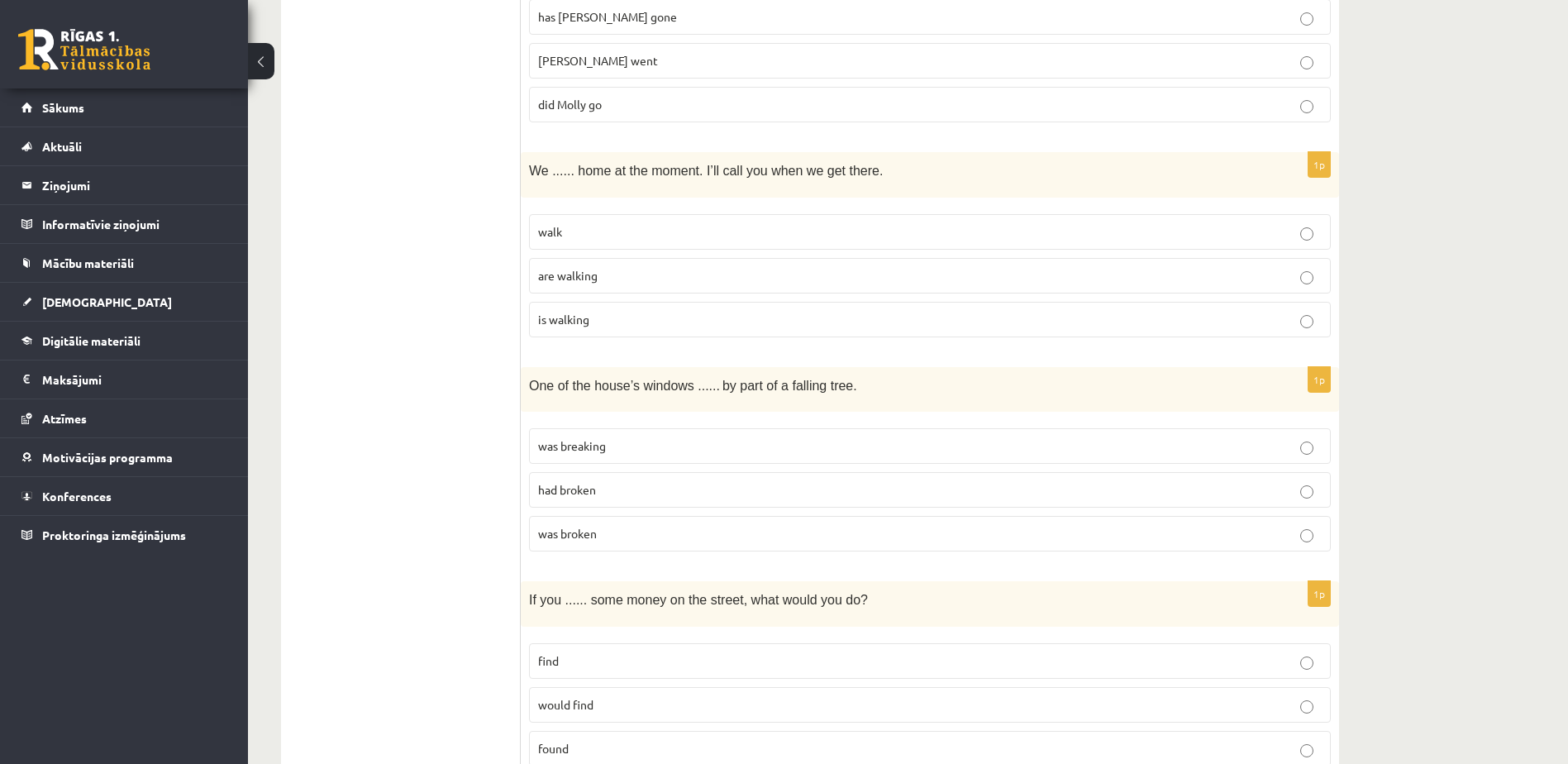
click at [657, 525] on p "was broken" at bounding box center [930, 533] width 783 height 18
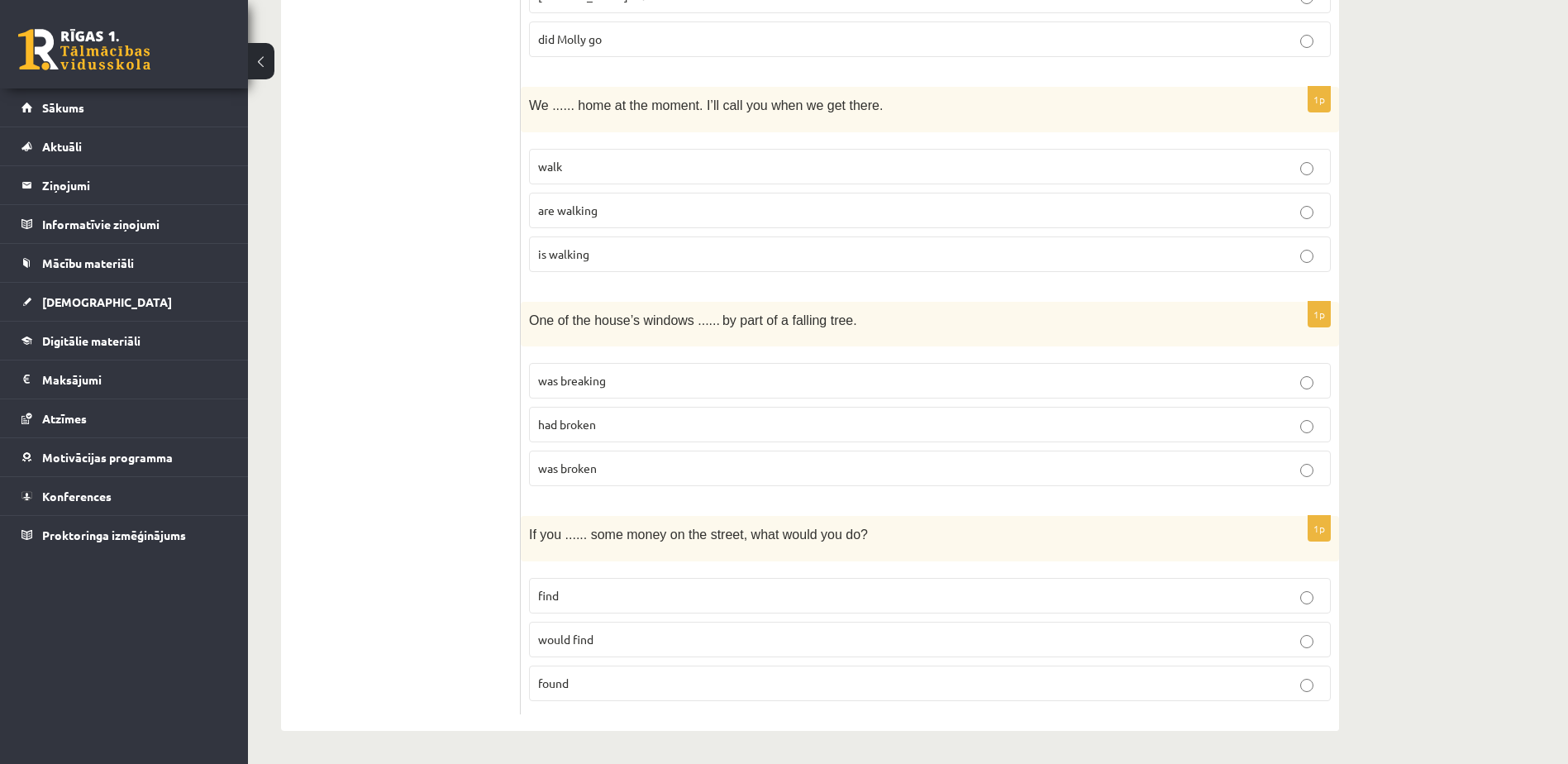
click at [576, 637] on span "would find" at bounding box center [566, 639] width 55 height 15
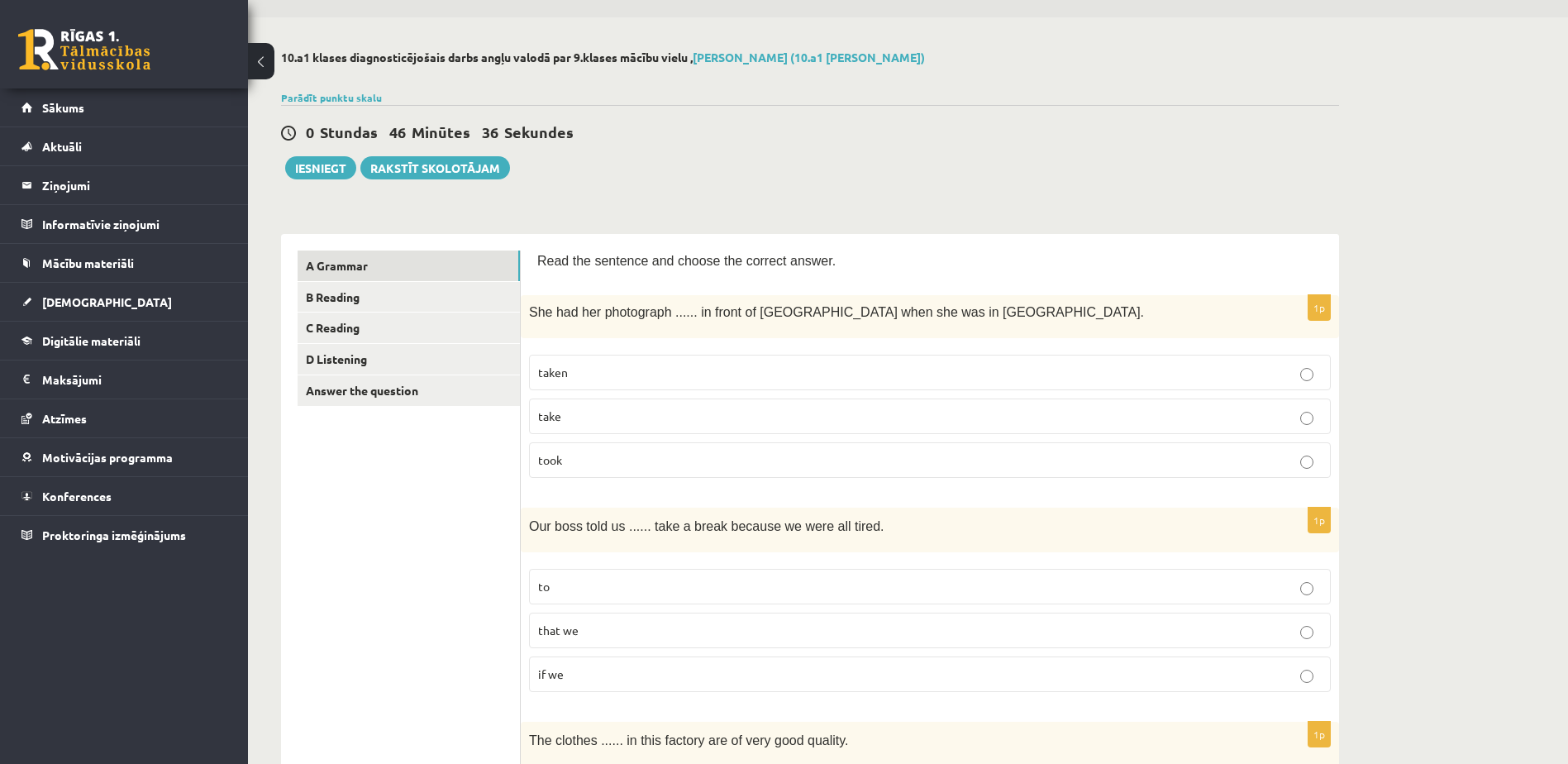
scroll to position [0, 0]
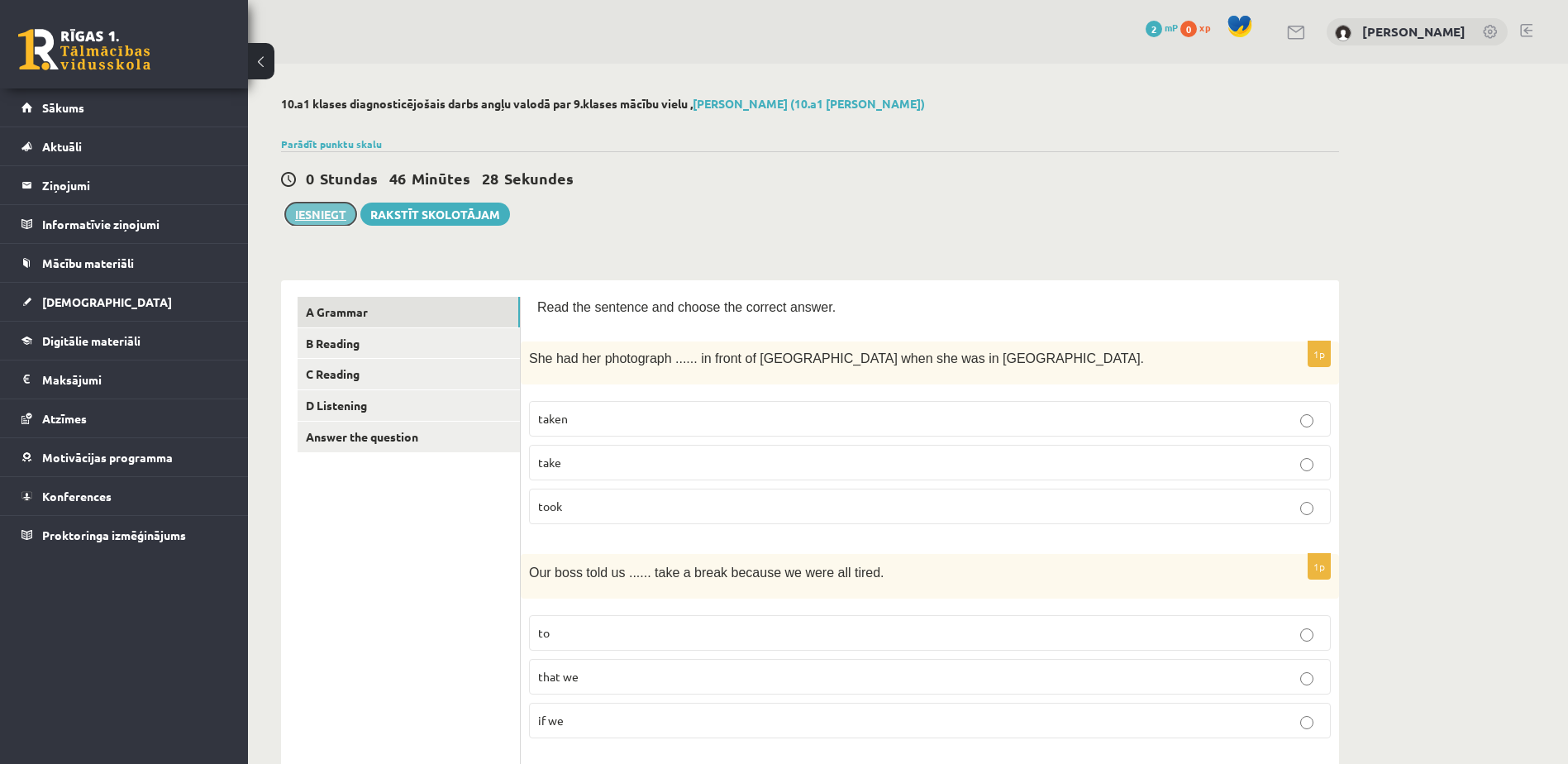
click at [314, 214] on button "Iesniegt" at bounding box center [320, 214] width 71 height 23
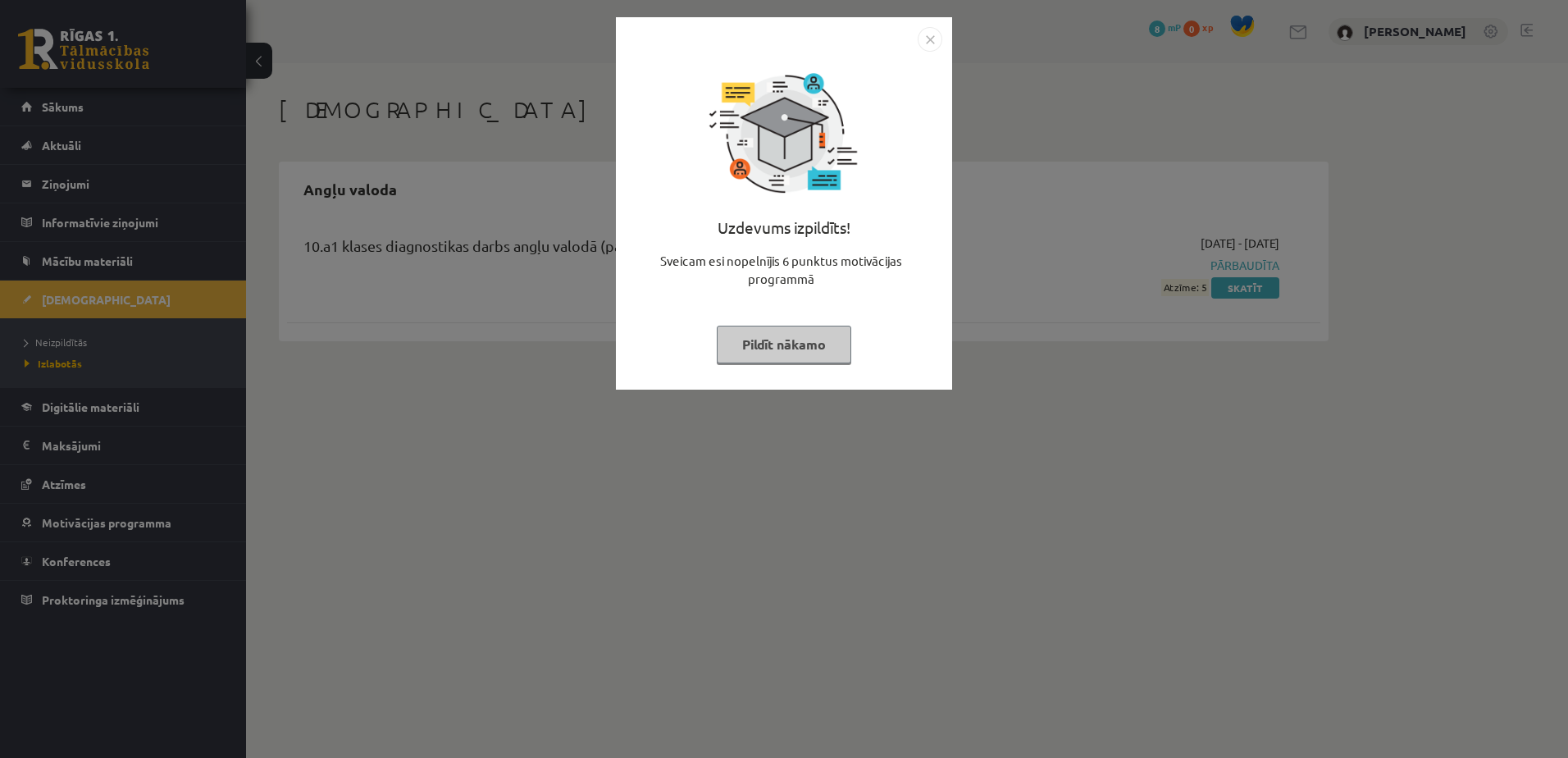
click at [930, 36] on img "Close" at bounding box center [930, 40] width 25 height 25
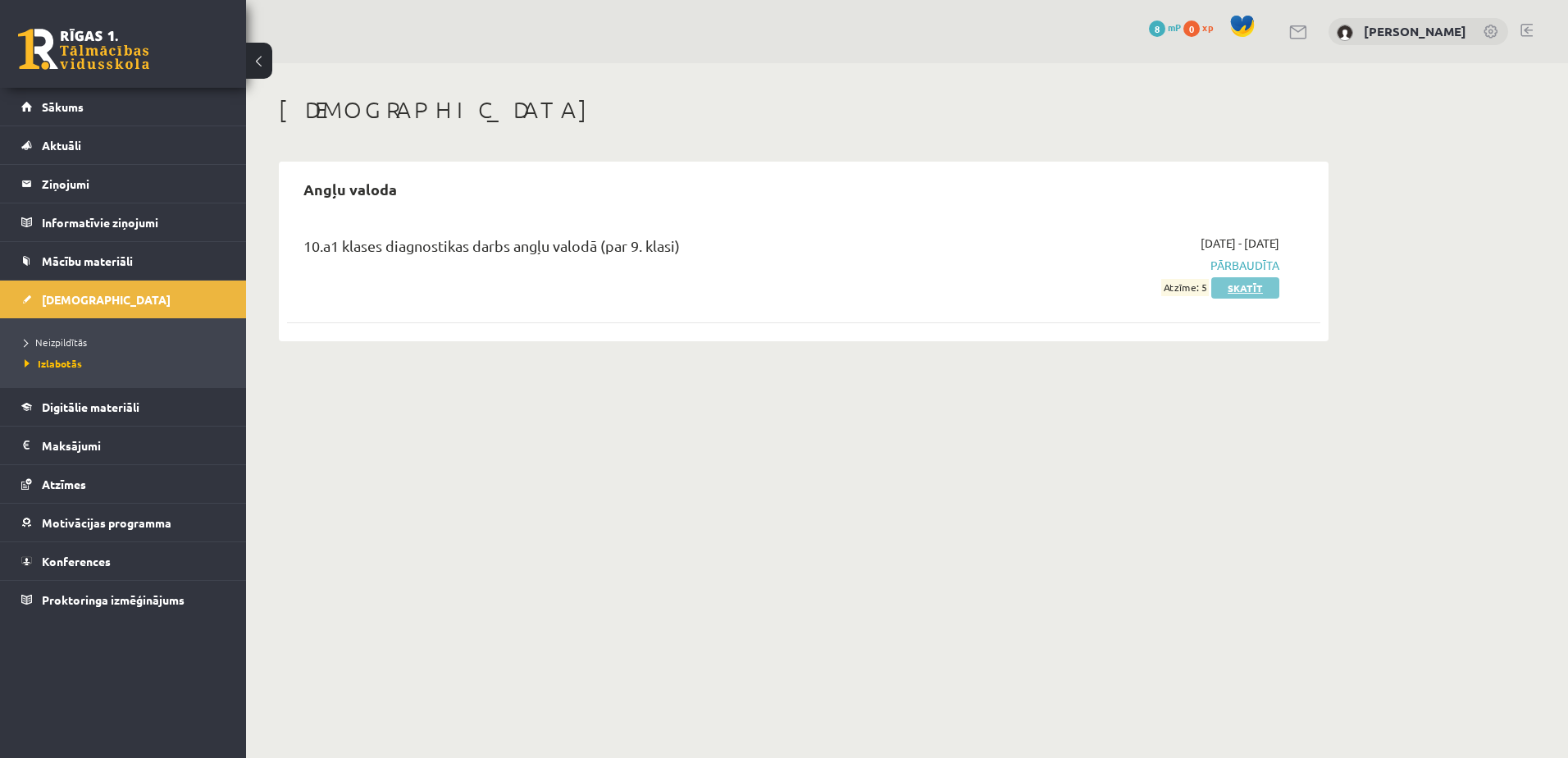
click at [1254, 280] on link "Skatīt" at bounding box center [1246, 288] width 68 height 22
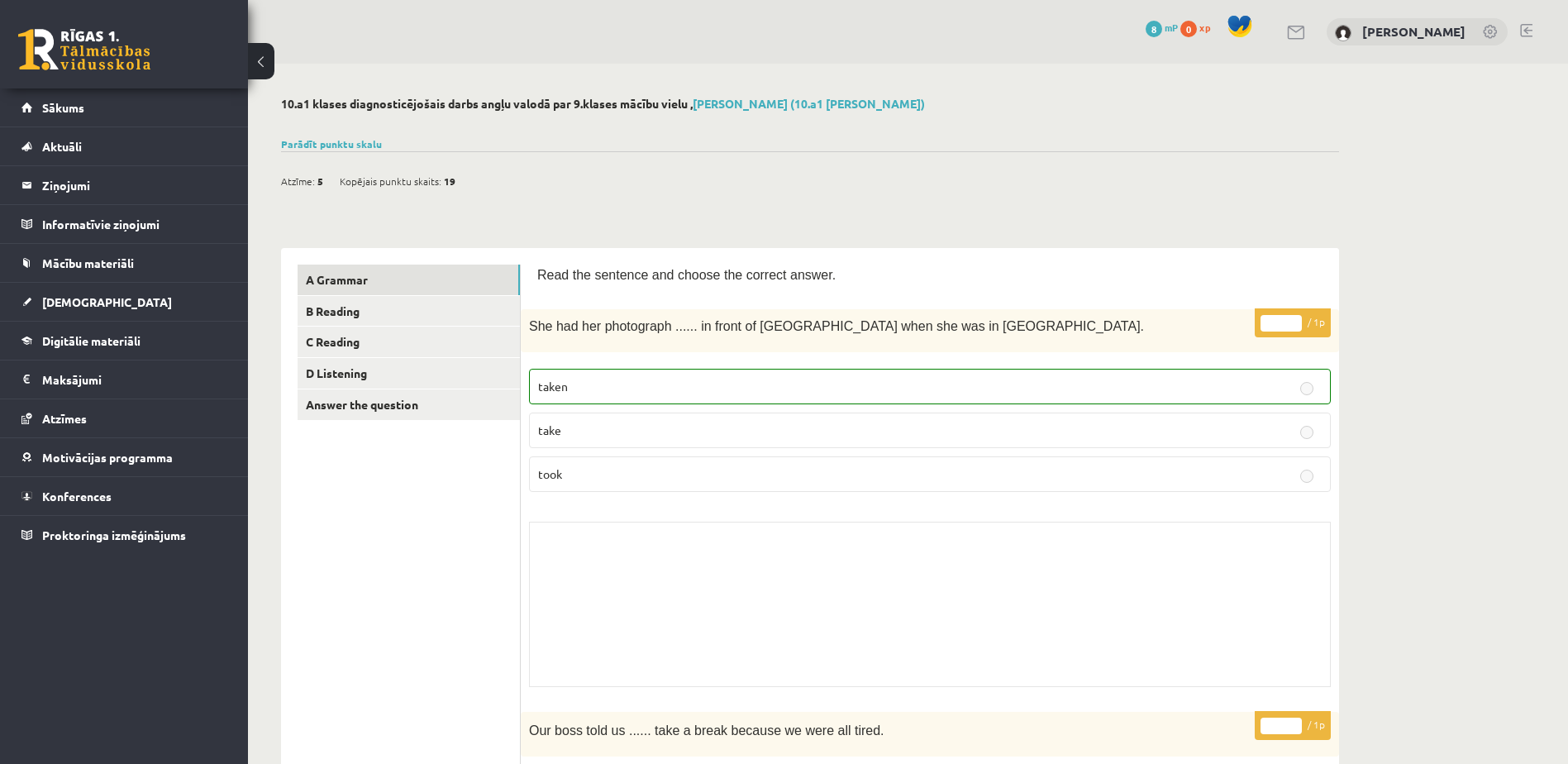
click at [318, 177] on span "5" at bounding box center [319, 181] width 6 height 25
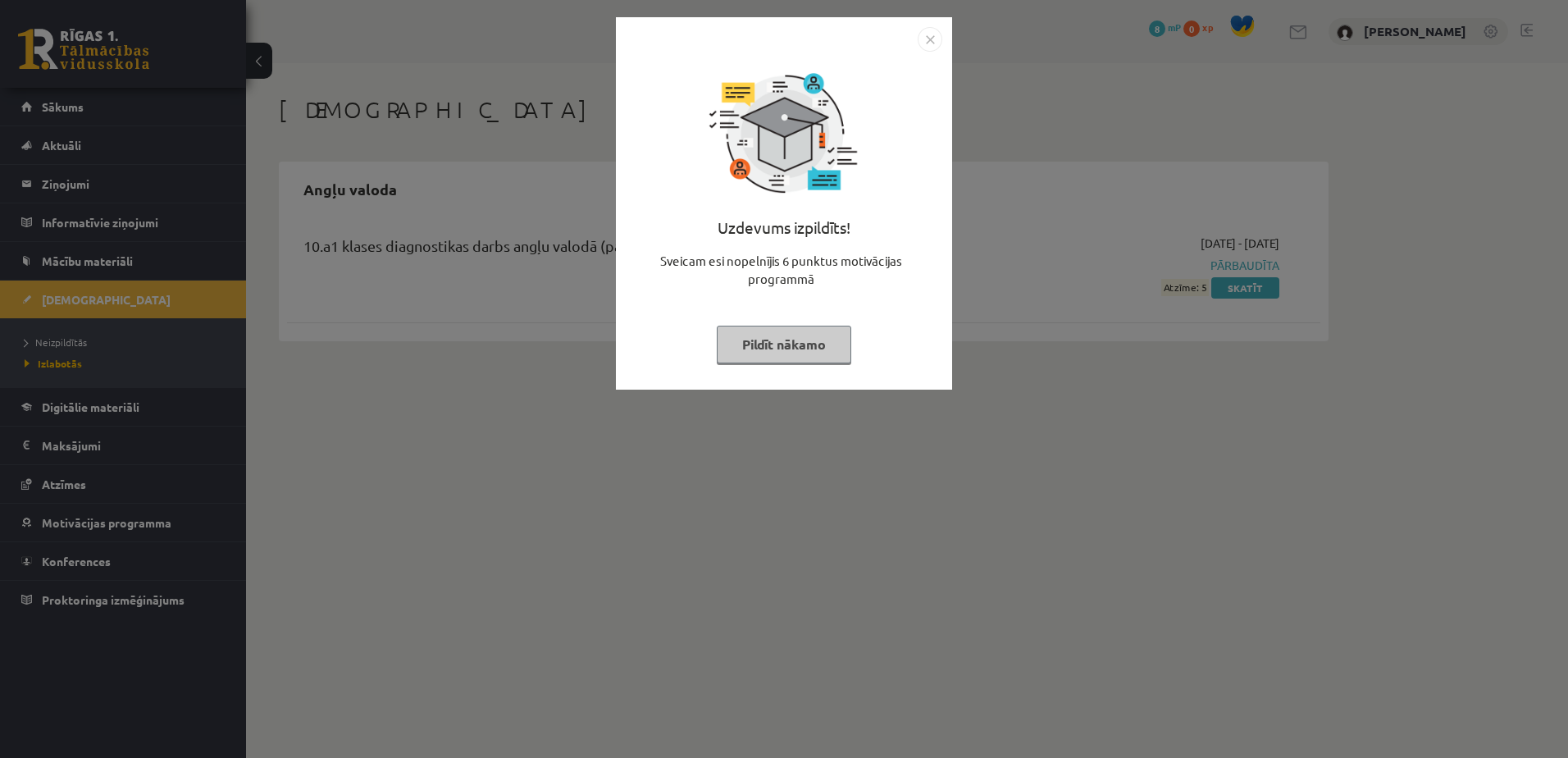
click at [928, 44] on img "Close" at bounding box center [930, 40] width 25 height 25
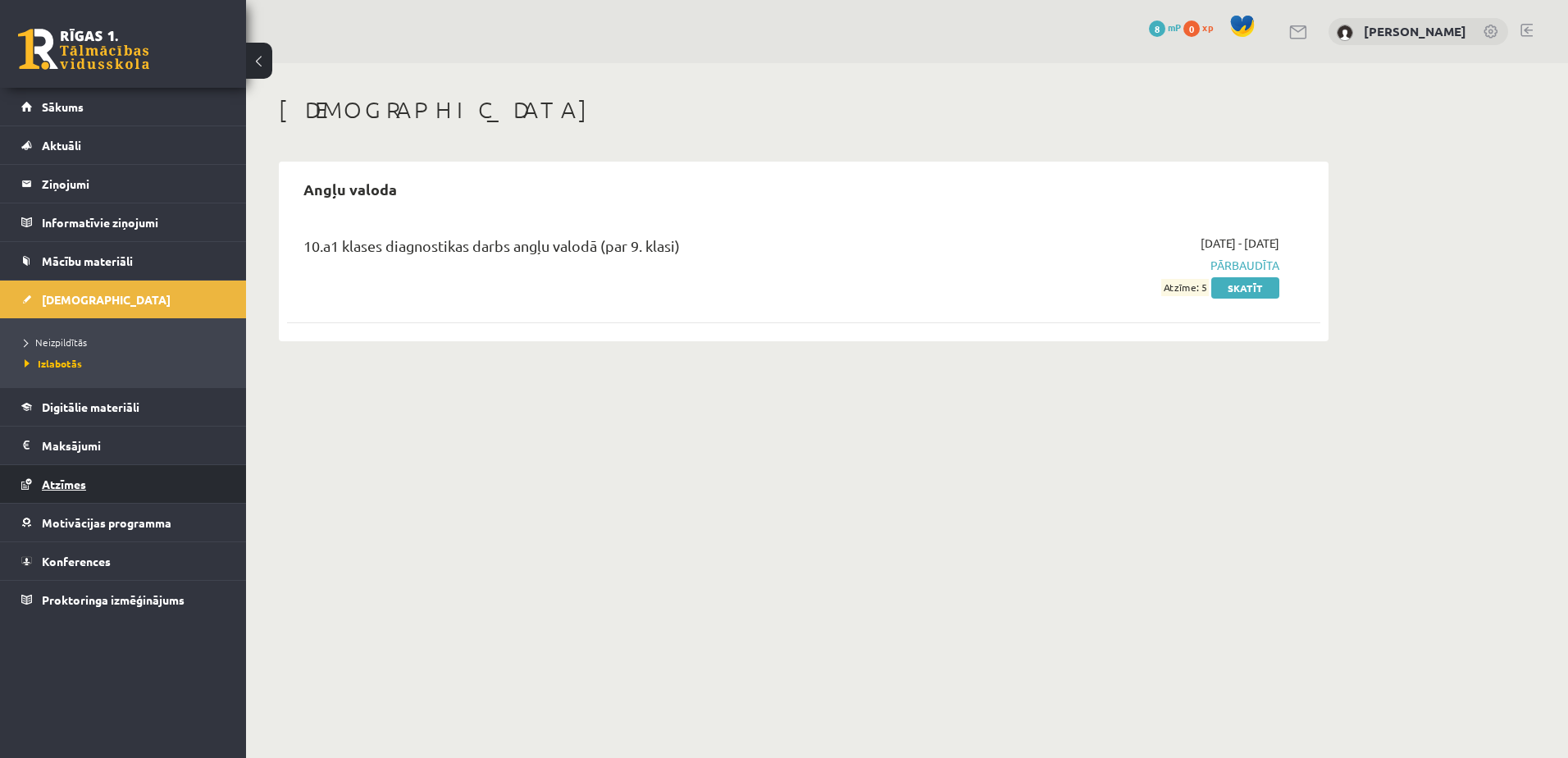
click at [61, 485] on span "Atzīmes" at bounding box center [63, 484] width 44 height 15
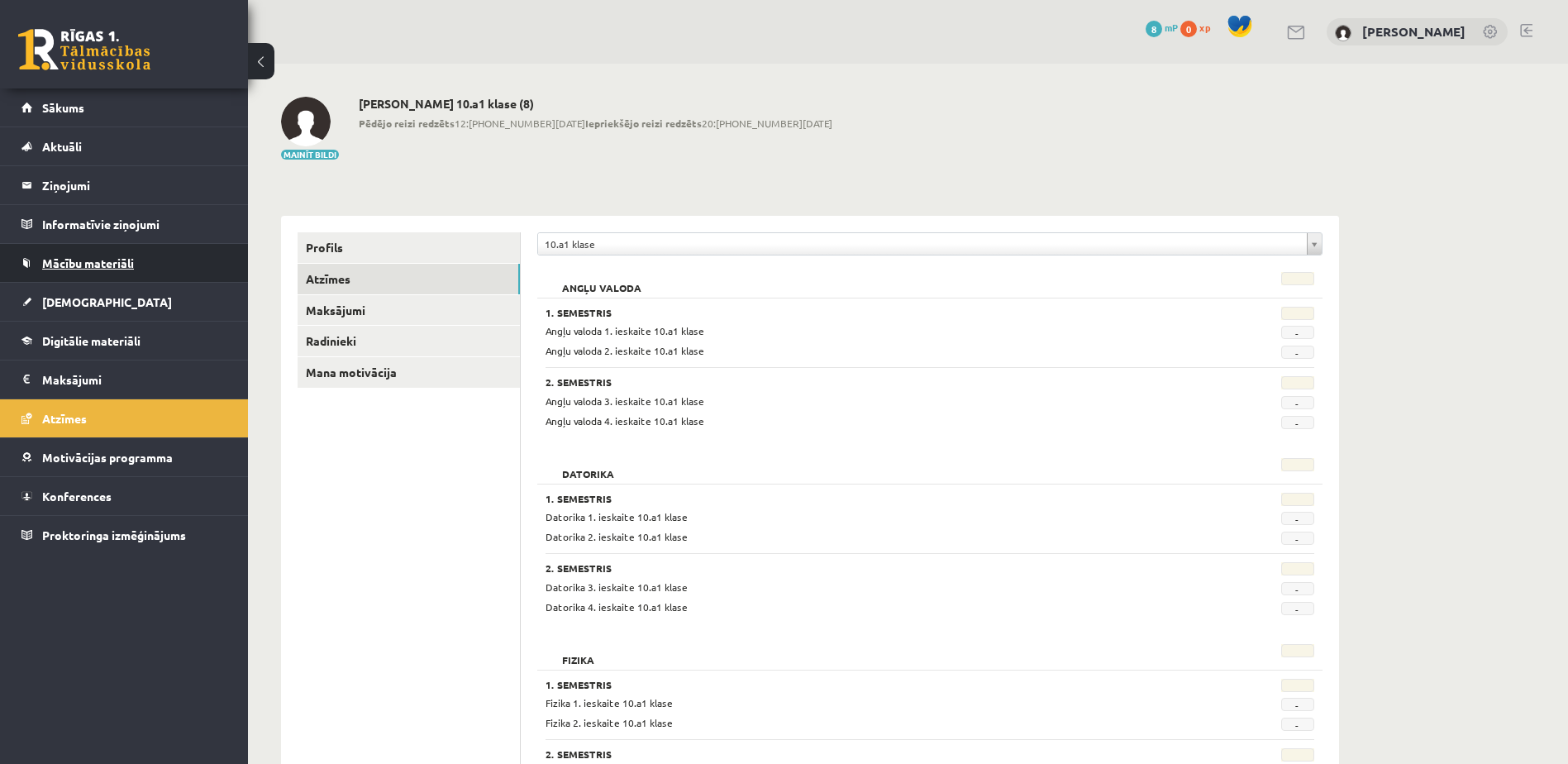
click at [81, 250] on link "Mācību materiāli" at bounding box center [124, 262] width 205 height 38
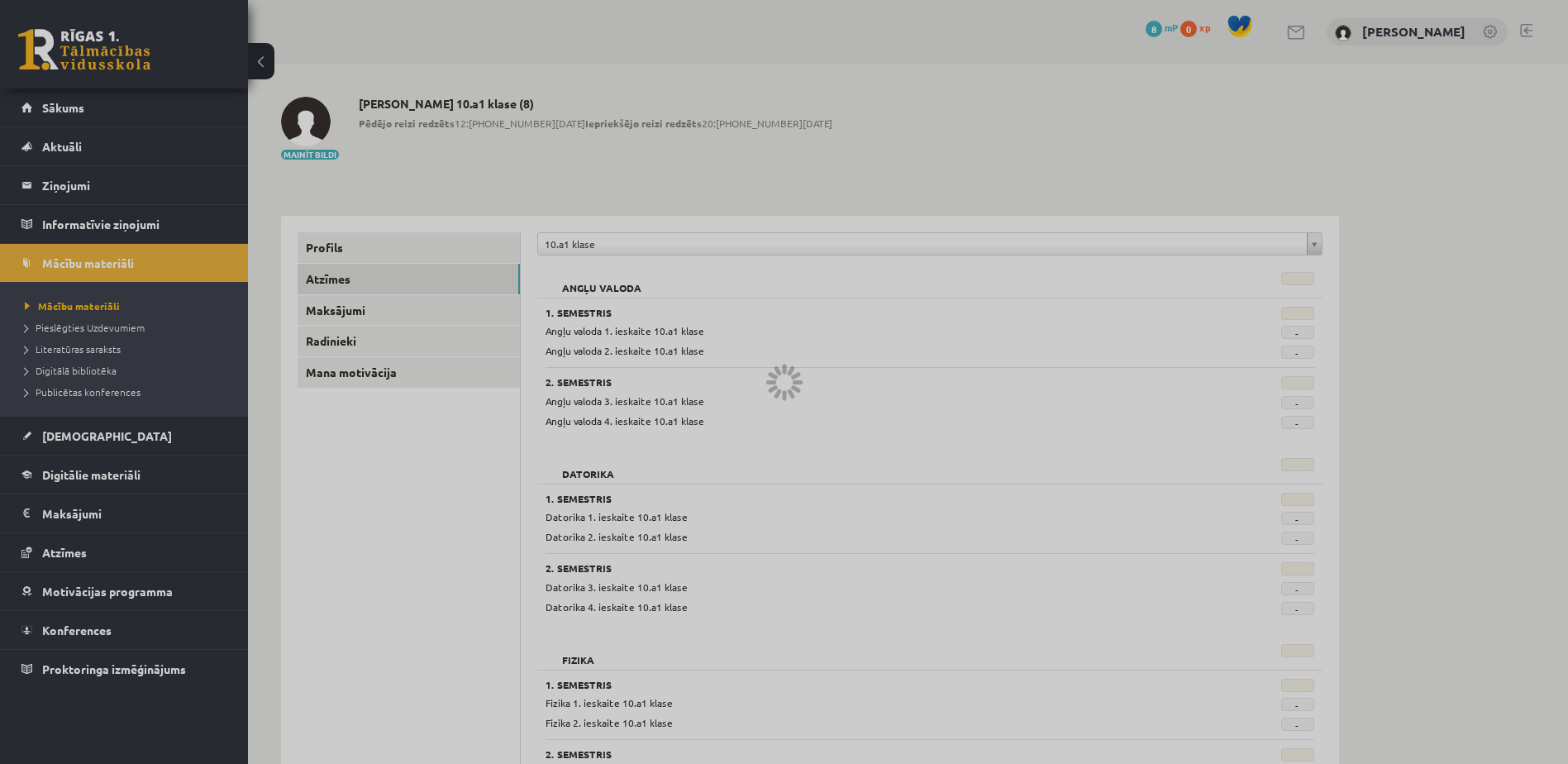
click at [57, 110] on div at bounding box center [784, 382] width 1568 height 764
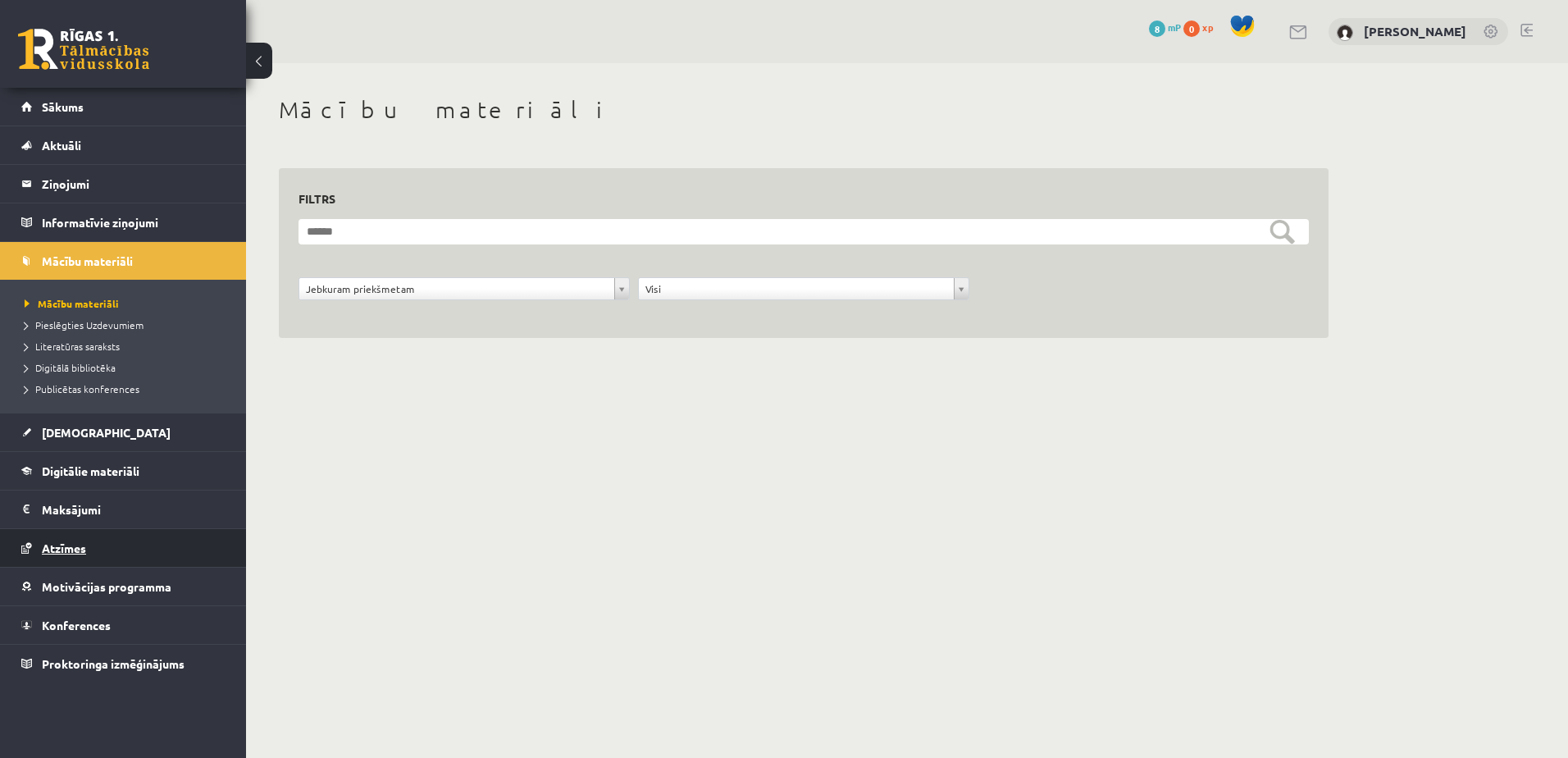
click at [67, 550] on span "Atzīmes" at bounding box center [63, 548] width 44 height 15
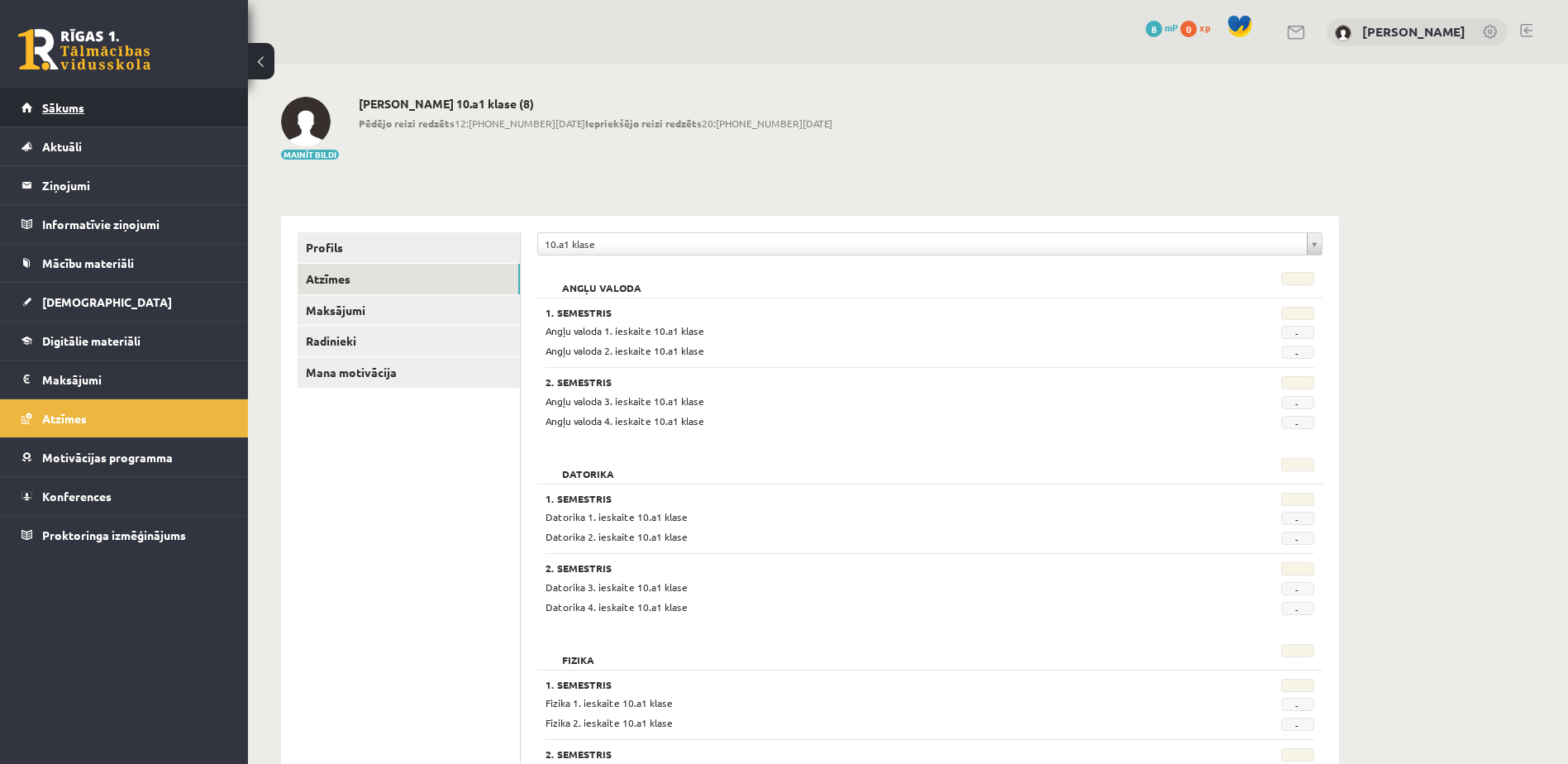
click at [78, 111] on span "Sākums" at bounding box center [63, 107] width 42 height 15
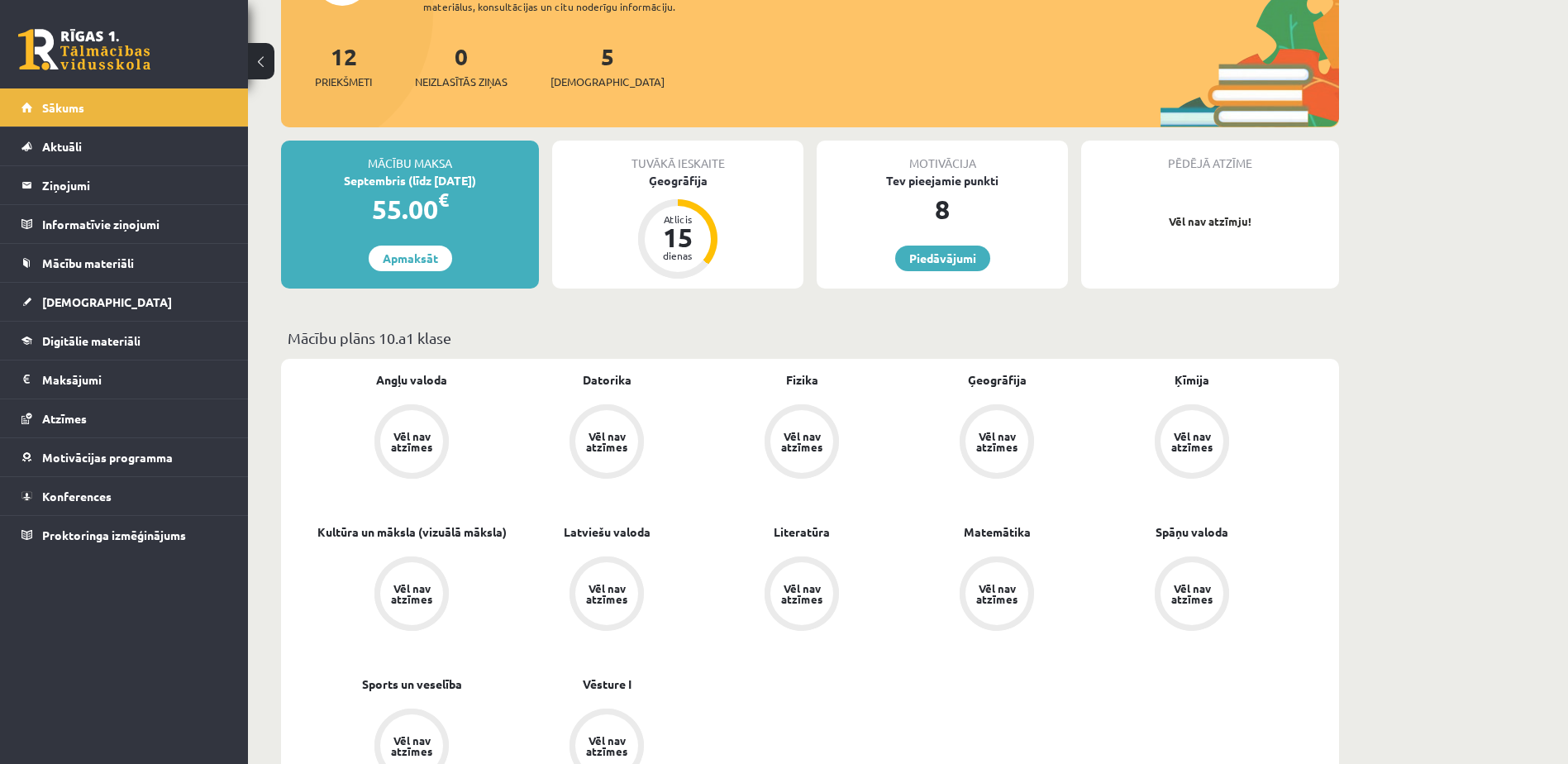
scroll to position [170, 0]
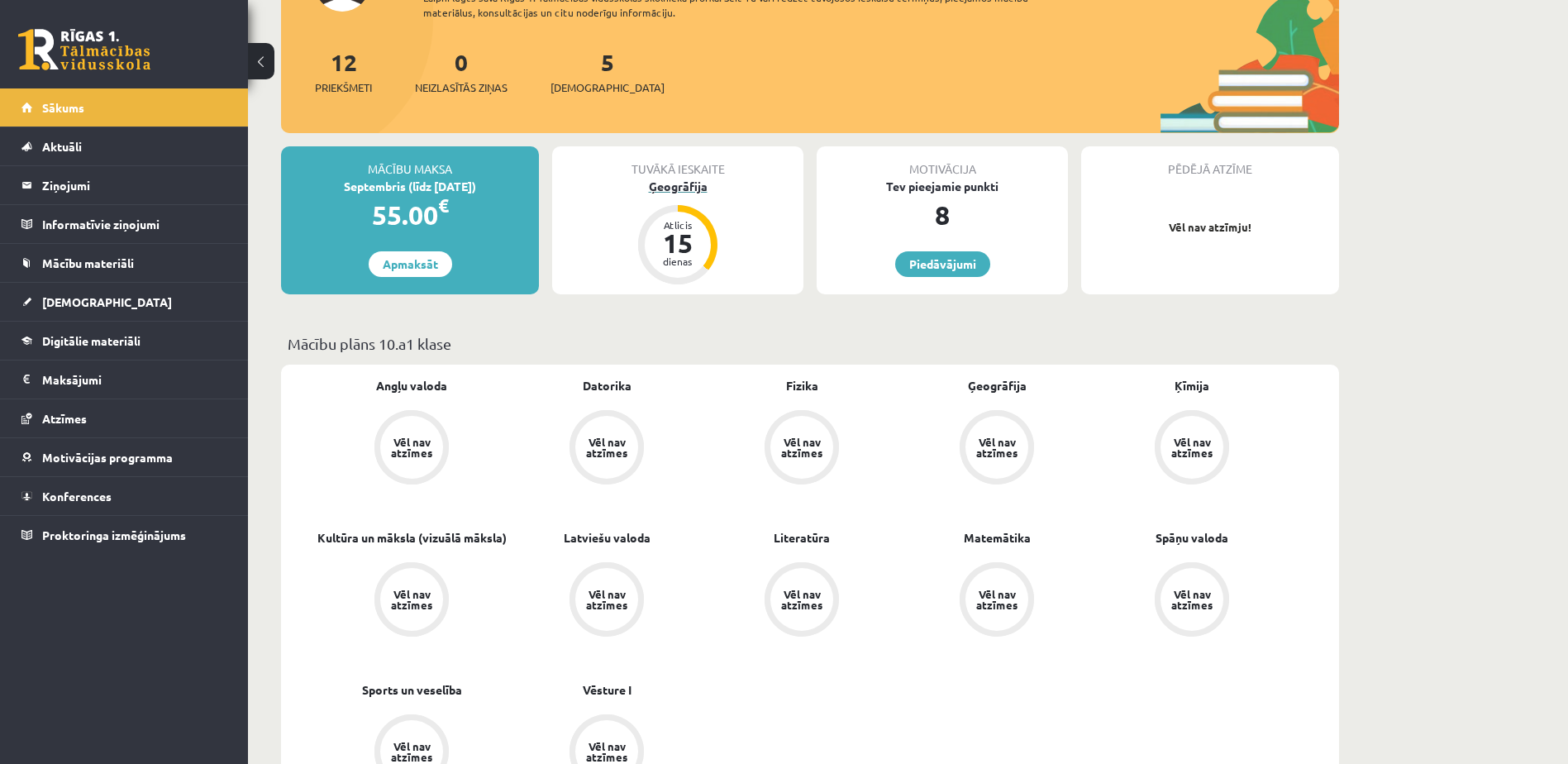
click at [696, 225] on div "Atlicis" at bounding box center [678, 225] width 49 height 10
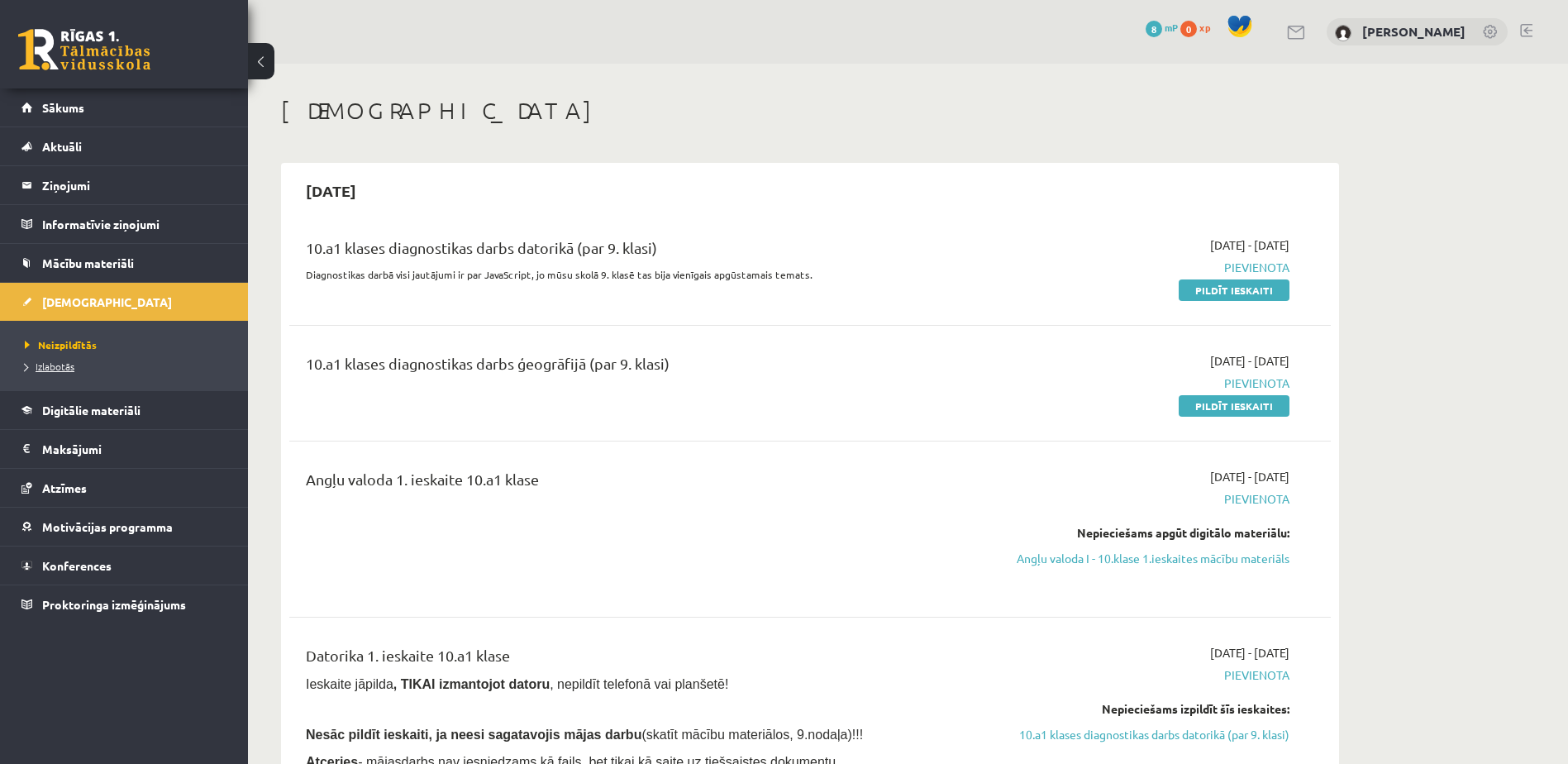
click at [51, 363] on span "Izlabotās" at bounding box center [49, 366] width 49 height 13
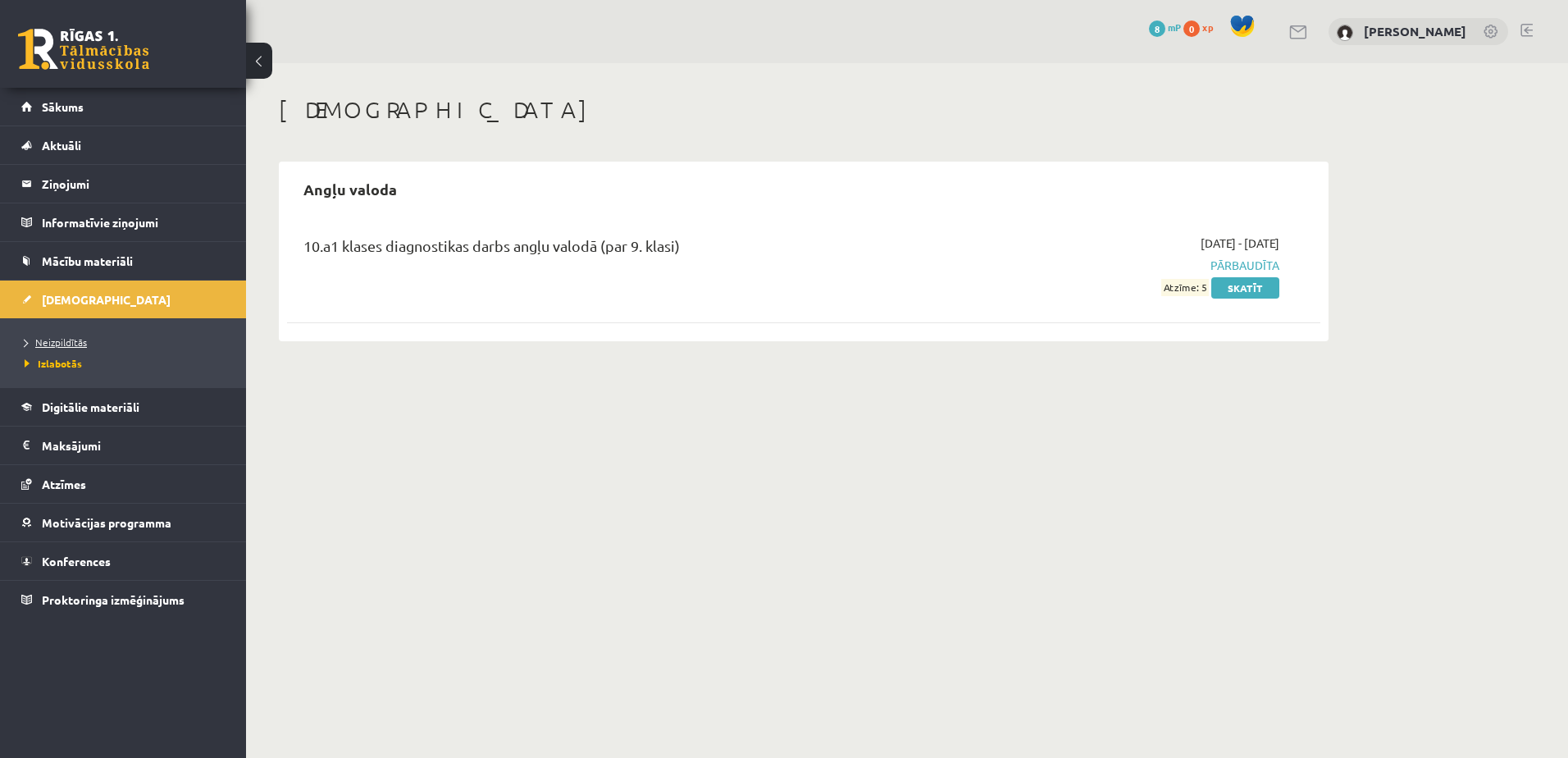
click at [72, 340] on span "Neizpildītās" at bounding box center [56, 342] width 62 height 13
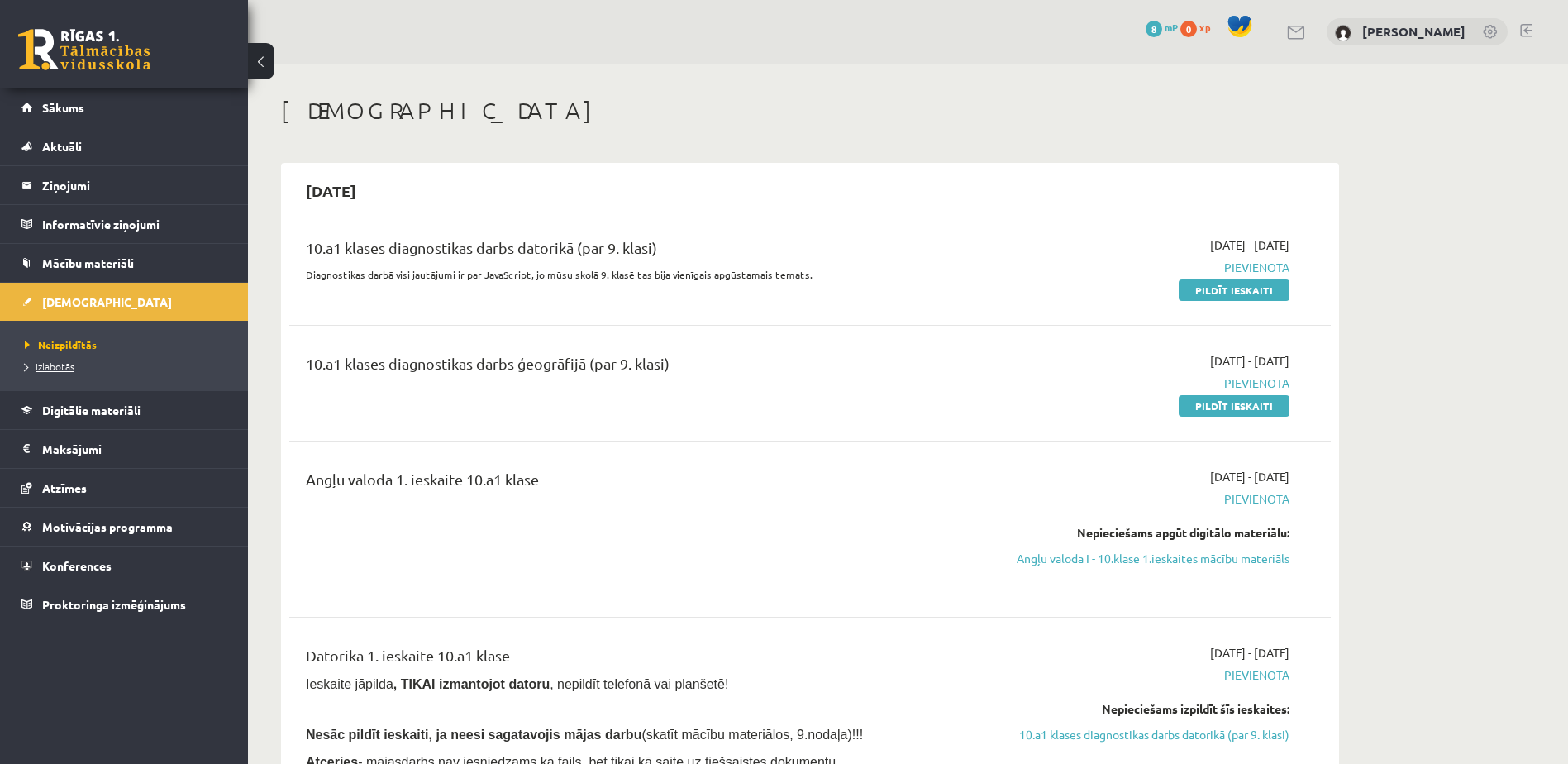
click at [55, 372] on link "Izlabotās" at bounding box center [128, 366] width 206 height 15
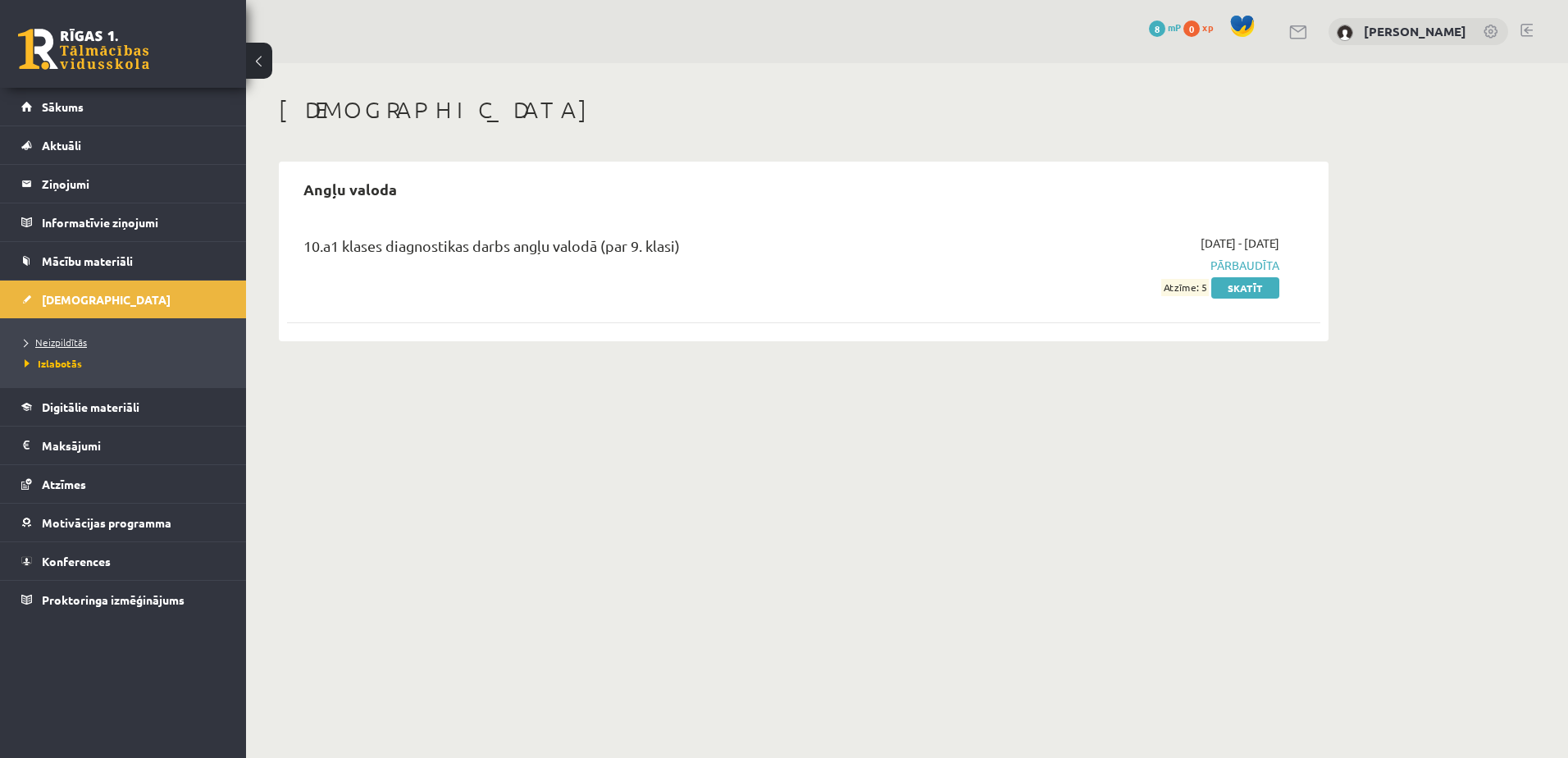
click at [62, 342] on span "Neizpildītās" at bounding box center [56, 342] width 62 height 13
